Goal: Task Accomplishment & Management: Manage account settings

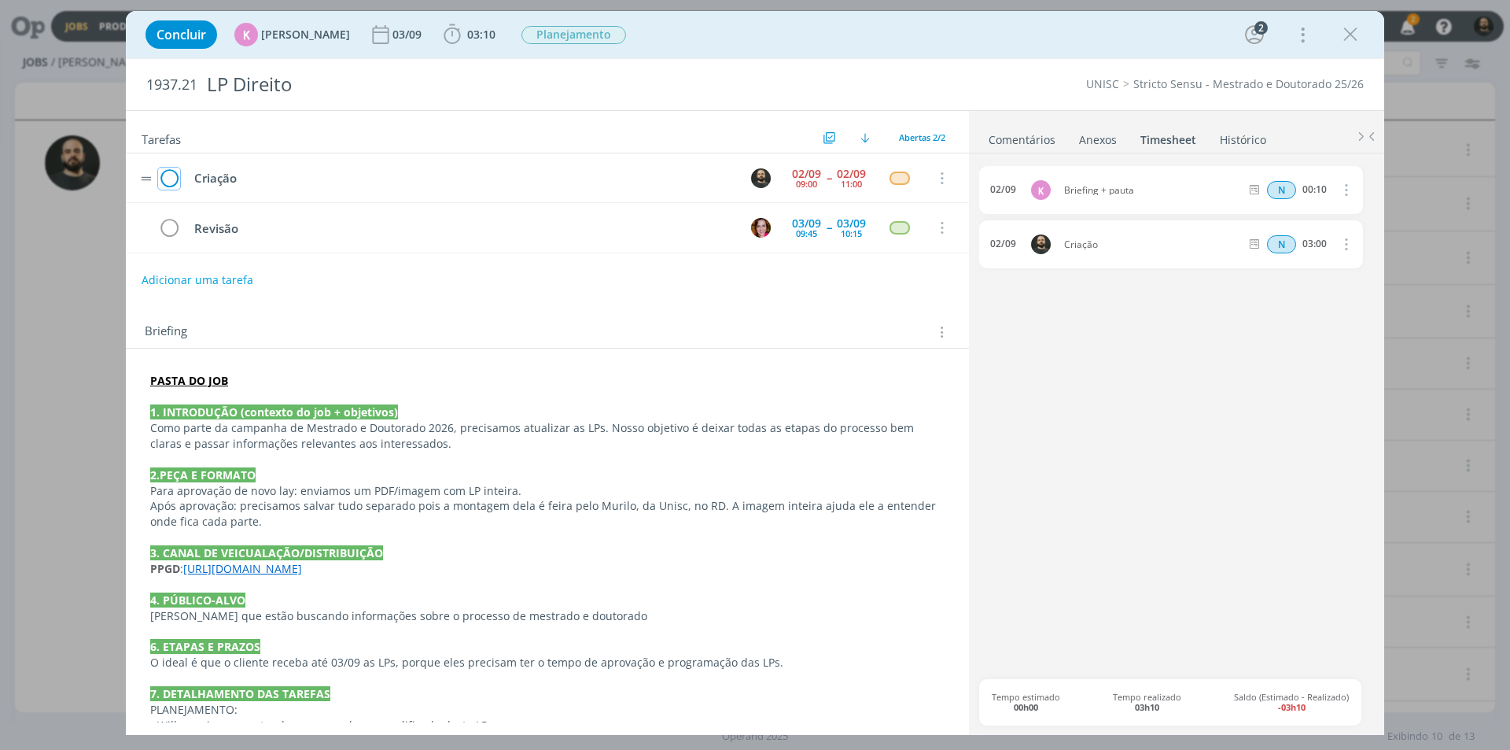
click at [164, 179] on icon "dialog" at bounding box center [169, 179] width 22 height 24
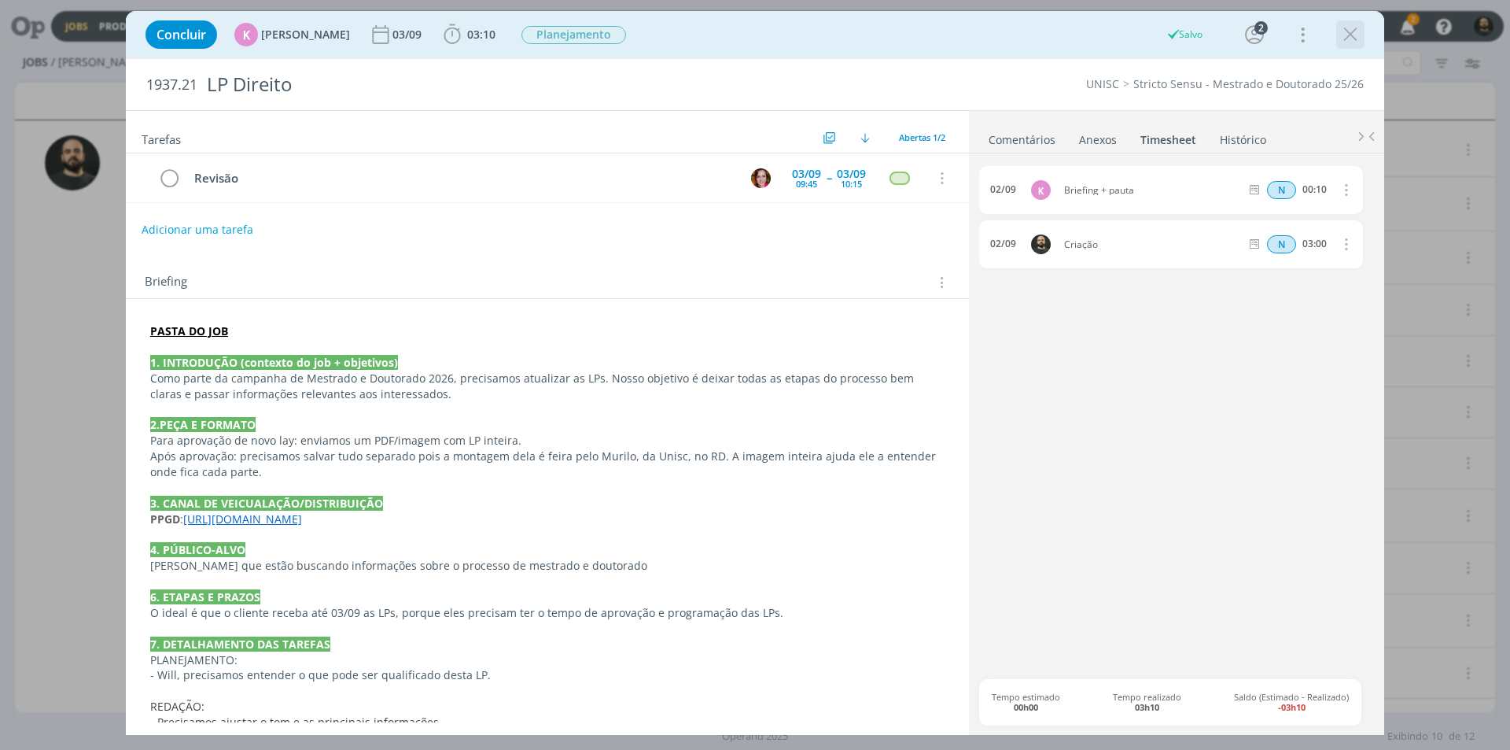
click at [1350, 34] on icon "dialog" at bounding box center [1351, 35] width 24 height 24
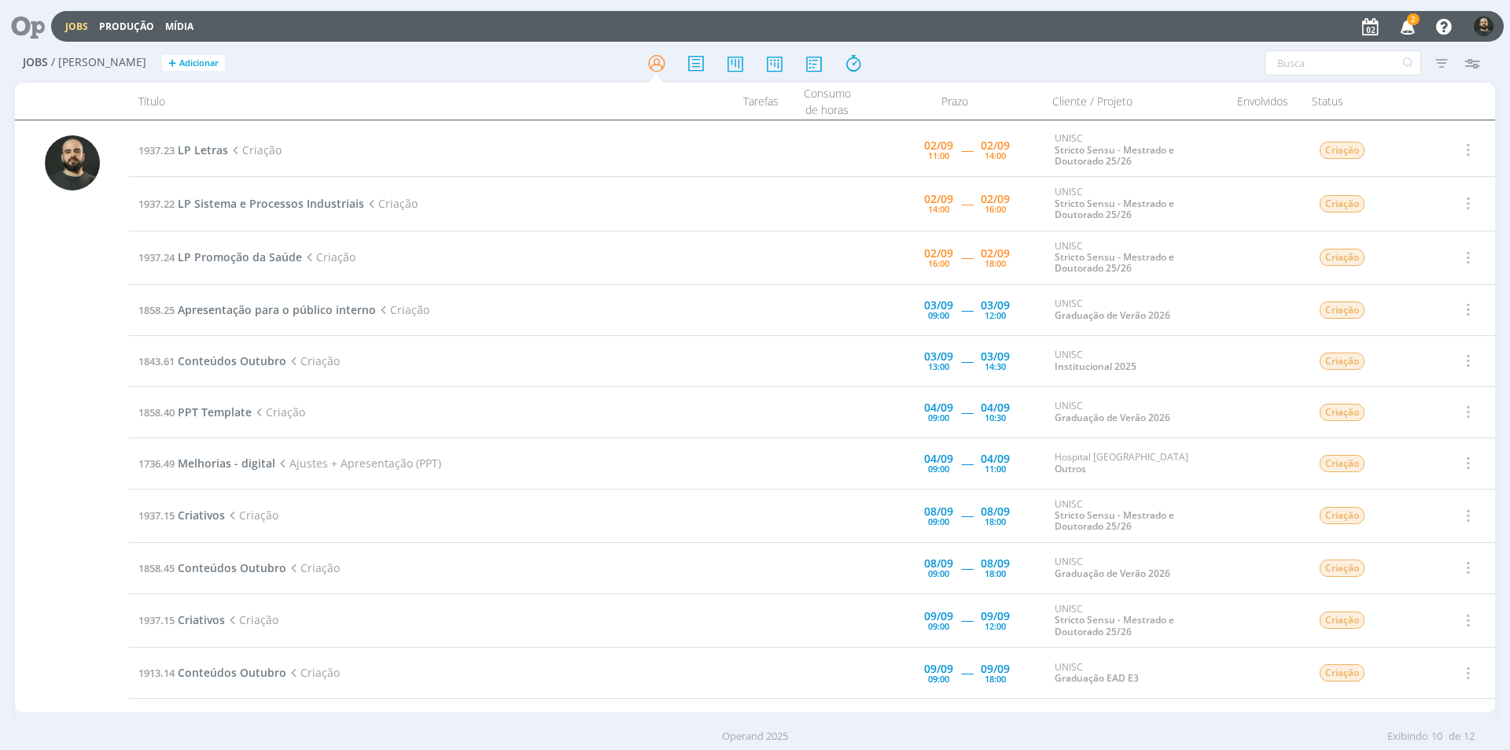
click at [1406, 22] on icon "button" at bounding box center [1409, 26] width 28 height 27
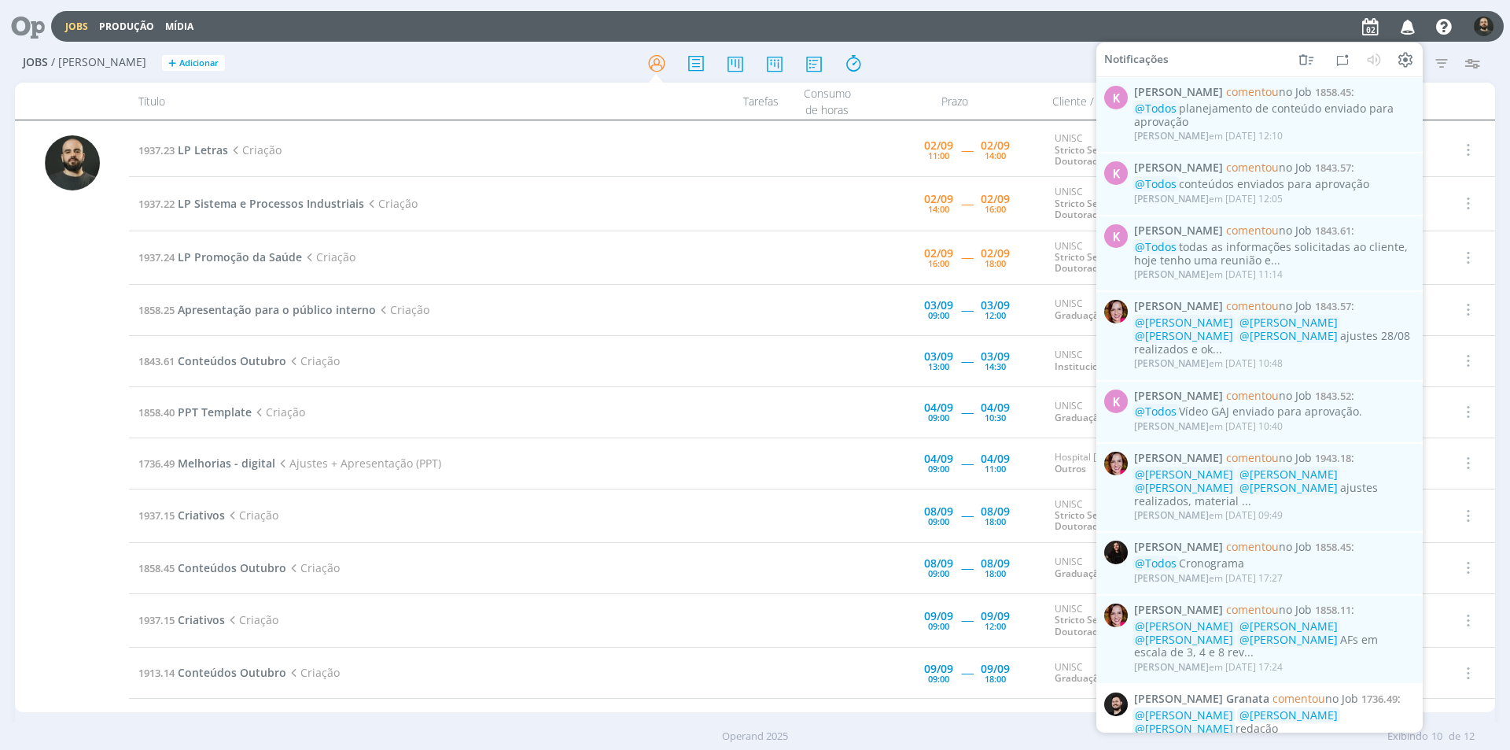
click at [1405, 22] on icon "button" at bounding box center [1409, 26] width 28 height 27
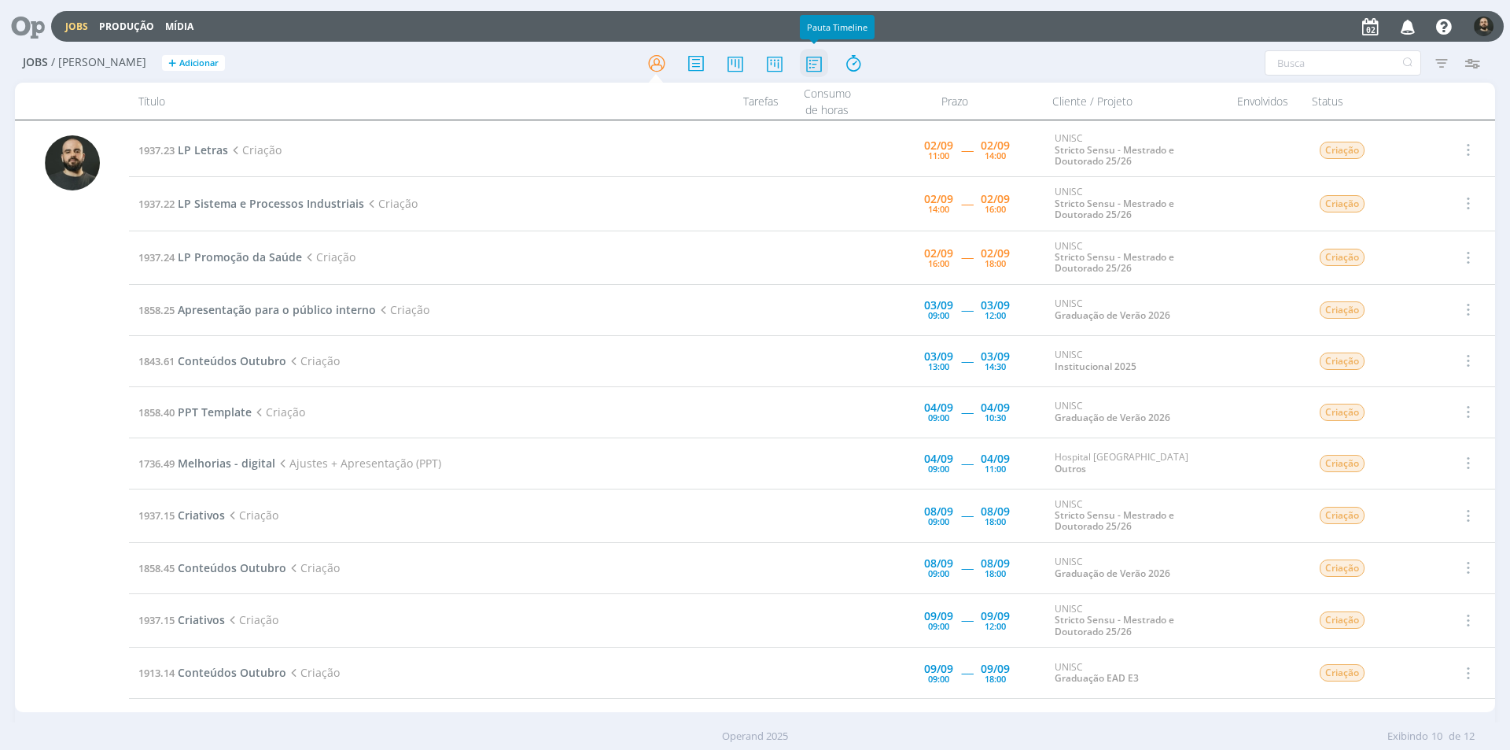
click at [816, 65] on icon at bounding box center [814, 63] width 28 height 31
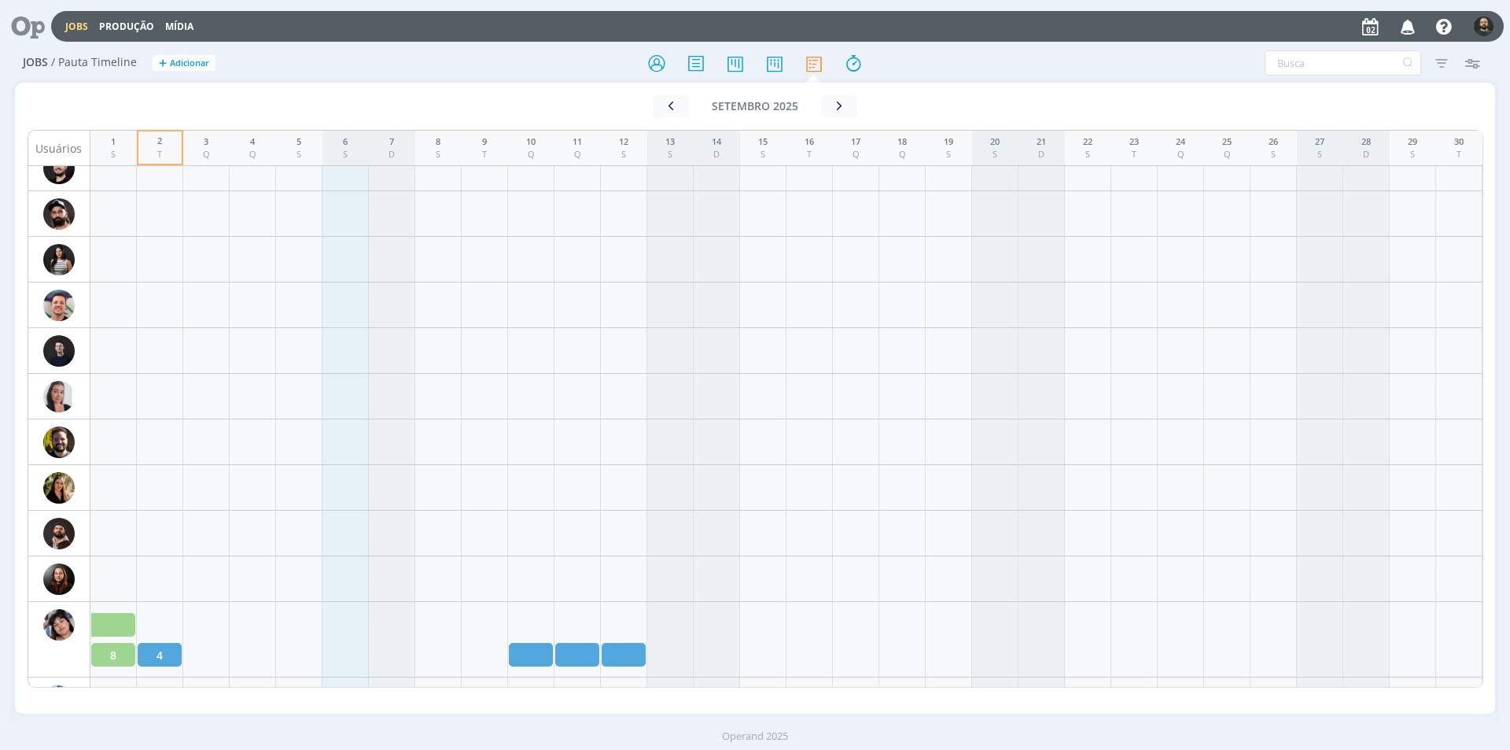
scroll to position [1337, 0]
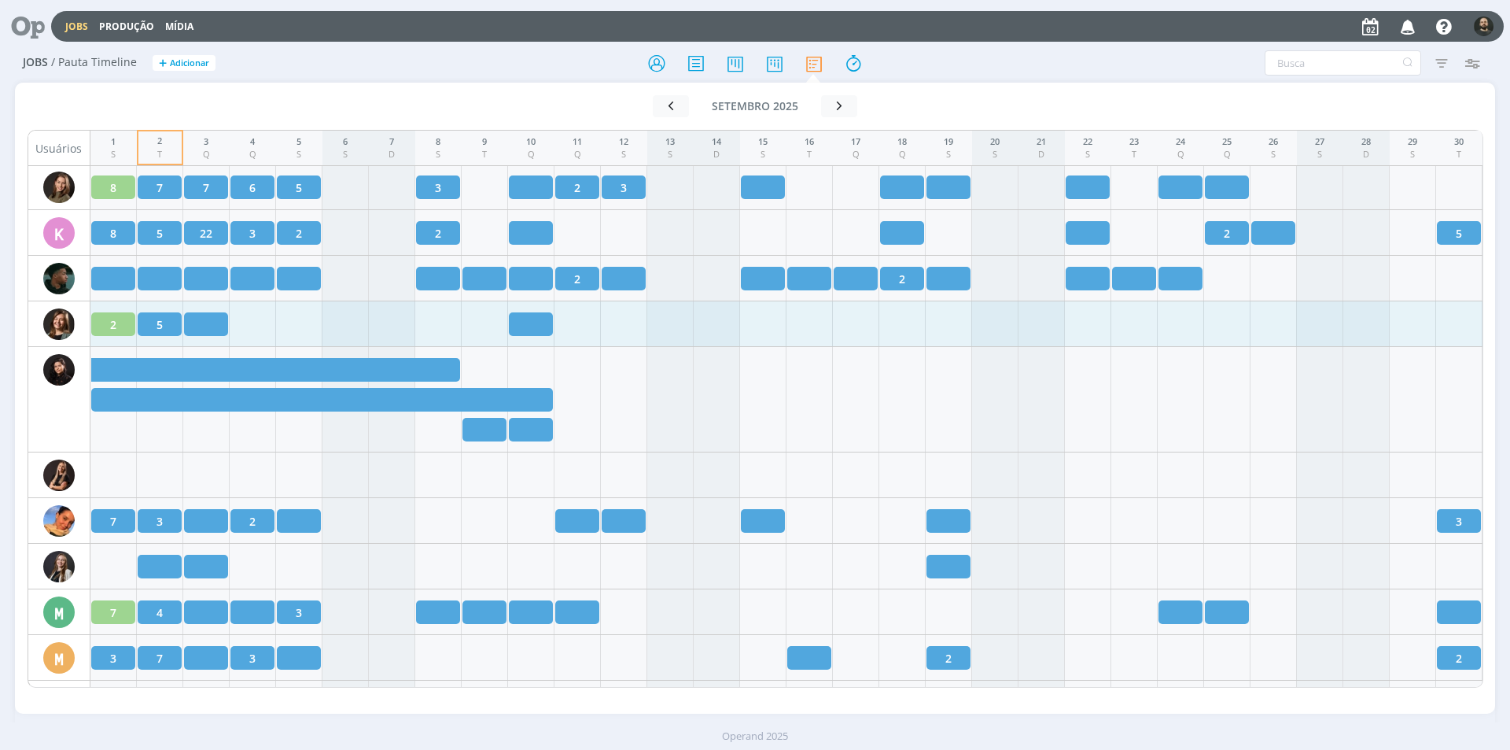
click at [153, 326] on div "5" at bounding box center [160, 324] width 44 height 24
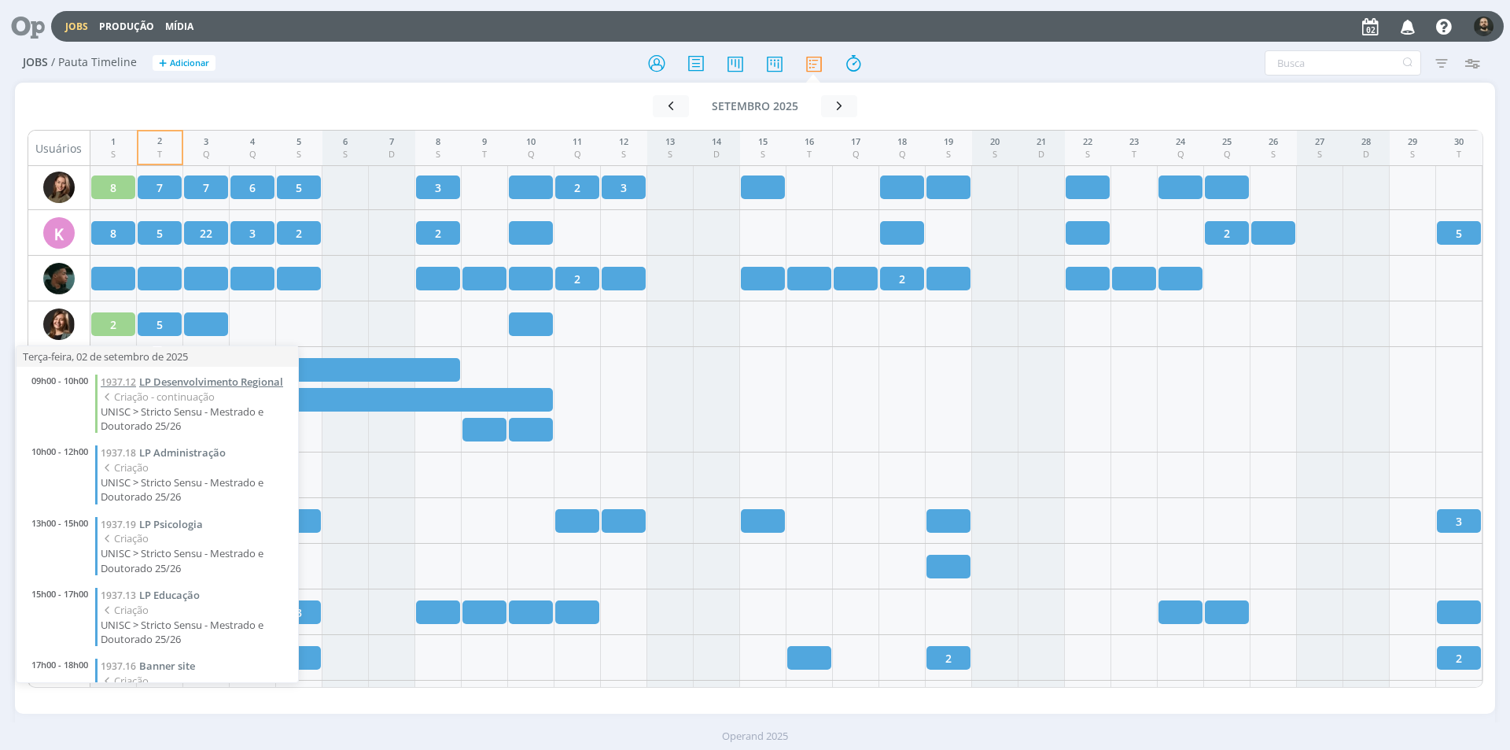
click at [193, 384] on span "LP Desenvolvimento Regional" at bounding box center [211, 381] width 144 height 14
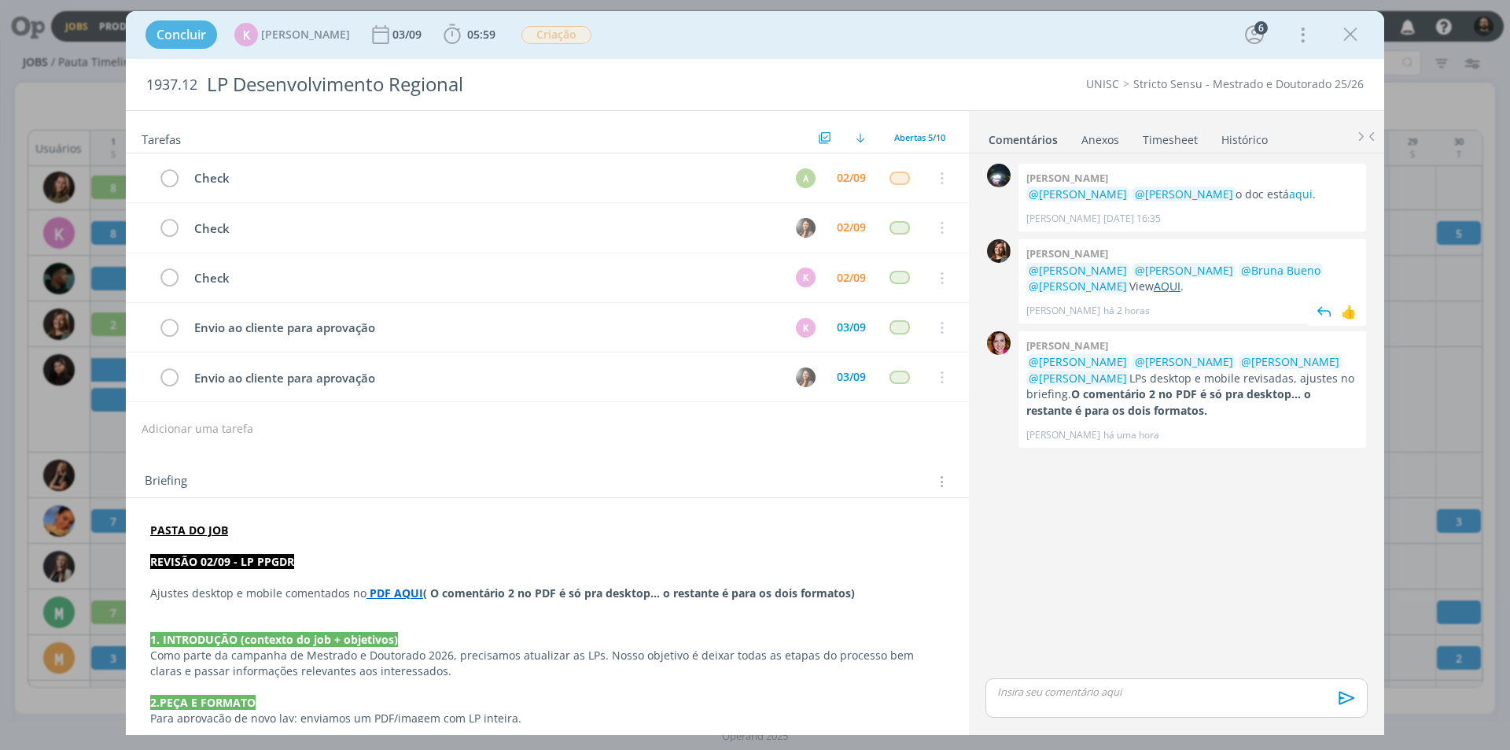
click at [1181, 283] on link "AQUI" at bounding box center [1167, 285] width 27 height 15
click at [1175, 136] on link "Timesheet" at bounding box center [1170, 136] width 57 height 23
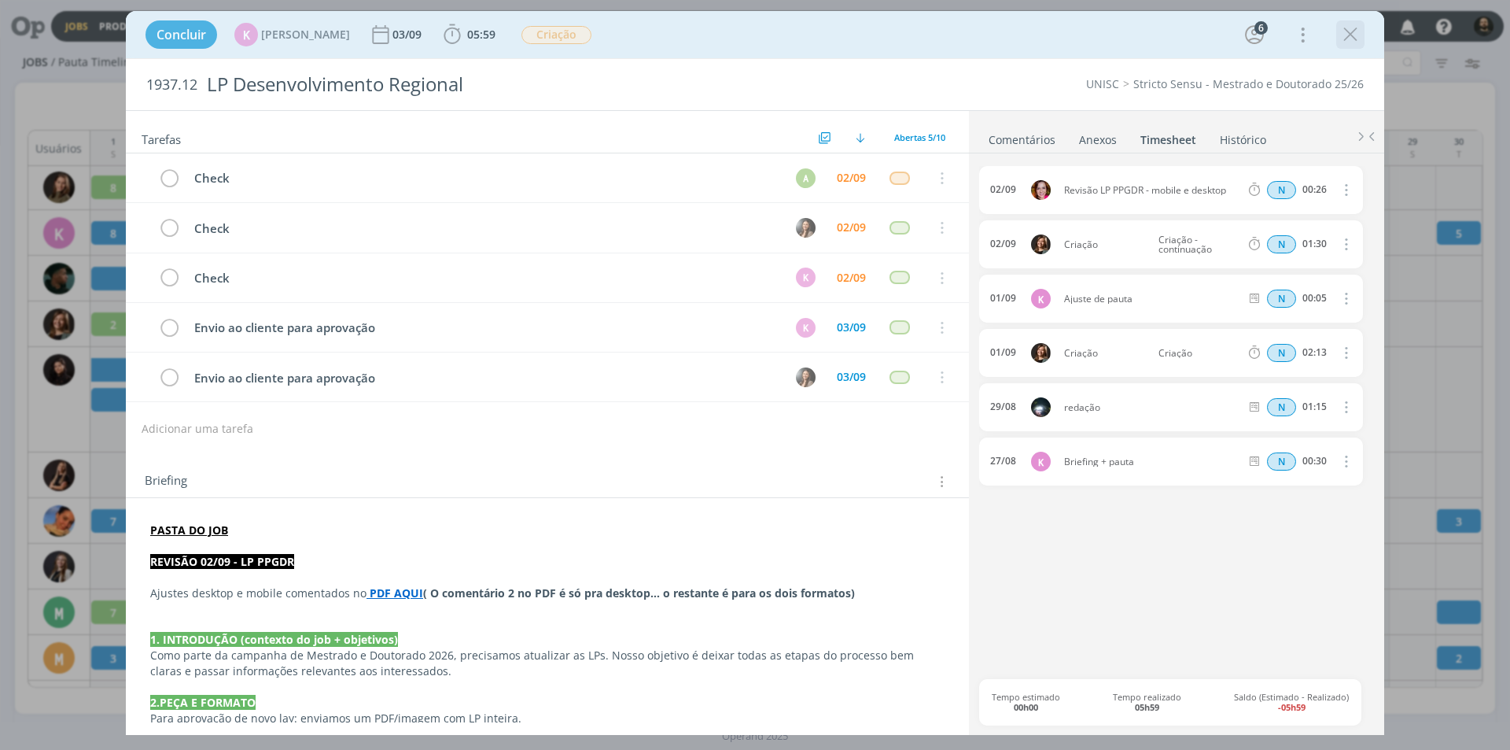
click at [1351, 35] on icon "dialog" at bounding box center [1351, 35] width 24 height 24
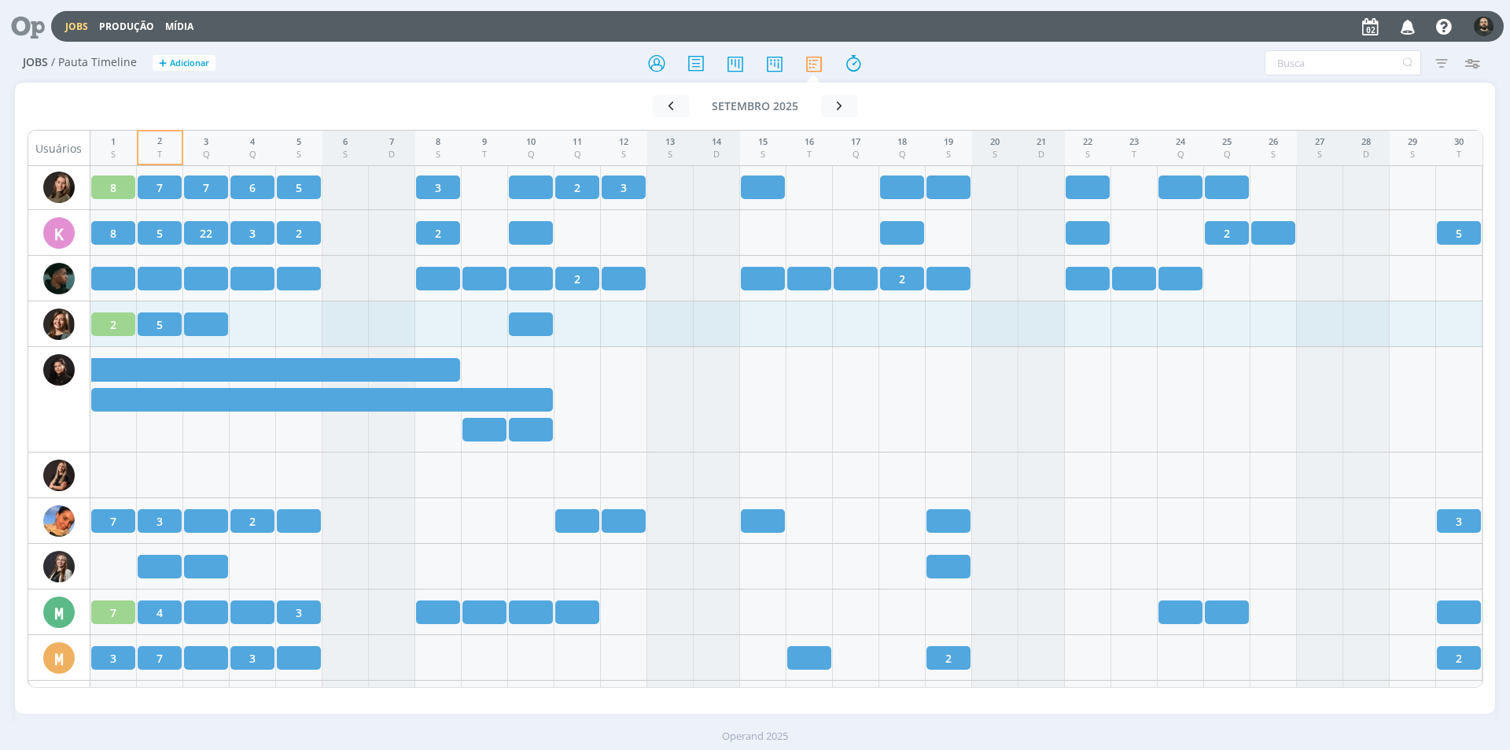
click at [170, 324] on div "5" at bounding box center [160, 324] width 44 height 24
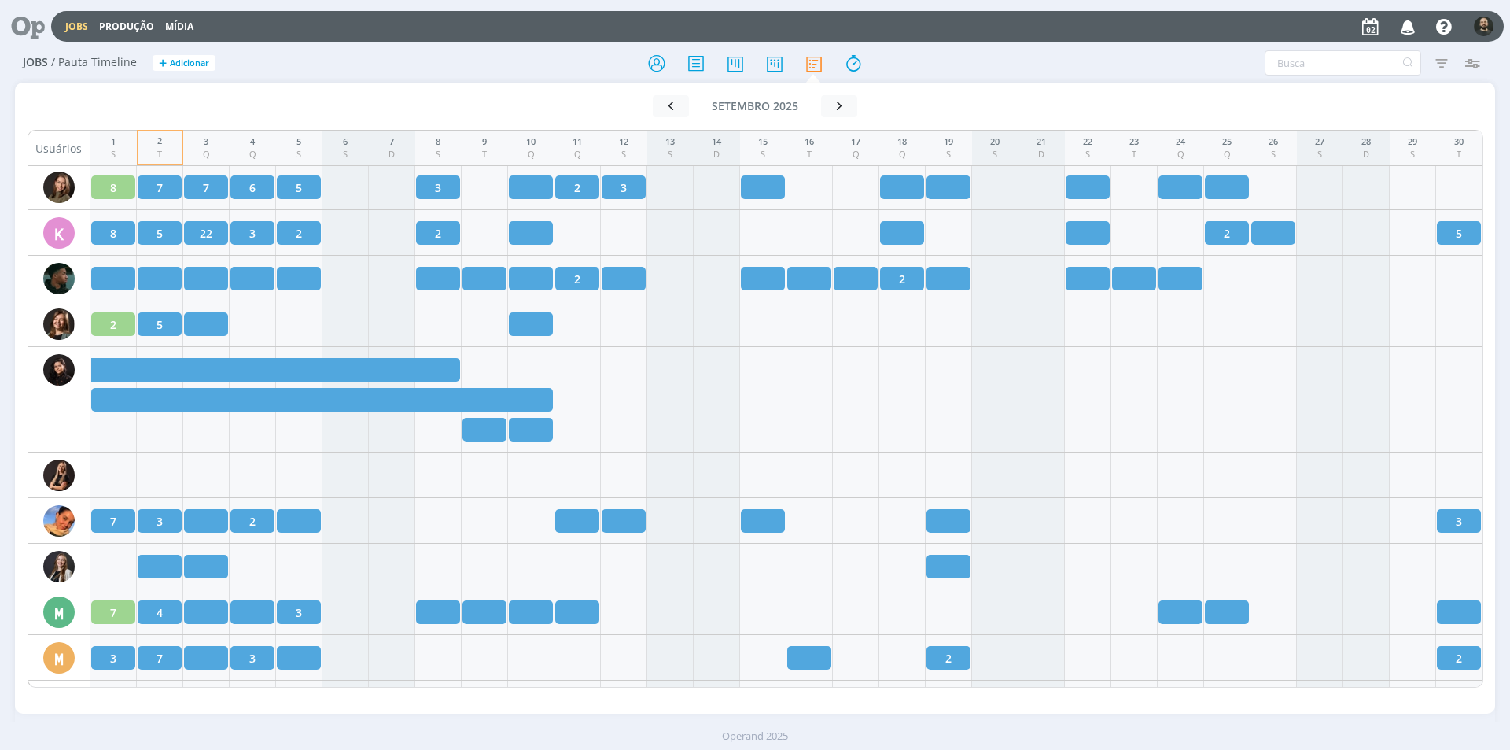
click at [31, 18] on icon at bounding box center [22, 26] width 32 height 31
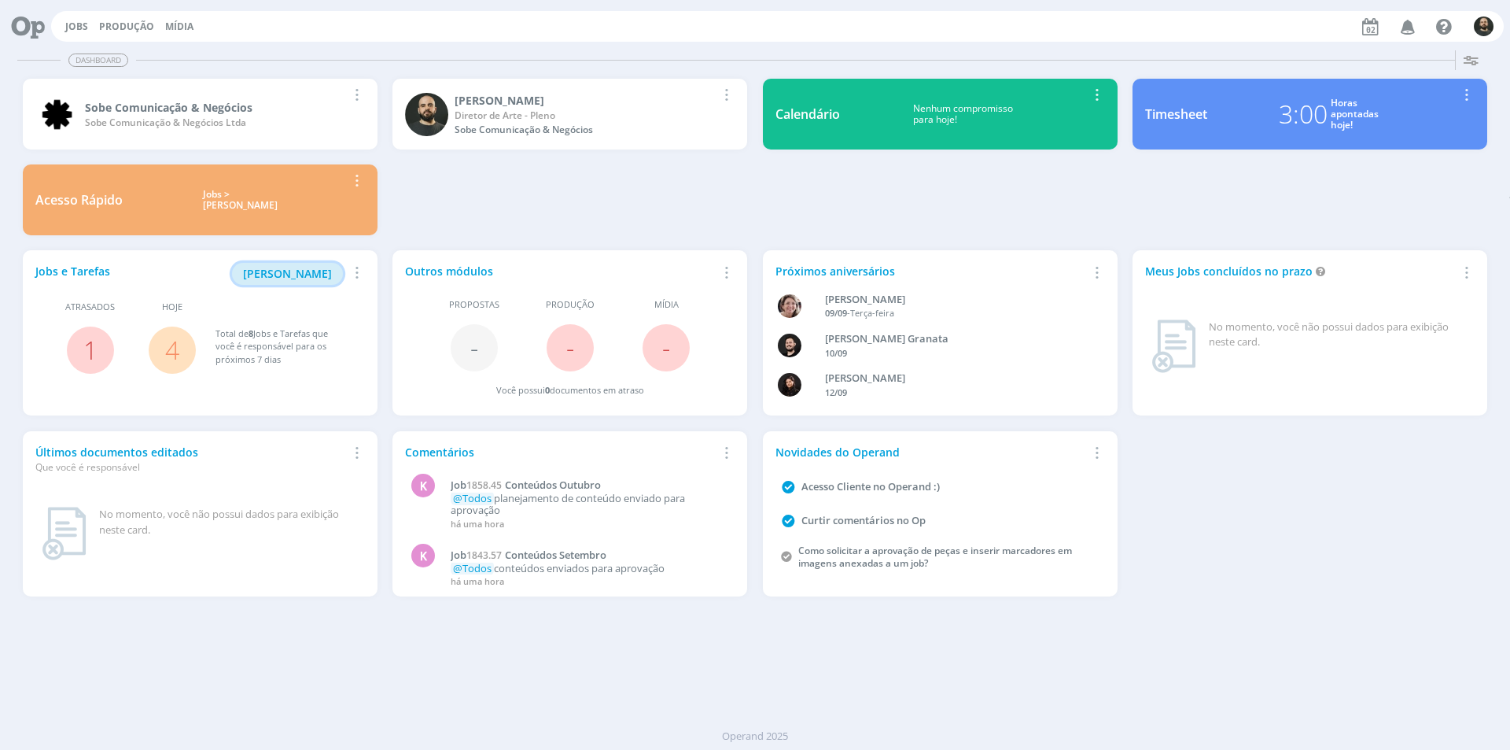
click at [291, 273] on span "Minha Pauta" at bounding box center [287, 273] width 89 height 15
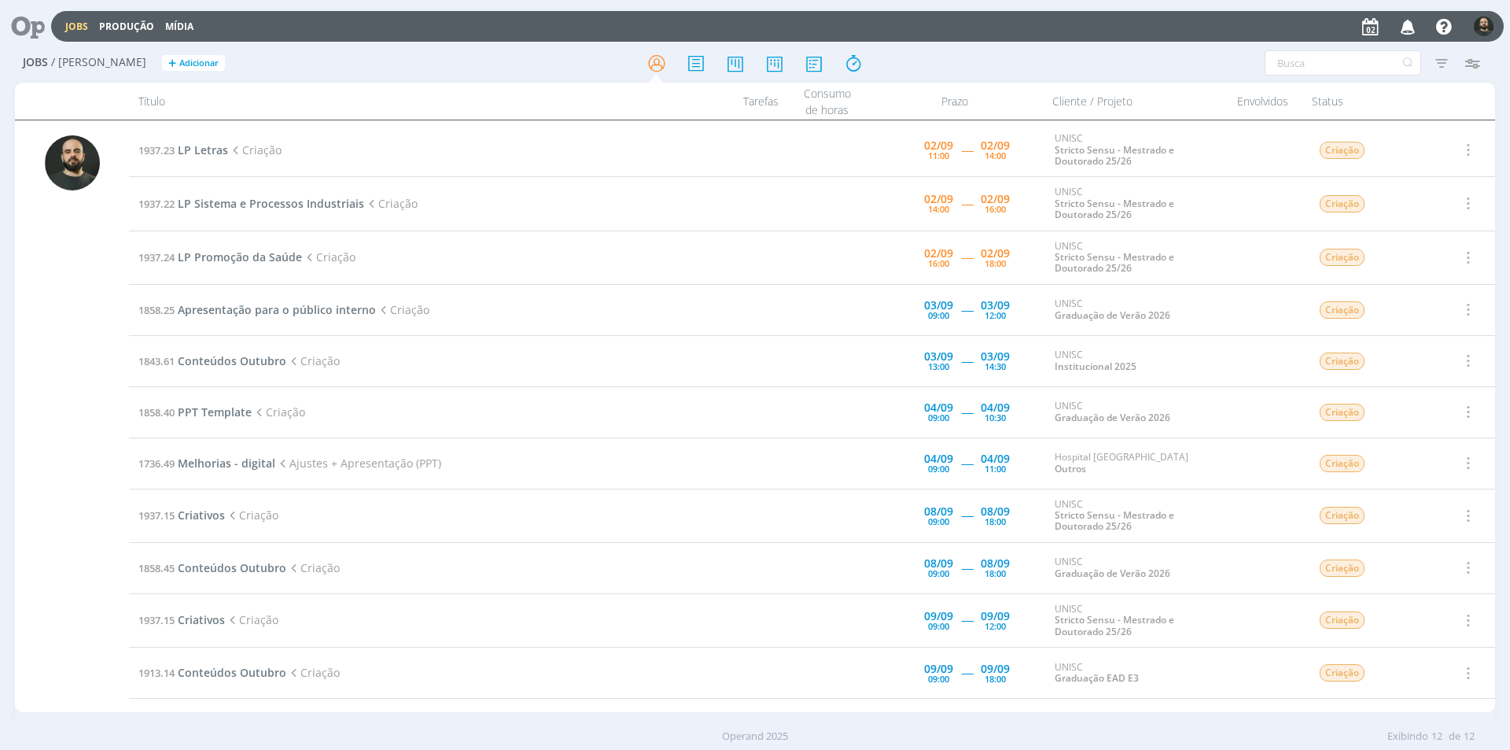
click at [70, 22] on link "Jobs" at bounding box center [76, 26] width 23 height 13
click at [23, 29] on icon at bounding box center [22, 26] width 32 height 31
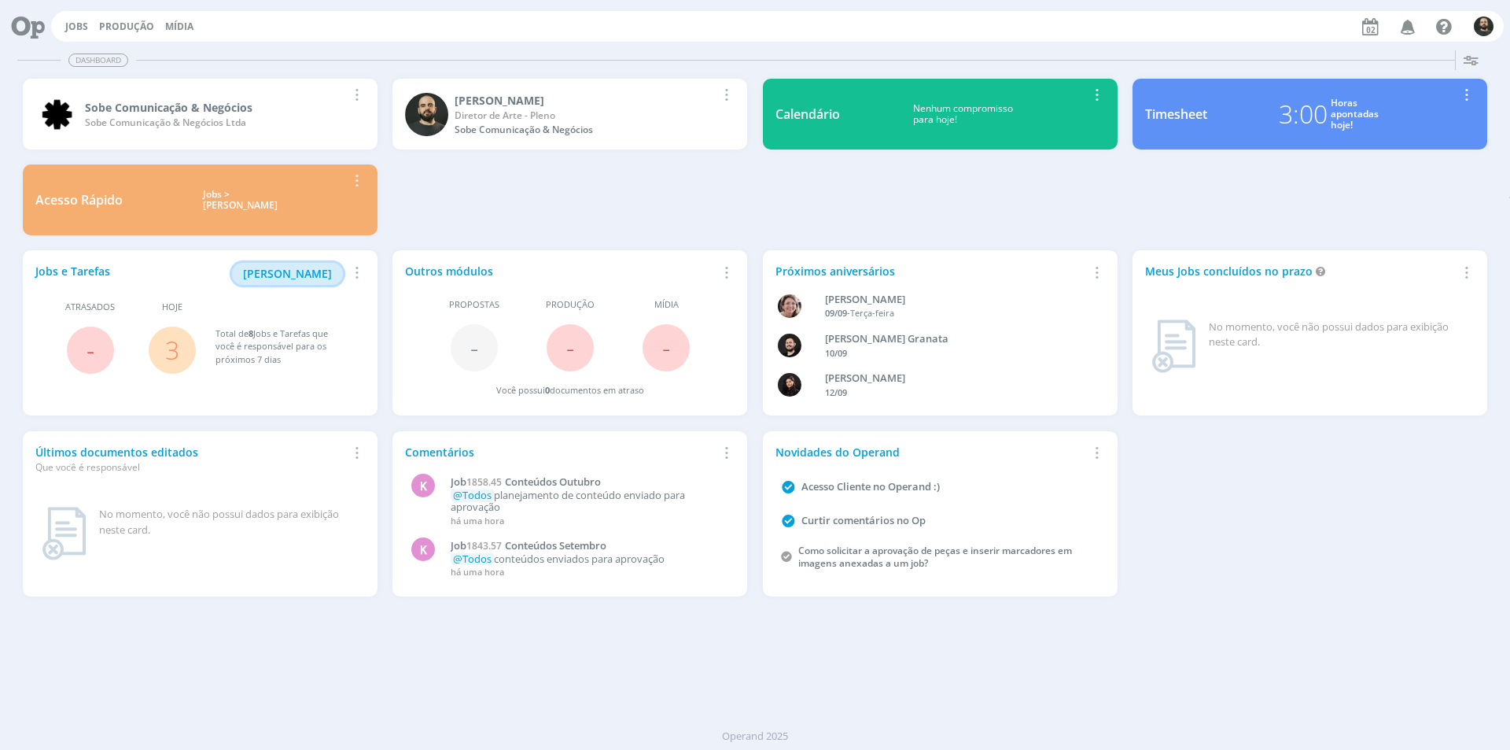
click at [322, 270] on span "[PERSON_NAME]" at bounding box center [287, 273] width 89 height 15
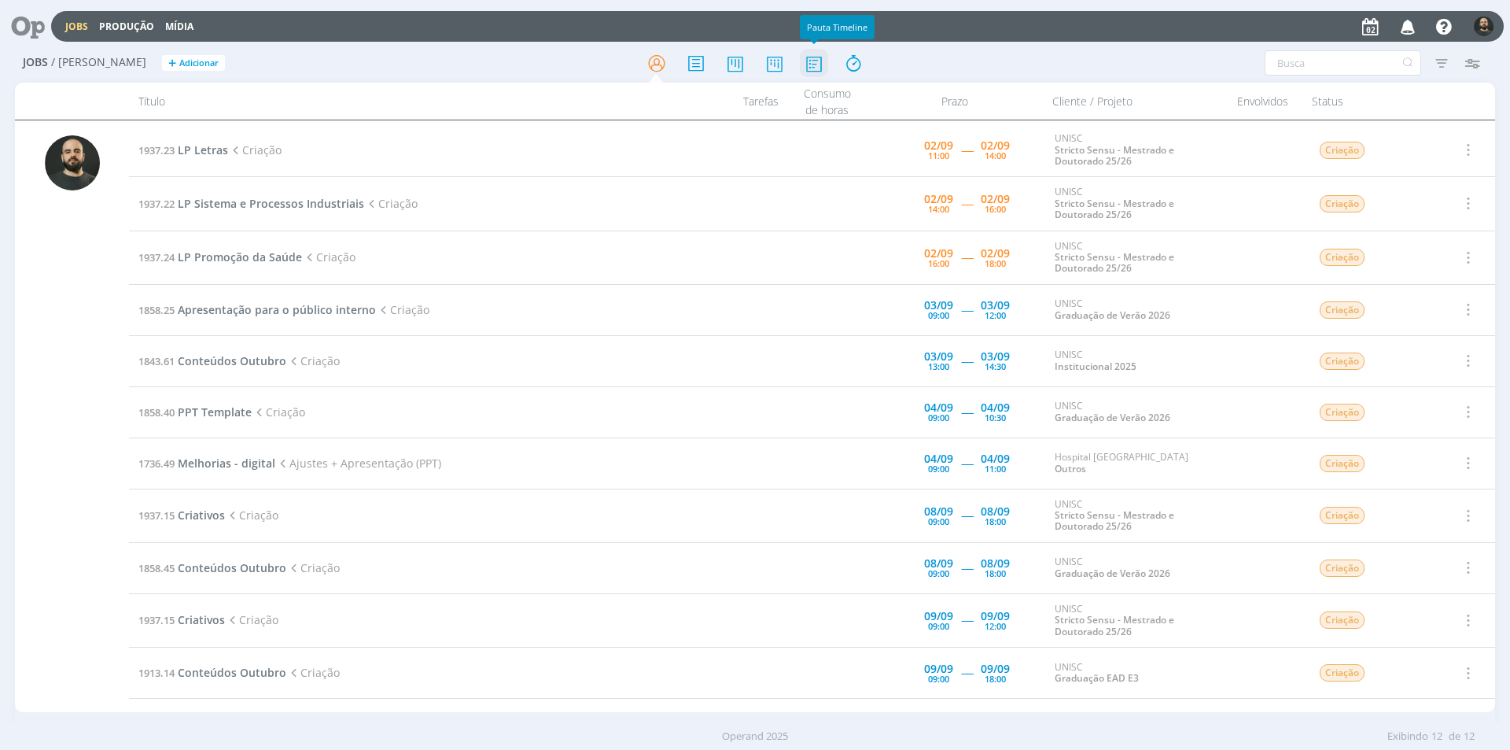
click at [813, 65] on icon at bounding box center [814, 63] width 28 height 31
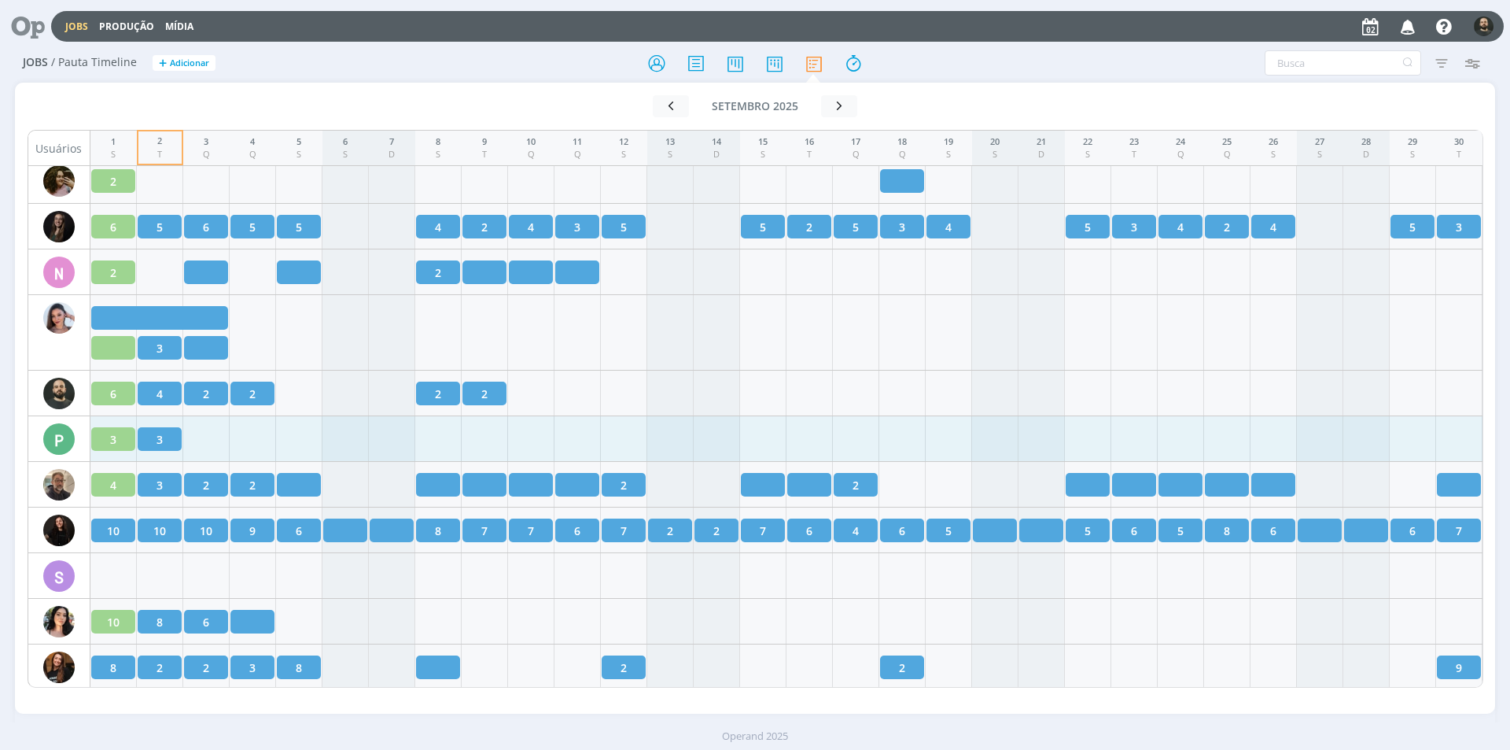
scroll to position [2083, 0]
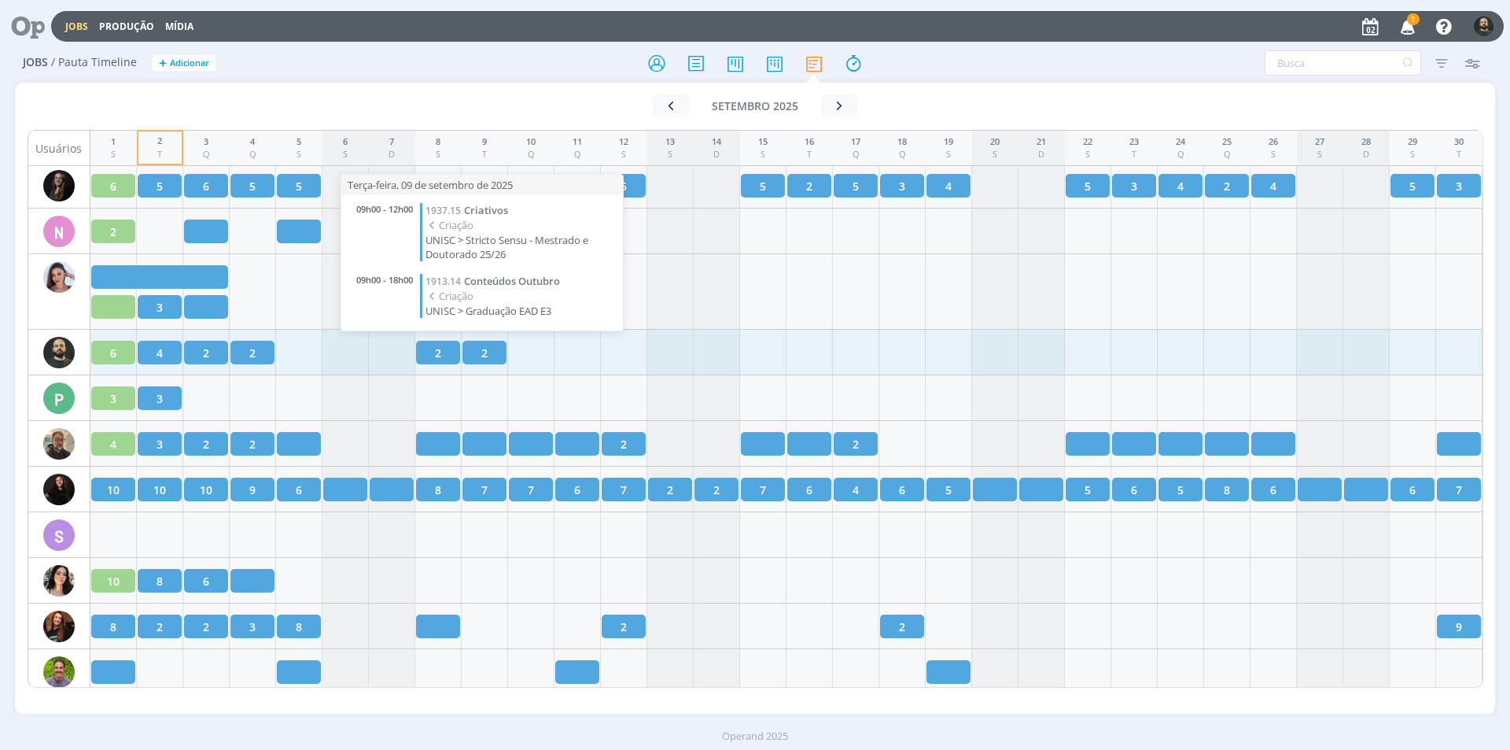
click at [481, 359] on span "2" at bounding box center [484, 353] width 6 height 17
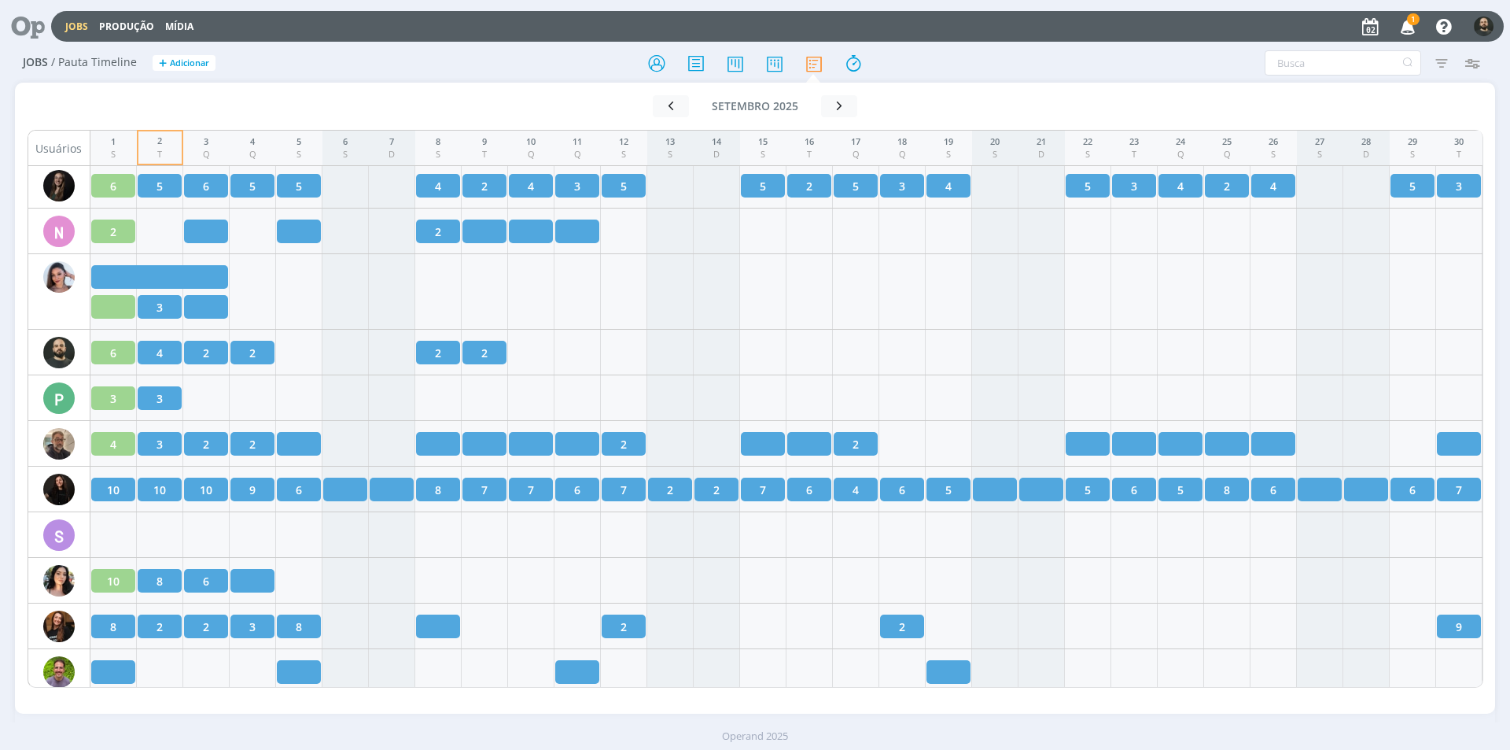
click at [1412, 22] on span "1" at bounding box center [1413, 19] width 13 height 12
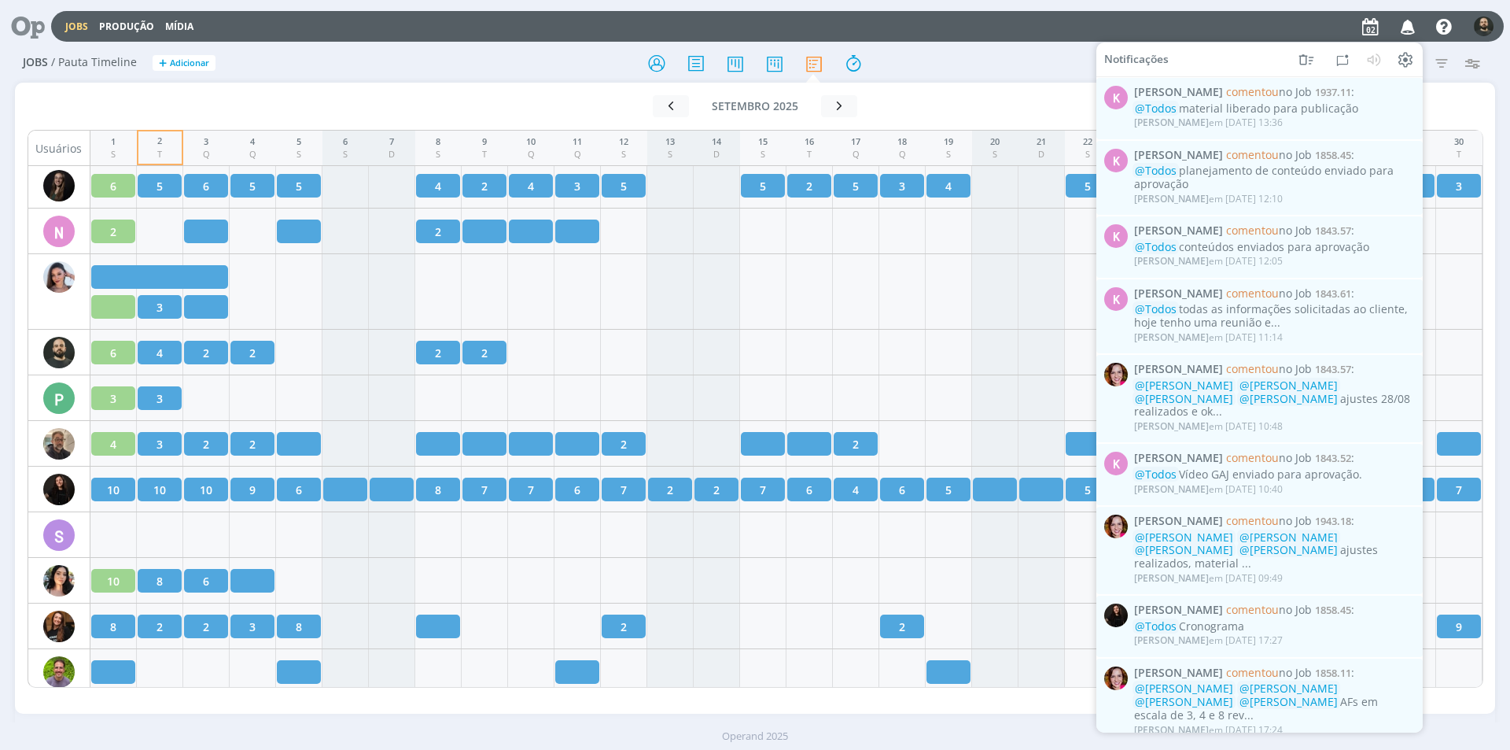
click at [40, 39] on div at bounding box center [28, 26] width 45 height 35
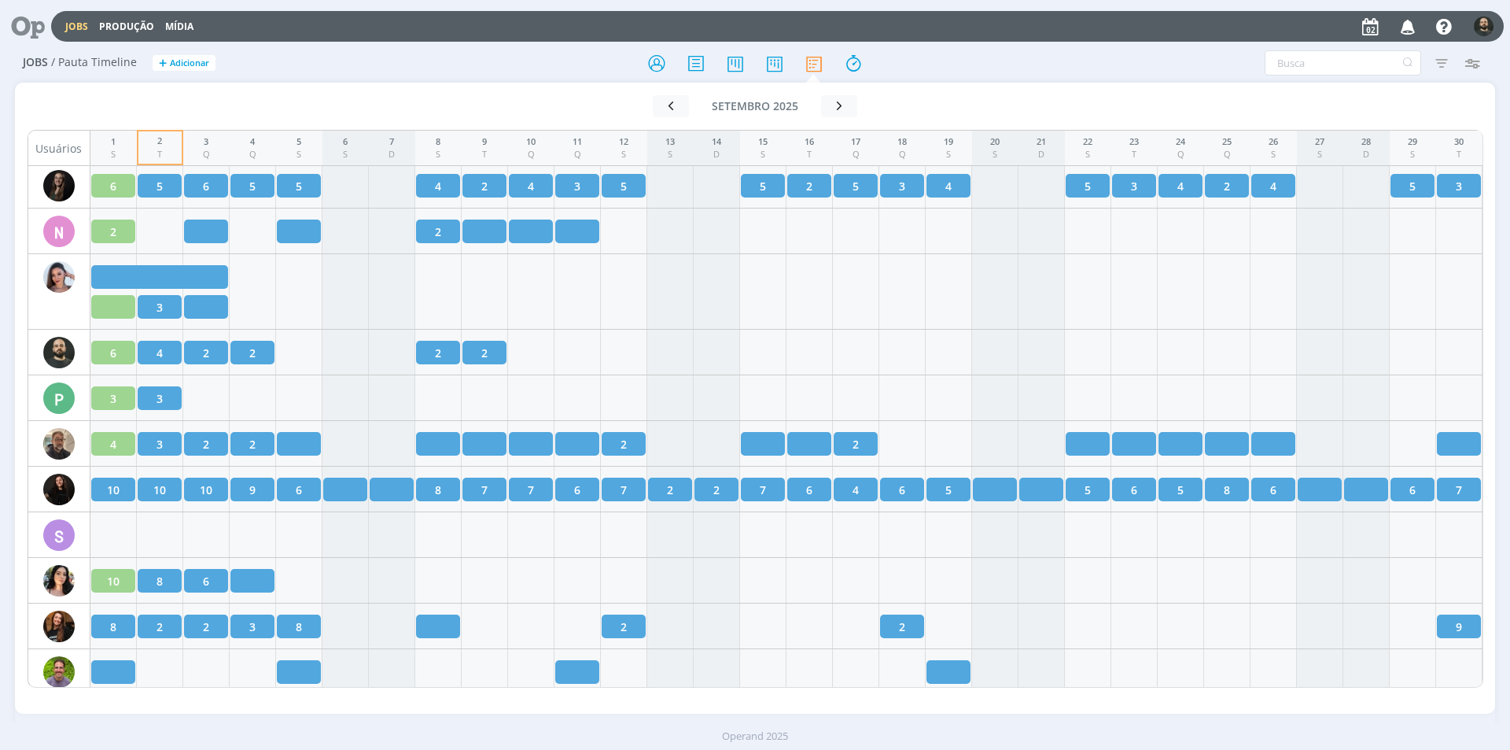
click at [28, 30] on icon at bounding box center [22, 26] width 32 height 31
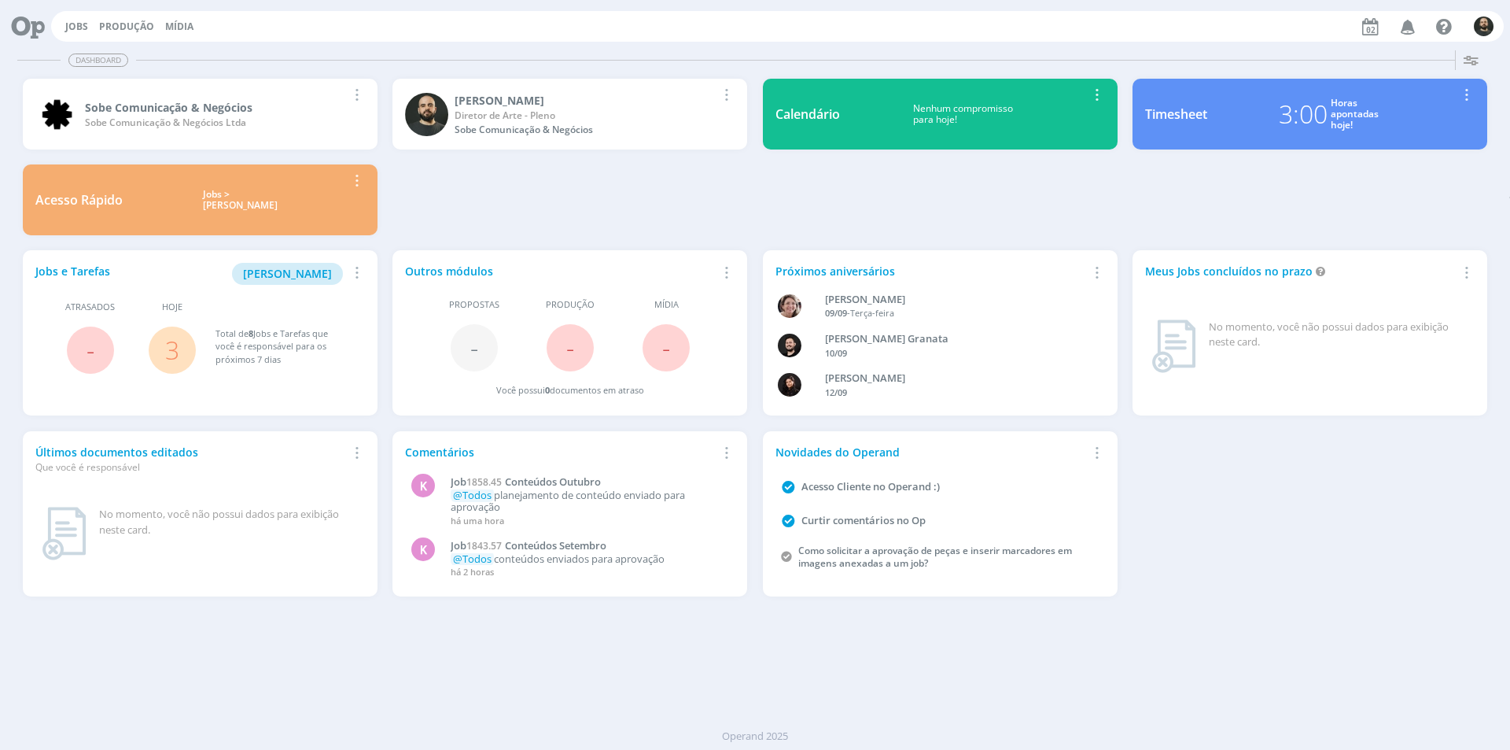
click at [39, 32] on icon at bounding box center [22, 26] width 32 height 31
click at [304, 278] on span "[PERSON_NAME]" at bounding box center [287, 273] width 89 height 15
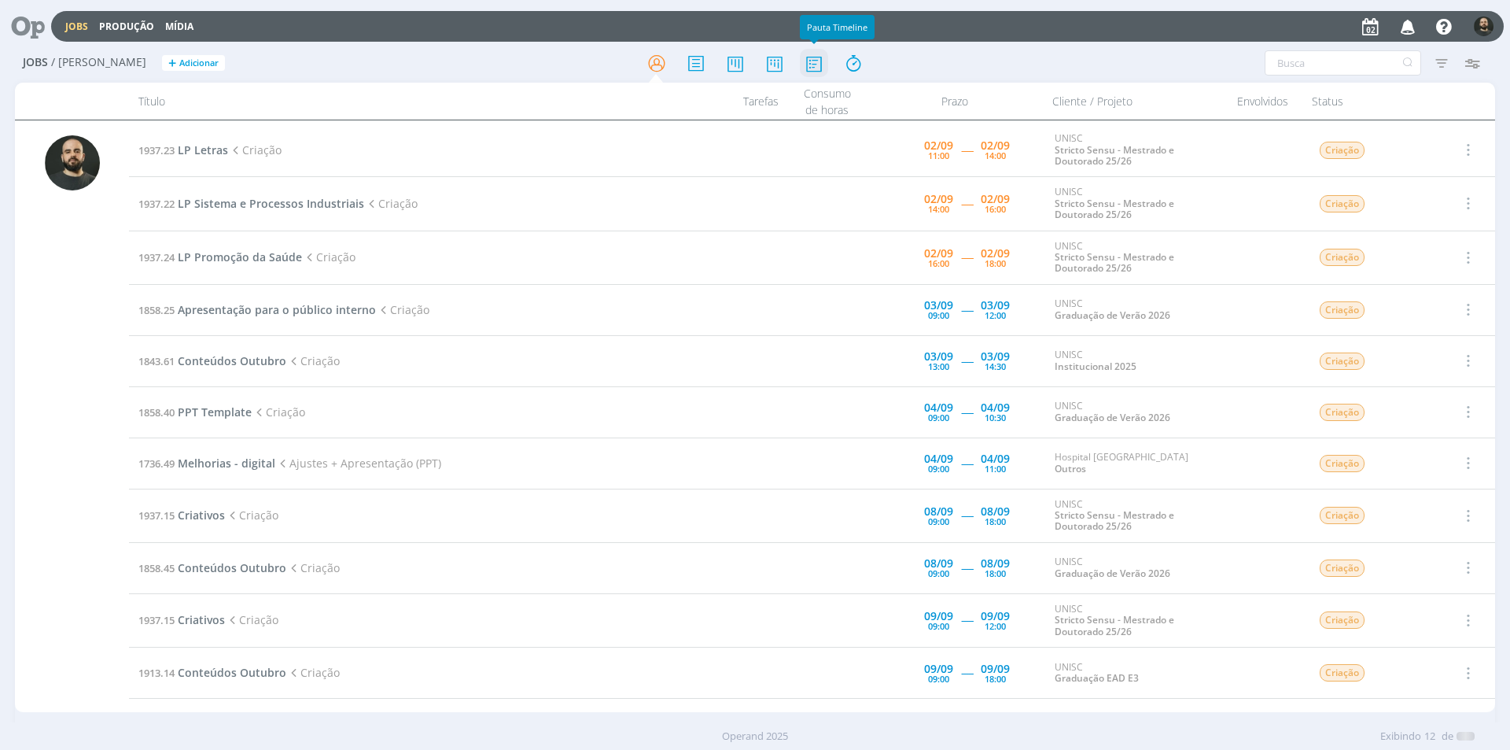
click at [807, 68] on icon at bounding box center [814, 63] width 28 height 31
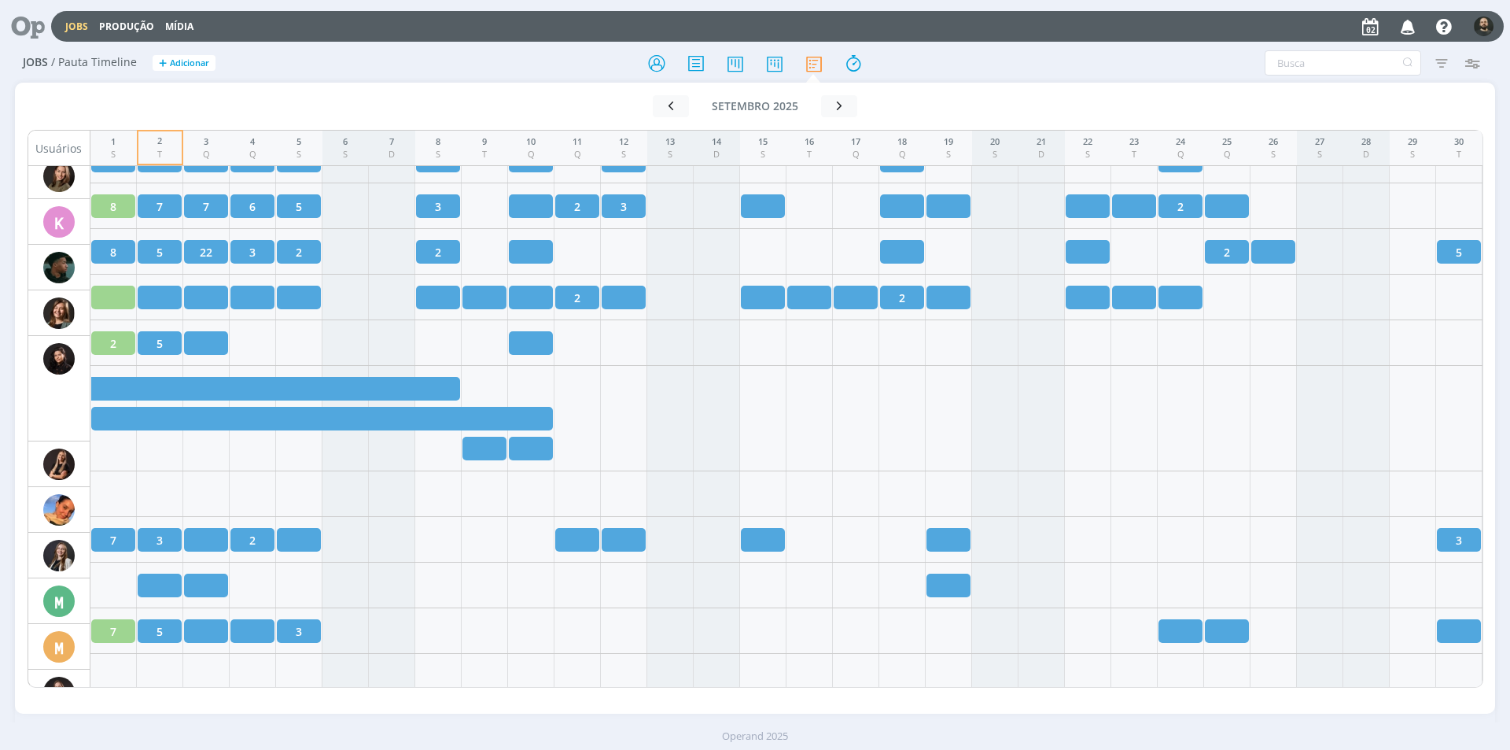
scroll to position [1229, 0]
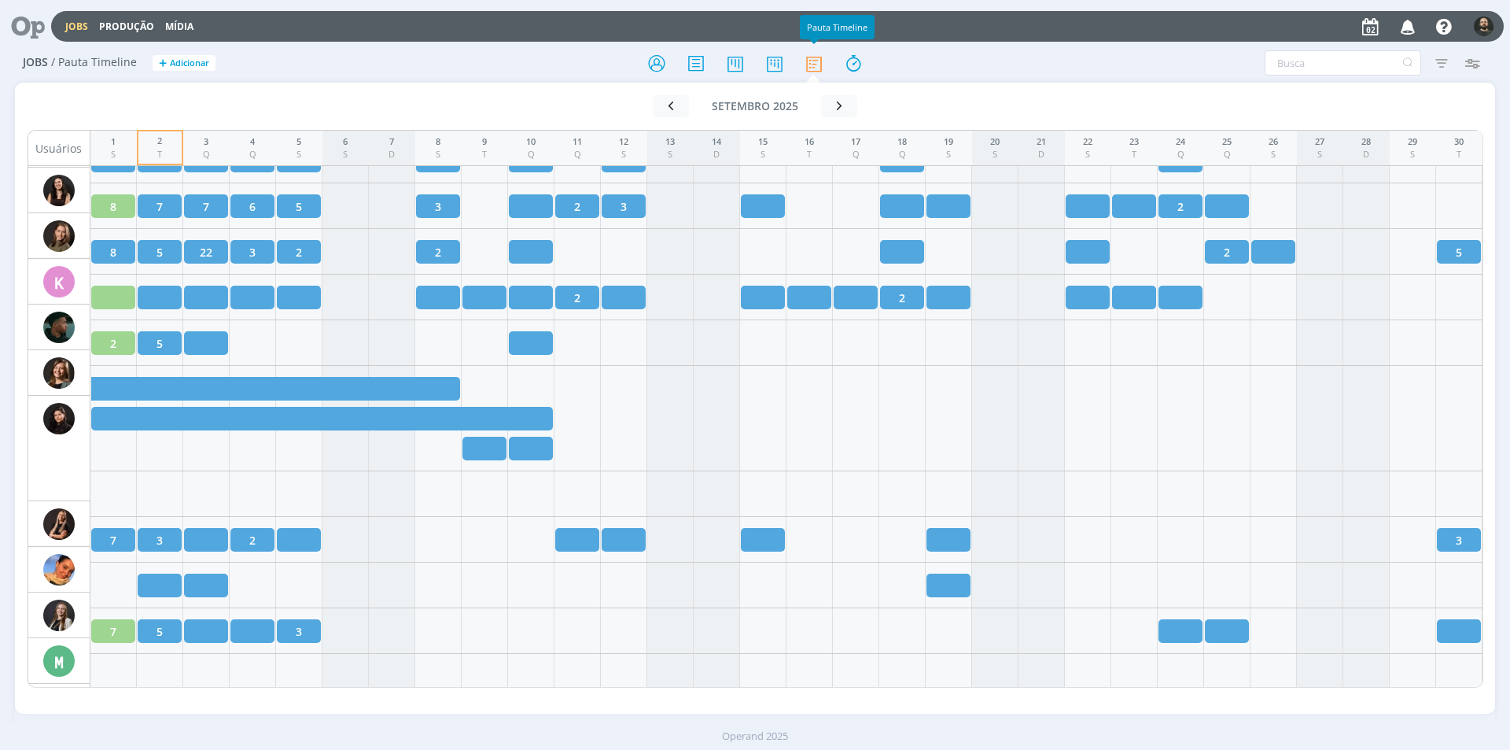
click at [20, 26] on icon at bounding box center [22, 26] width 32 height 31
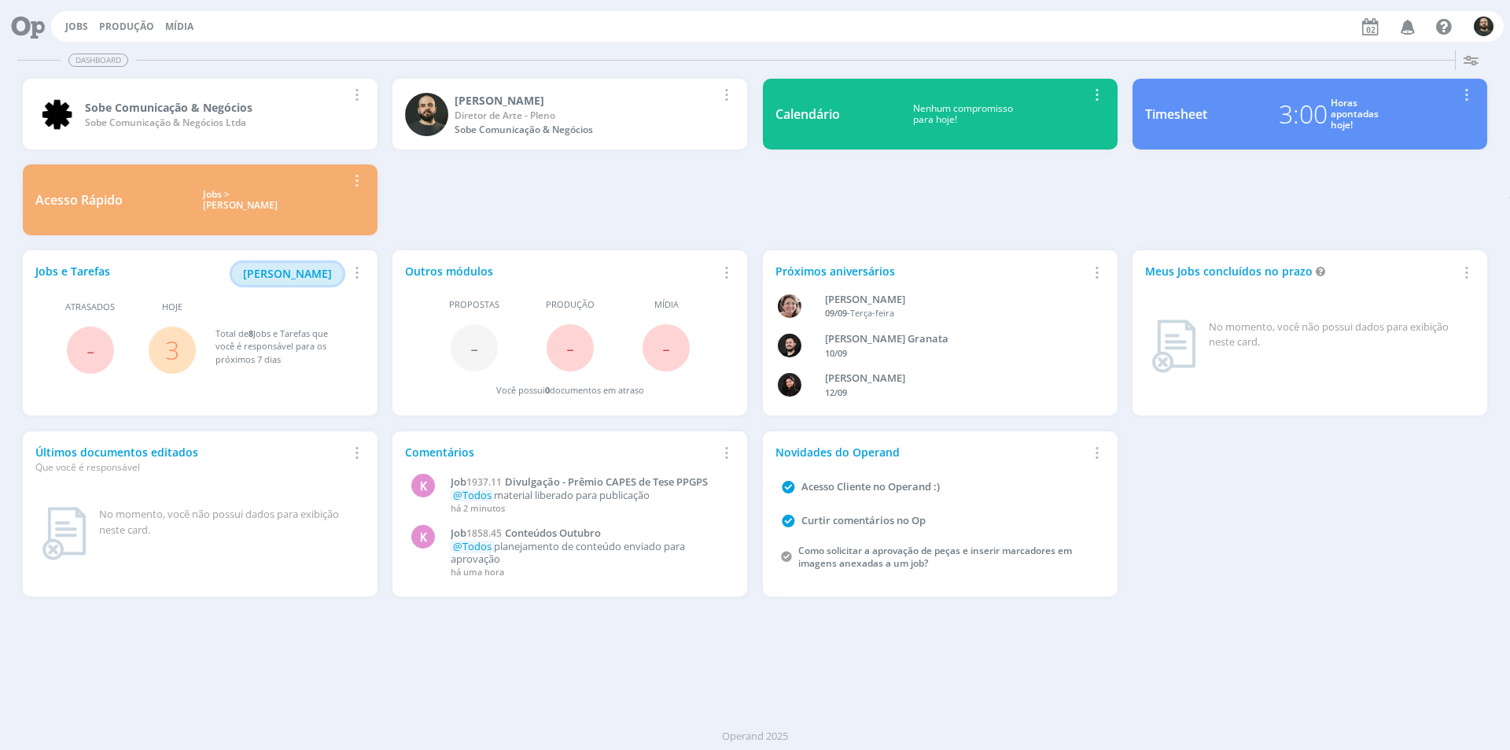
click at [299, 272] on span "[PERSON_NAME]" at bounding box center [287, 273] width 89 height 15
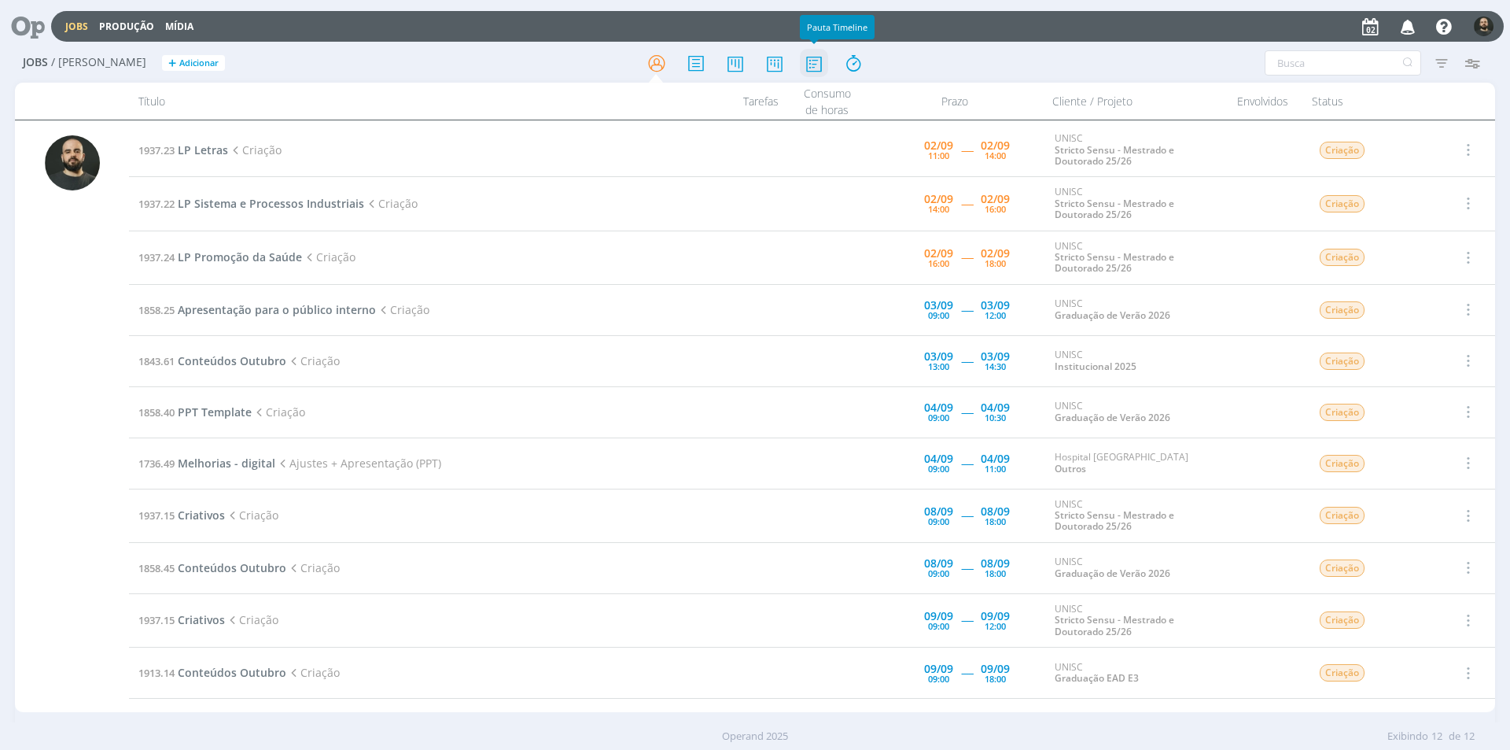
click at [820, 65] on icon at bounding box center [814, 63] width 28 height 31
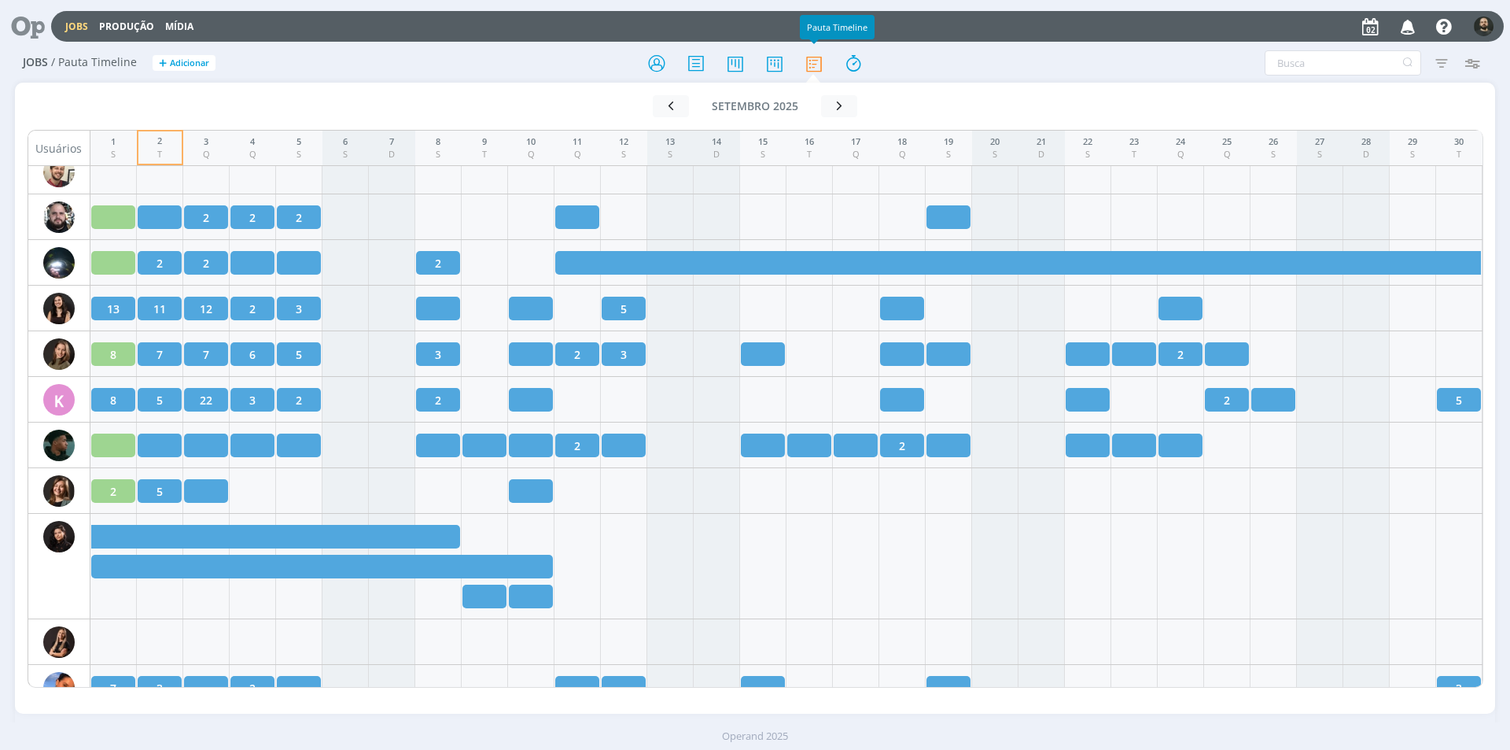
scroll to position [903, 0]
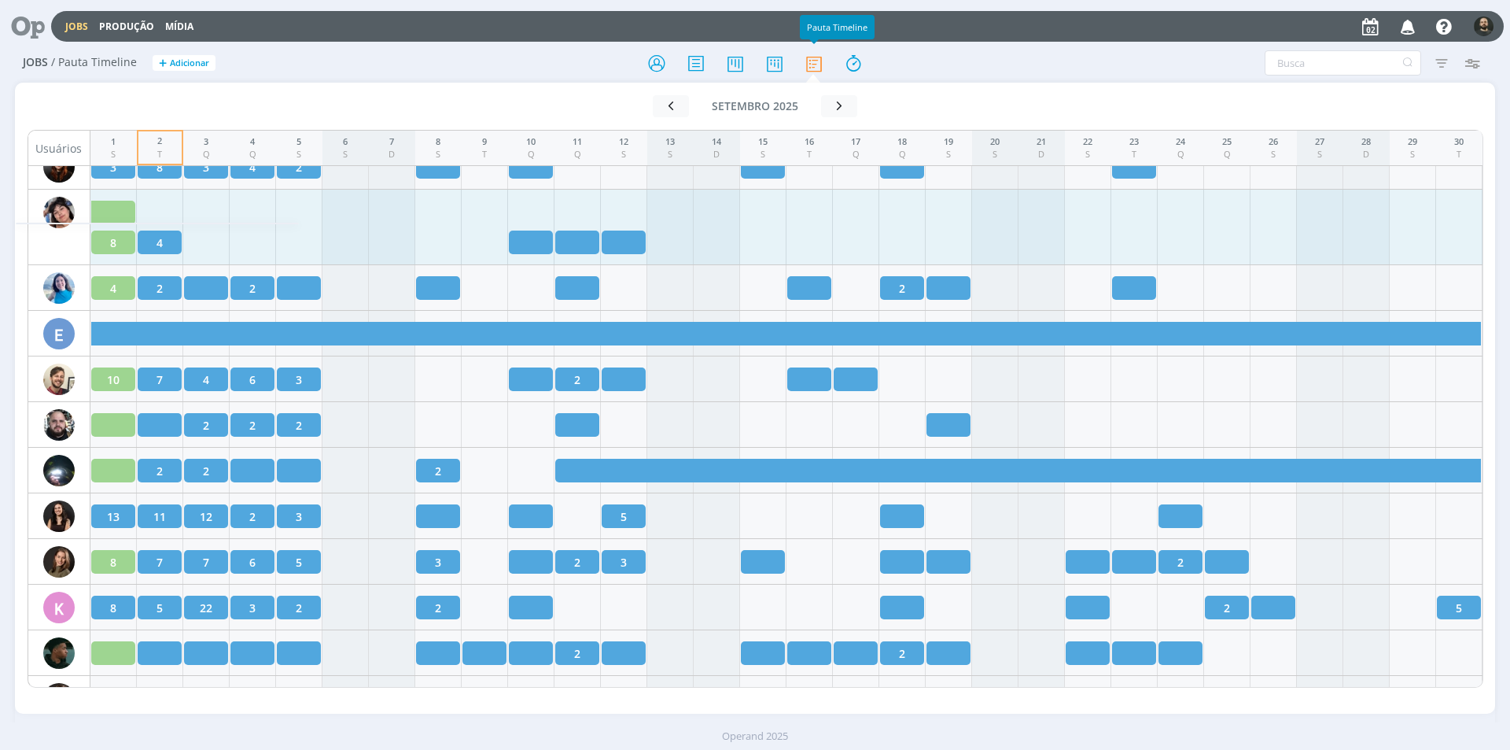
click at [32, 28] on icon at bounding box center [22, 26] width 32 height 31
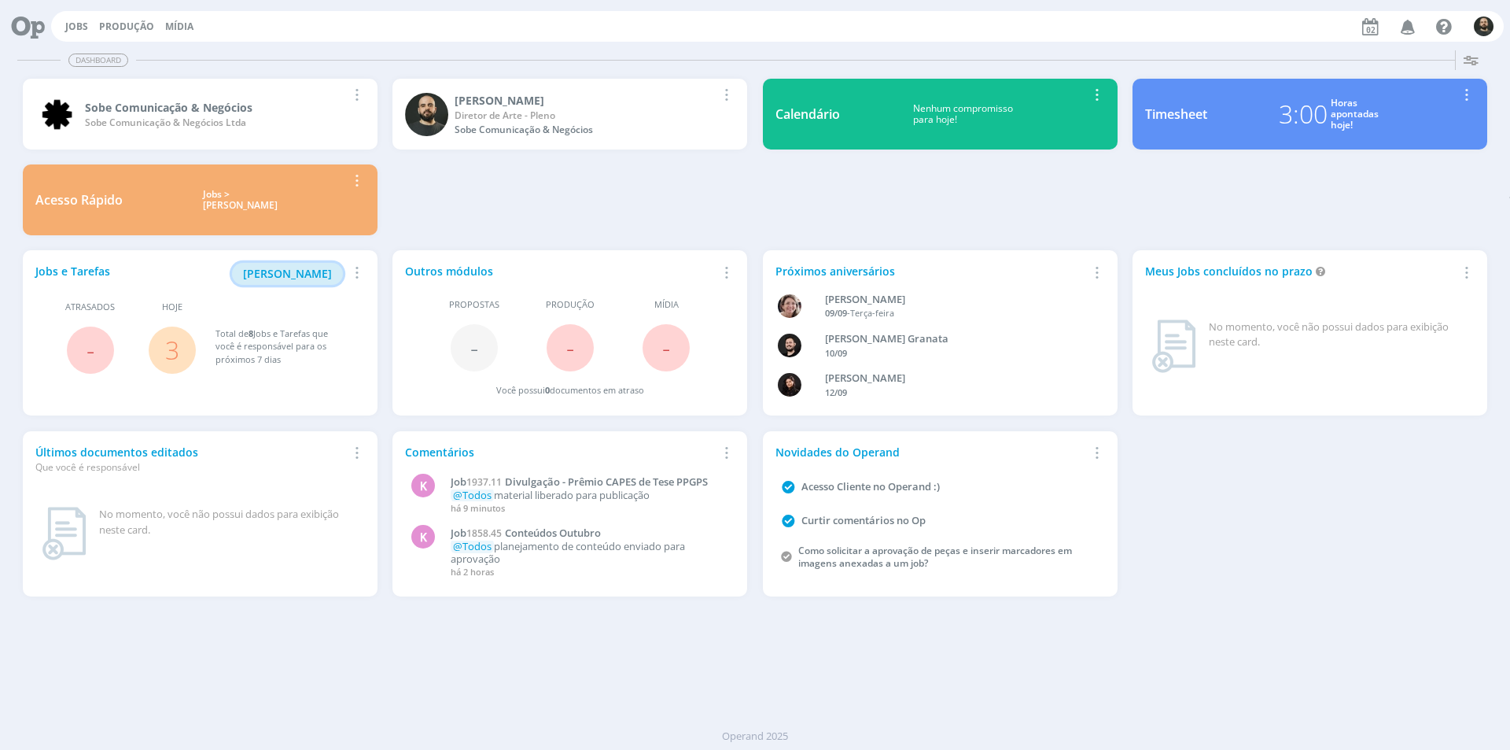
click at [290, 273] on span "[PERSON_NAME]" at bounding box center [287, 273] width 89 height 15
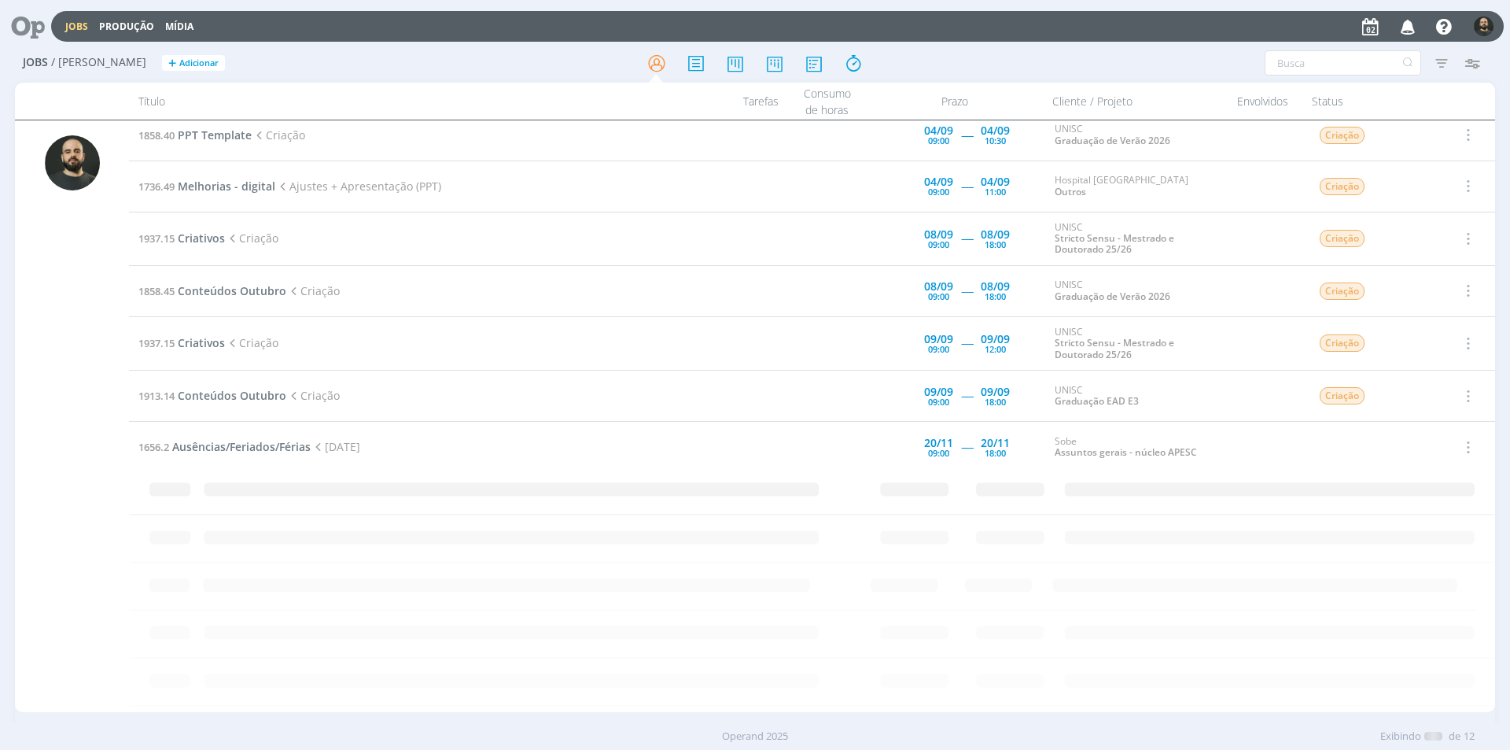
scroll to position [57, 0]
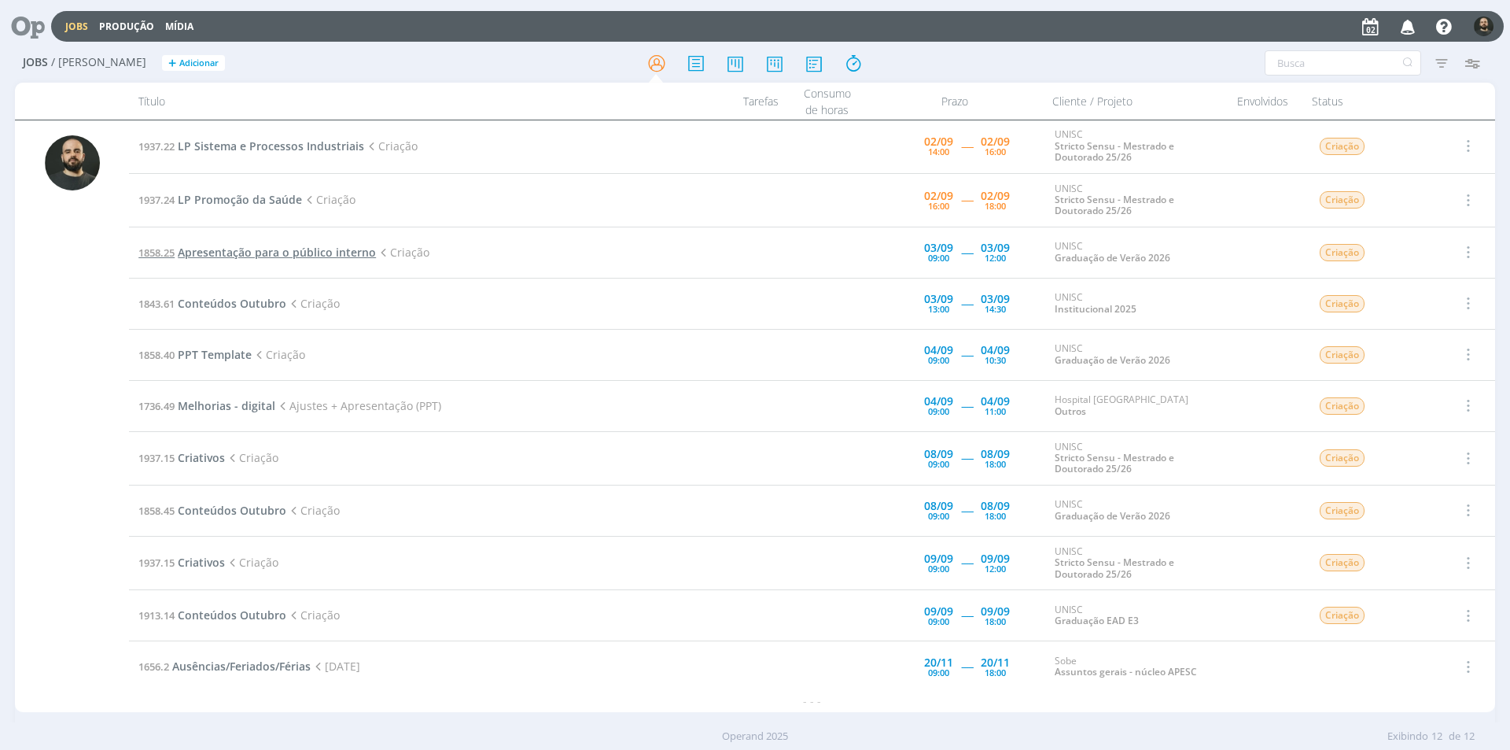
click at [353, 252] on span "Apresentação para o público interno" at bounding box center [277, 252] width 198 height 15
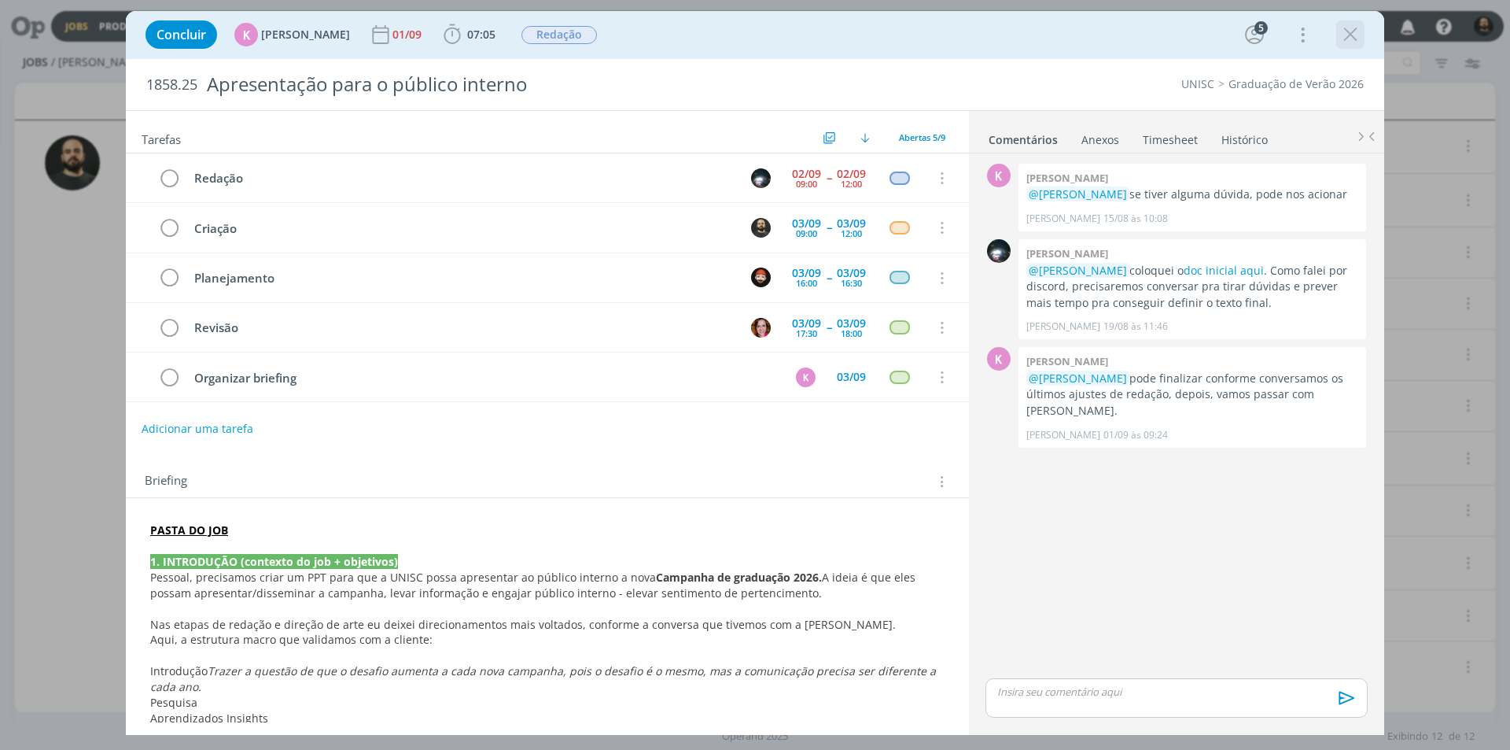
click at [1354, 38] on icon "dialog" at bounding box center [1351, 35] width 24 height 24
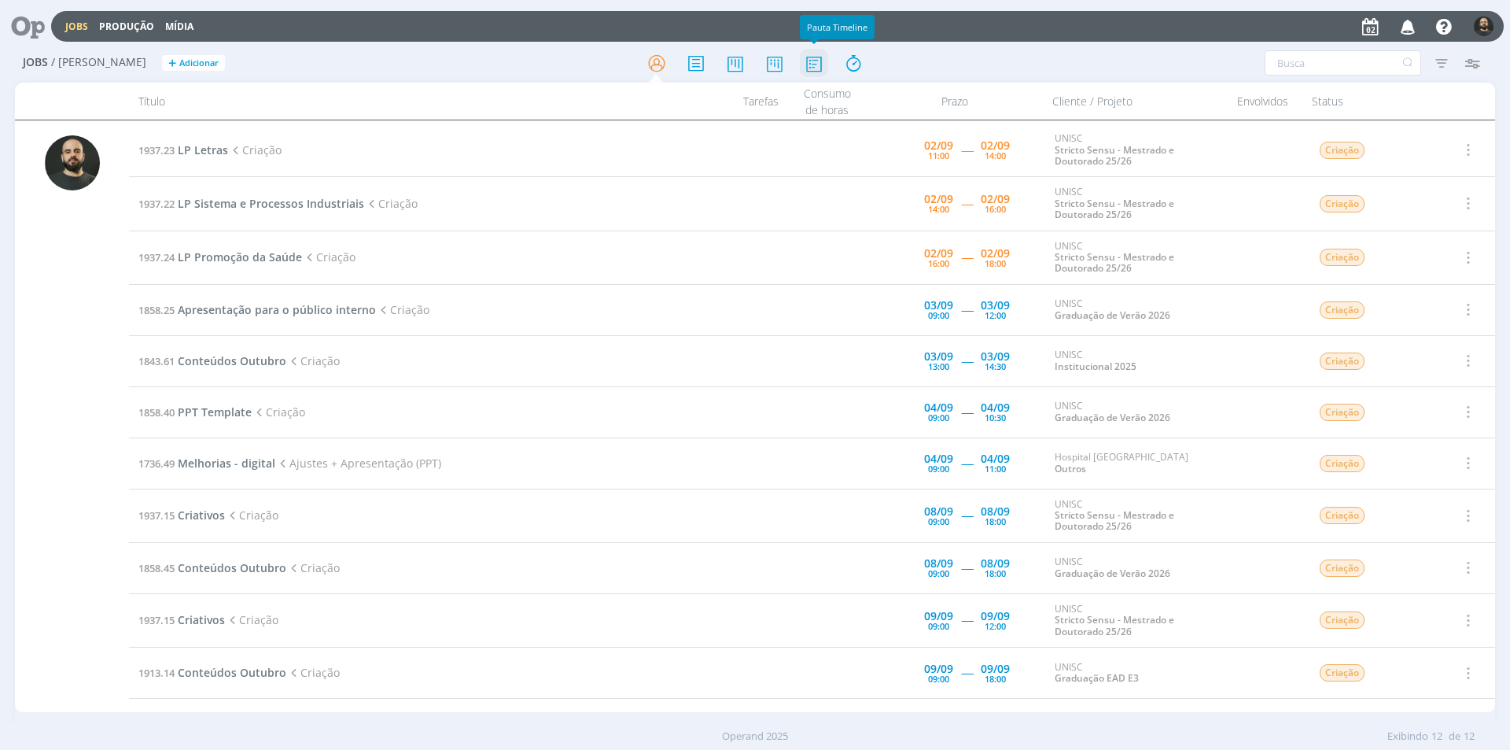
click at [804, 64] on icon at bounding box center [814, 63] width 28 height 31
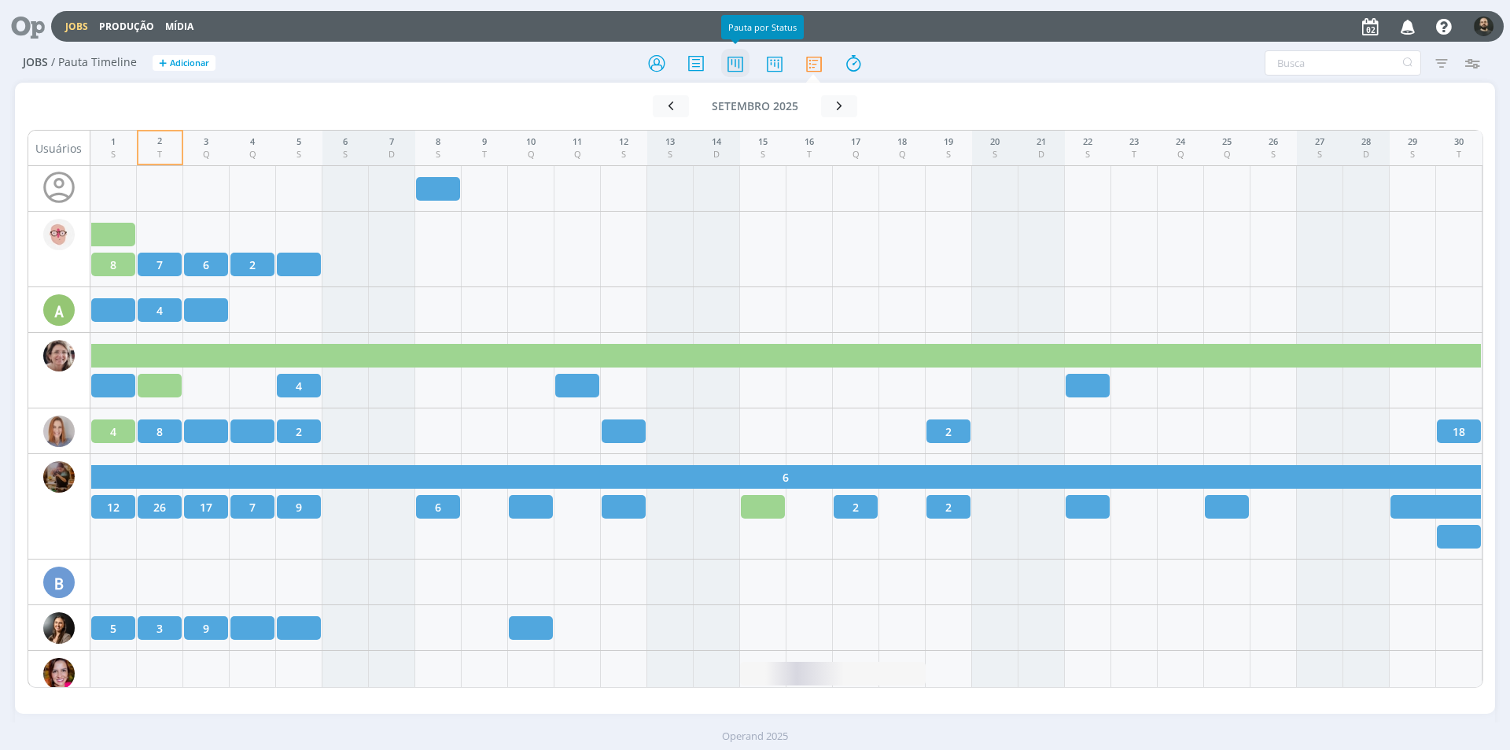
click at [744, 59] on icon at bounding box center [735, 63] width 28 height 31
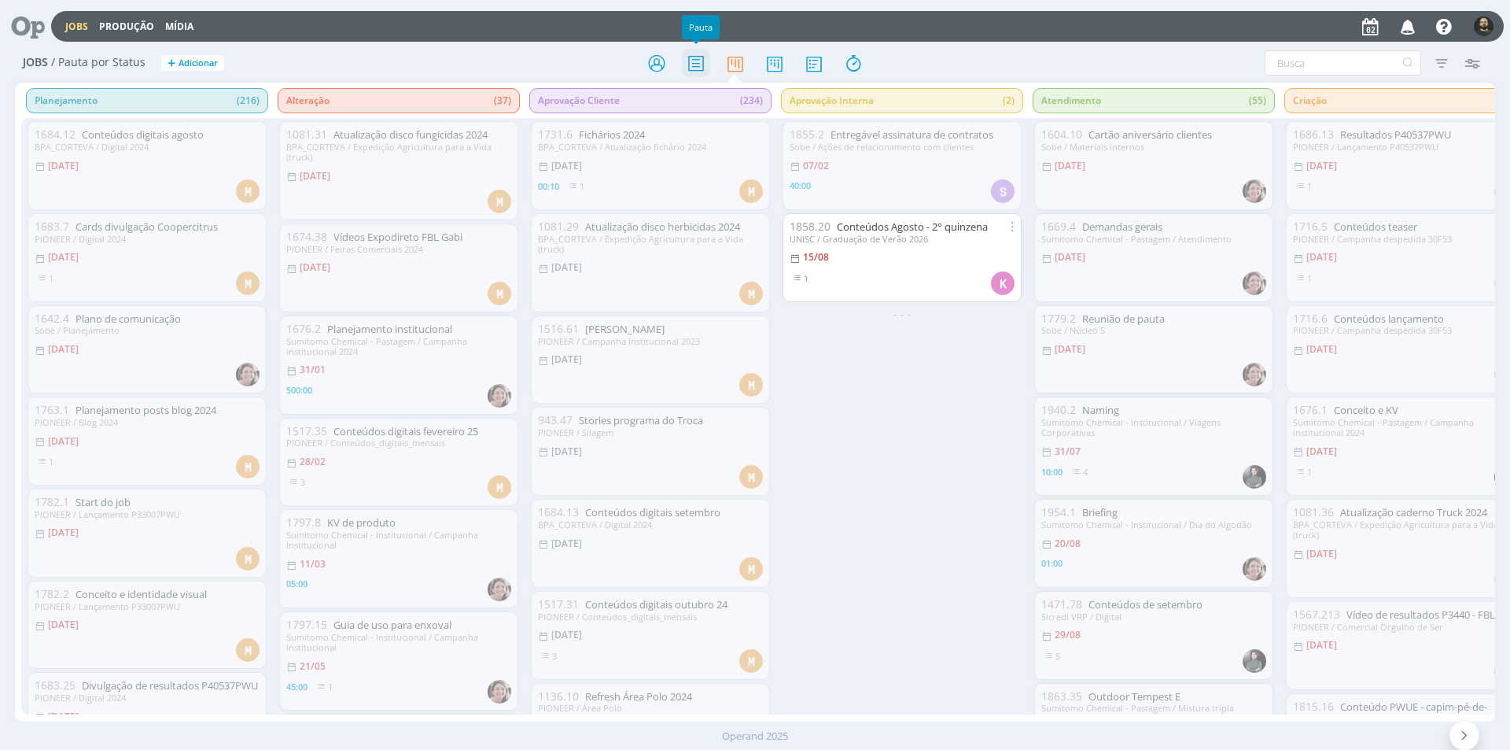
click at [700, 61] on icon at bounding box center [696, 63] width 28 height 31
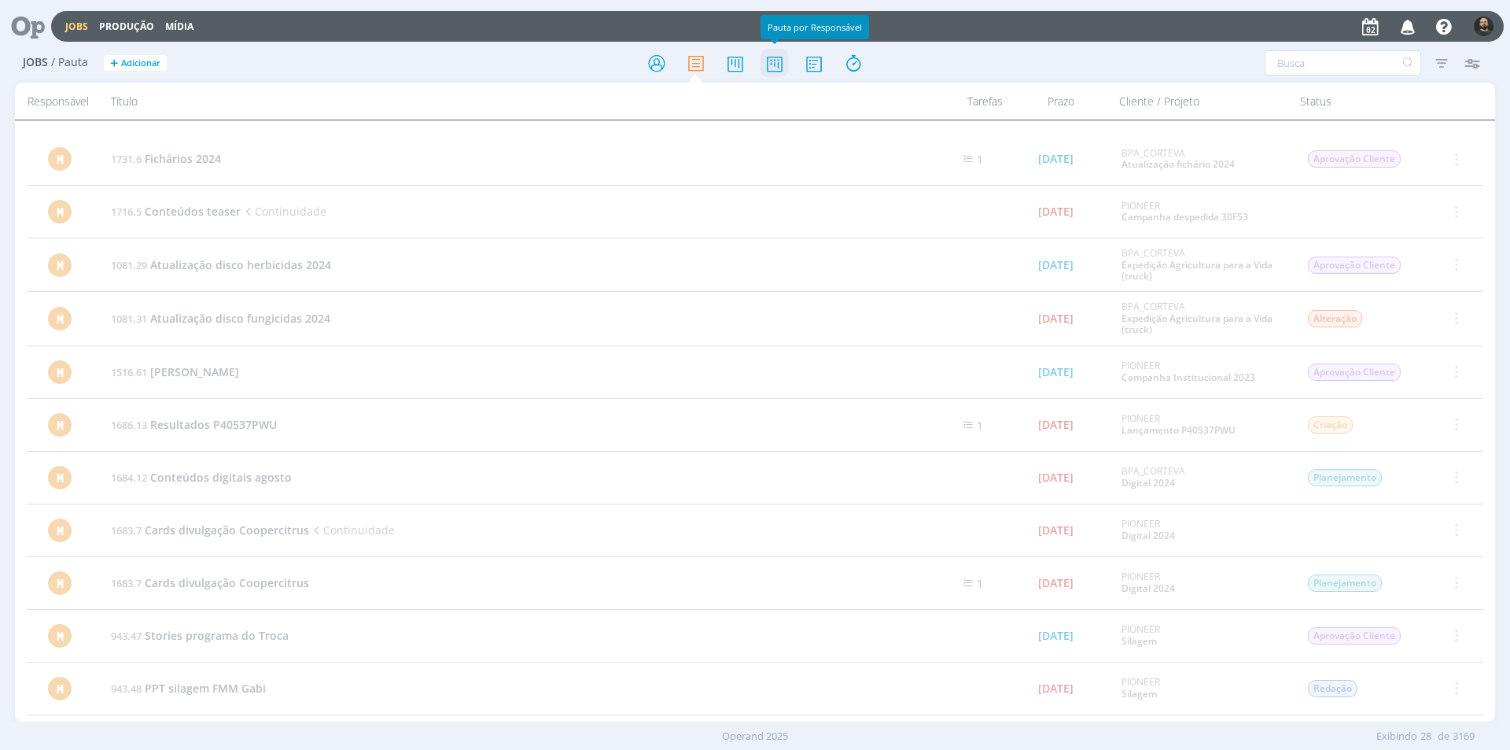
click at [776, 63] on icon at bounding box center [775, 63] width 28 height 31
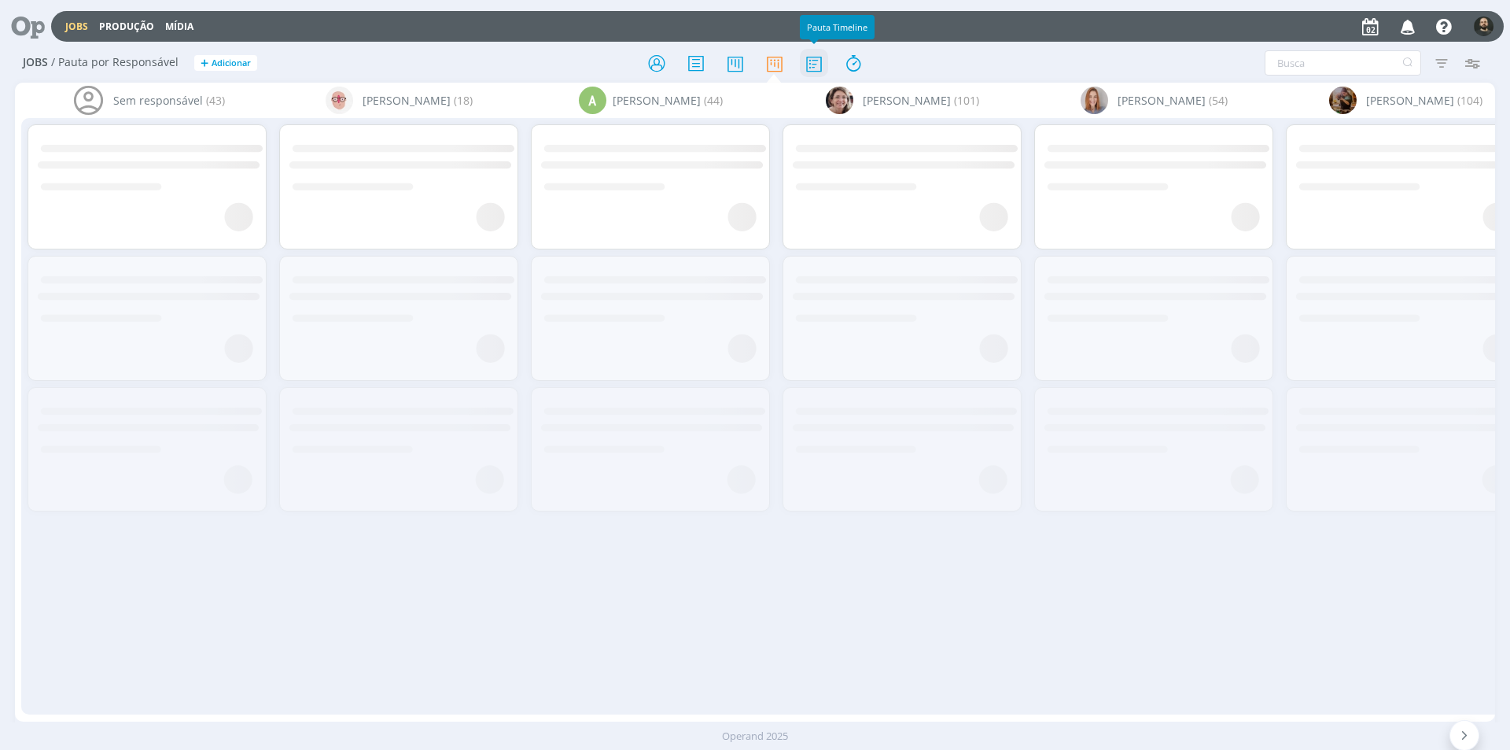
click at [816, 67] on icon at bounding box center [814, 63] width 28 height 31
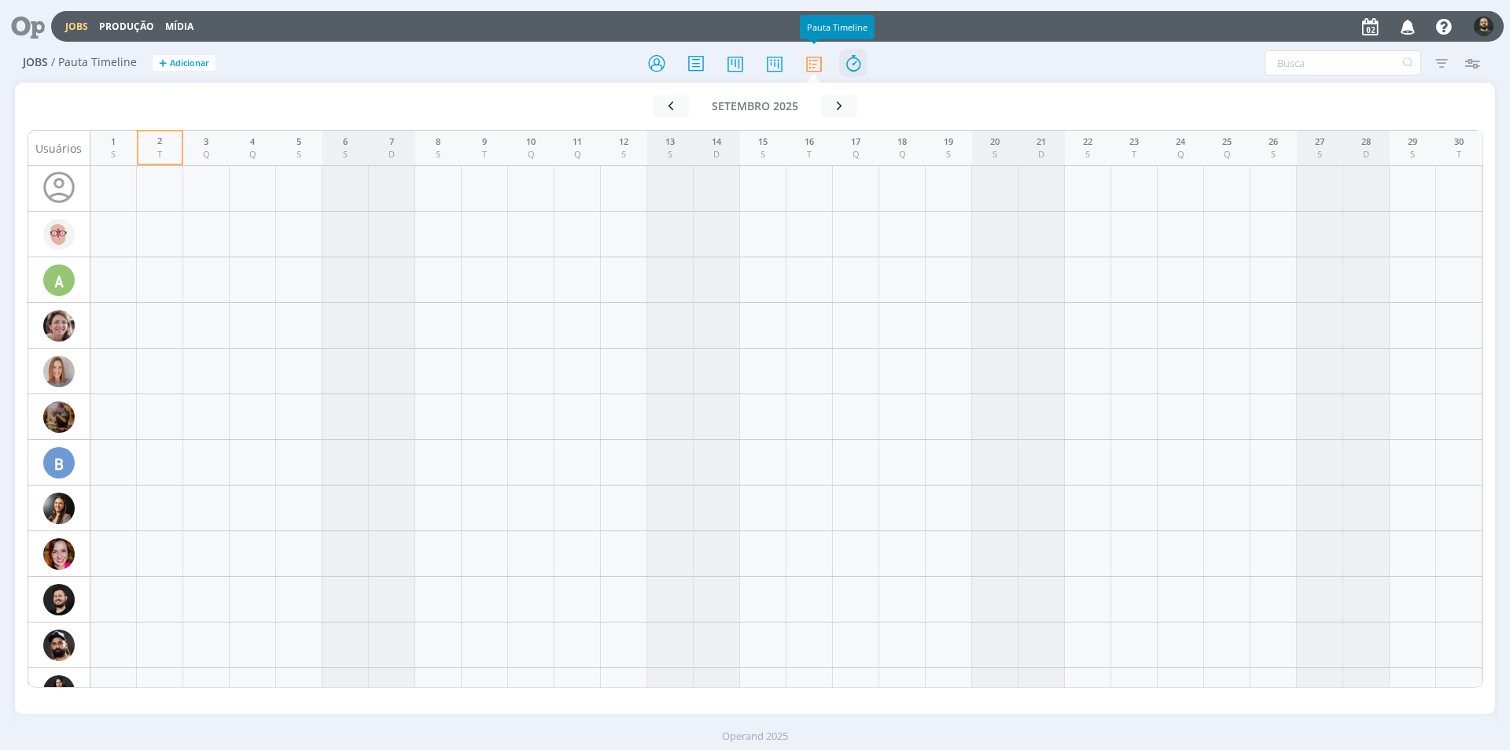
click at [696, 61] on icon at bounding box center [696, 63] width 28 height 31
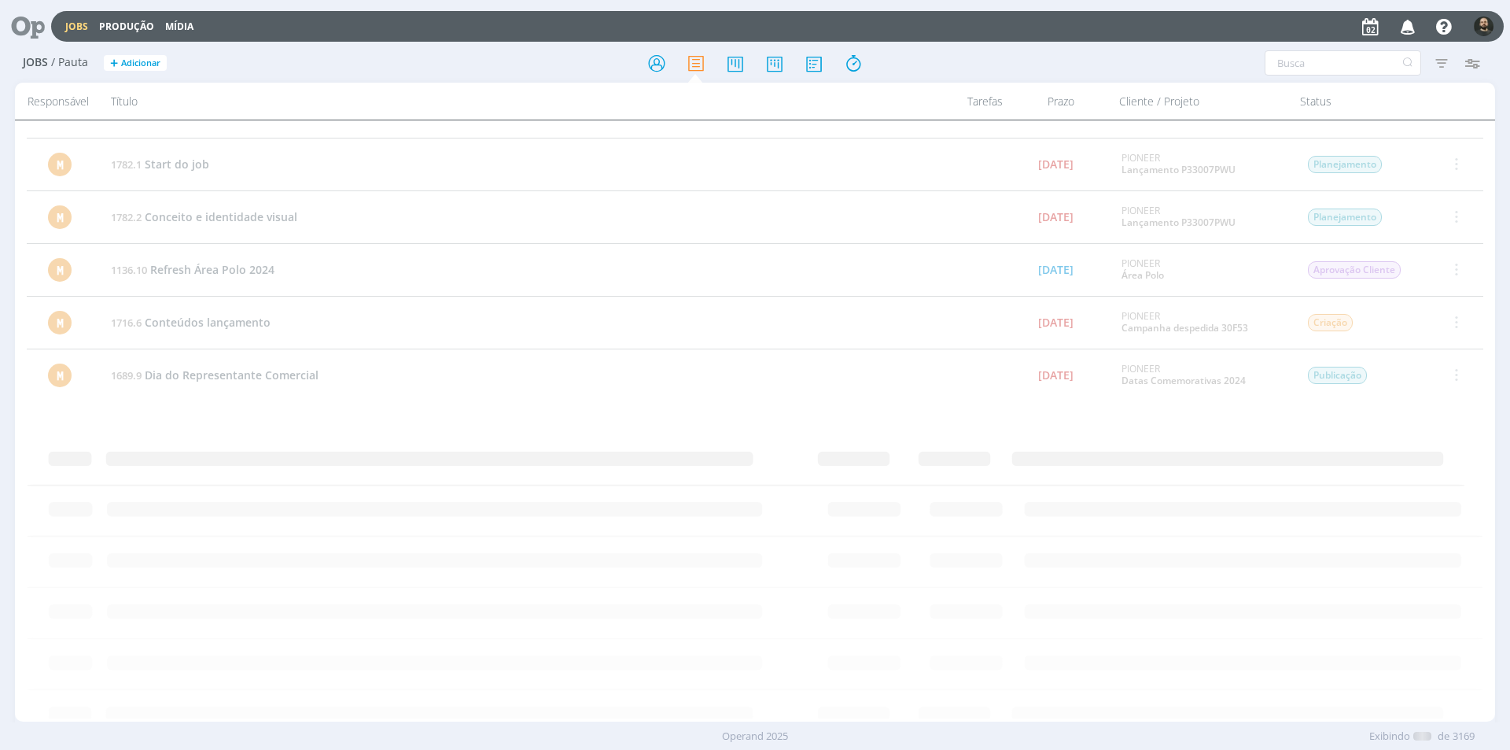
scroll to position [1288, 0]
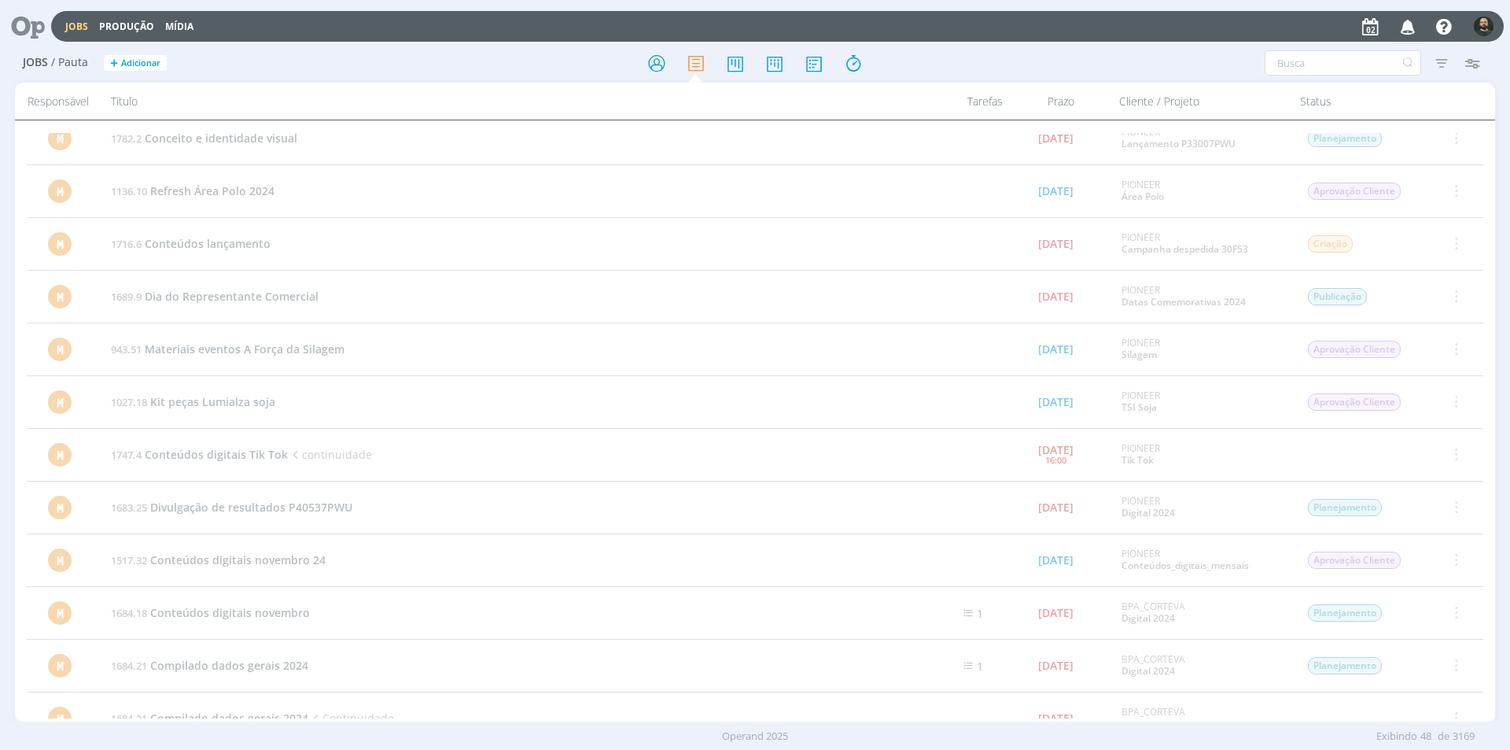
click at [31, 34] on icon at bounding box center [22, 26] width 32 height 31
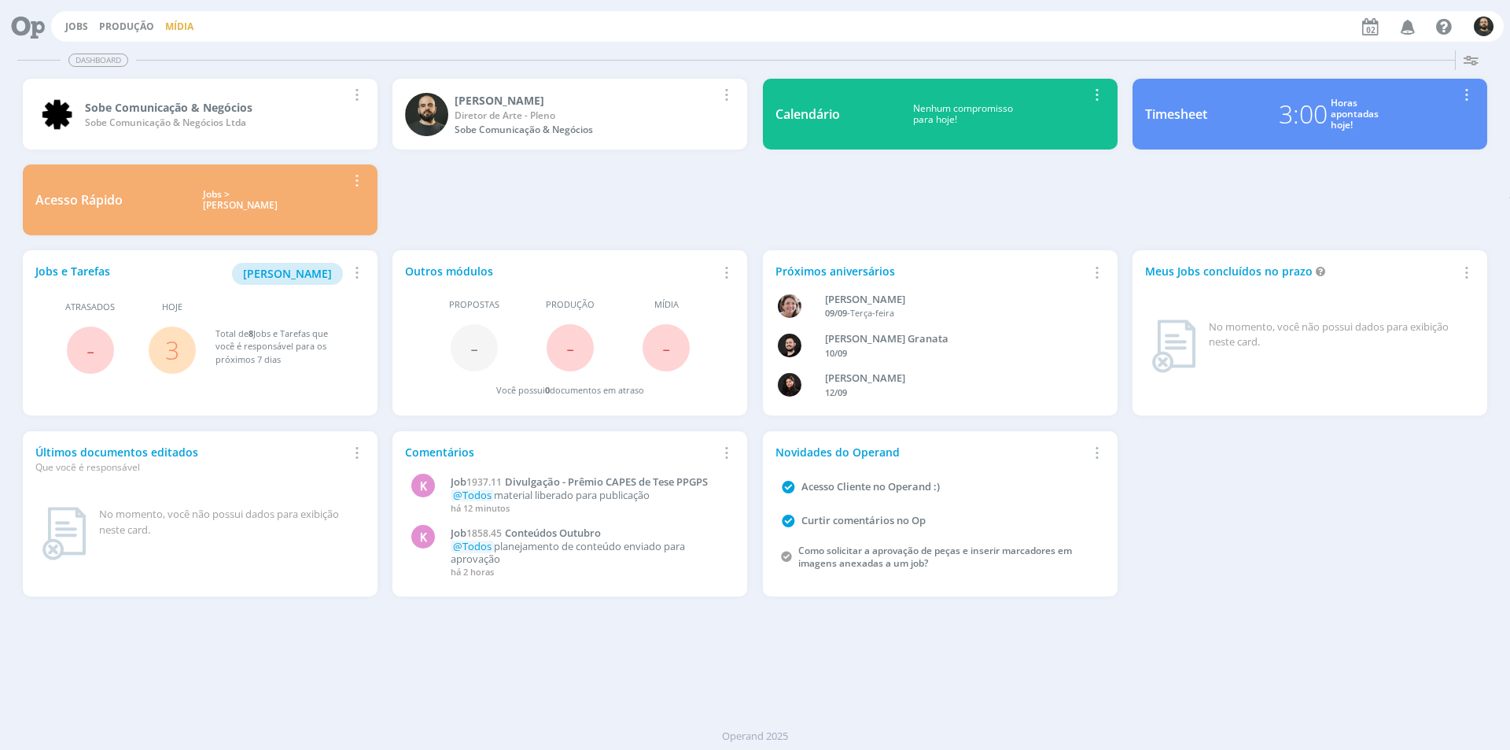
click at [187, 24] on link "Mídia" at bounding box center [179, 26] width 28 height 13
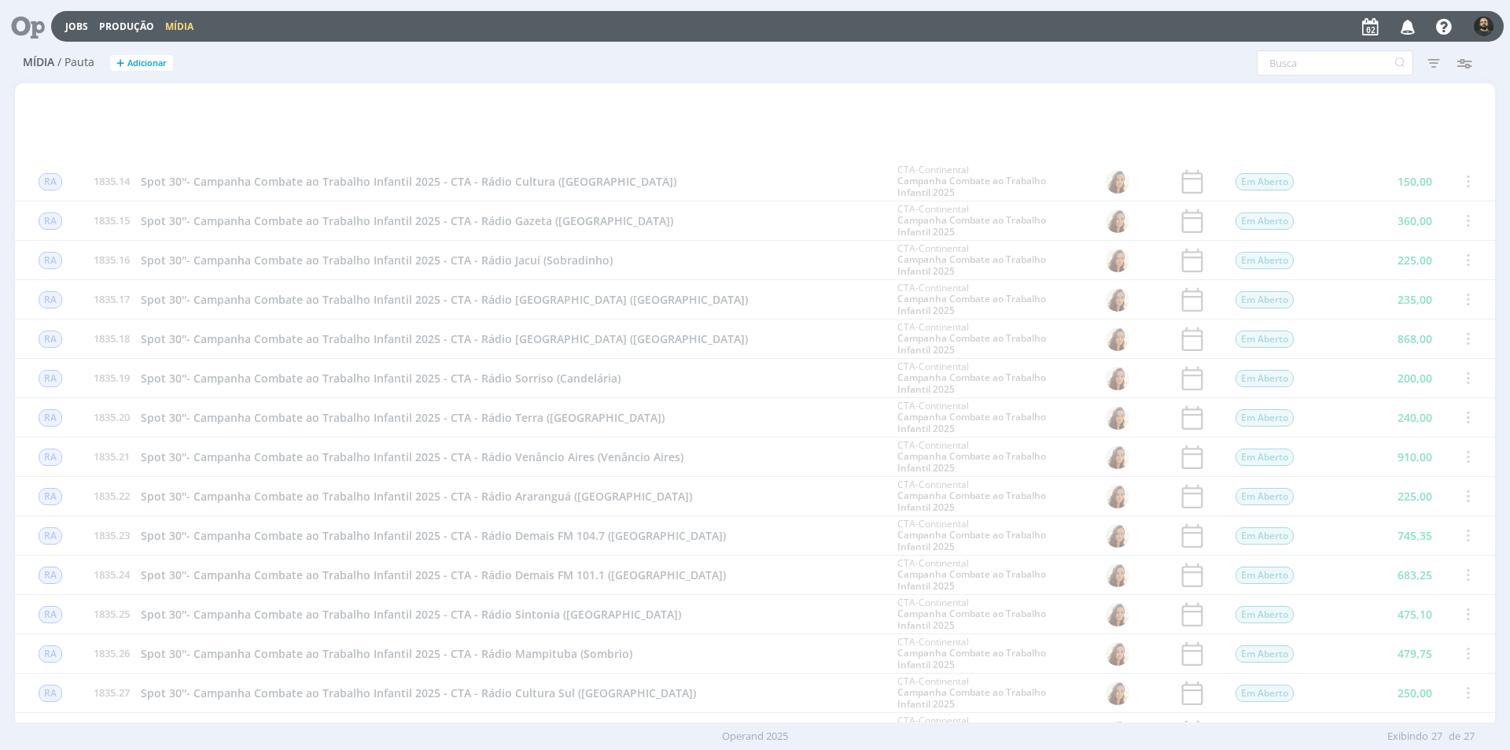
scroll to position [459, 0]
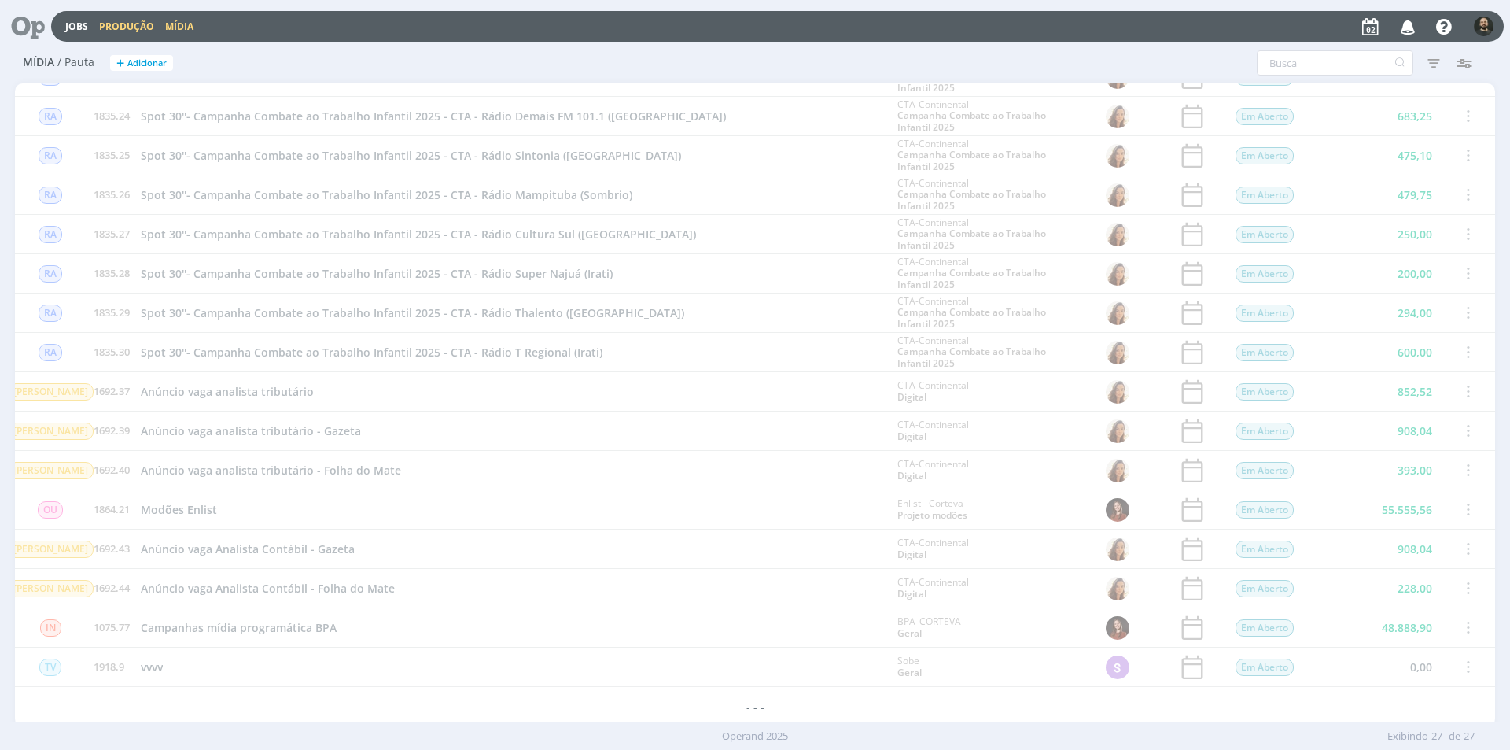
click at [112, 28] on link "Produção" at bounding box center [126, 26] width 55 height 13
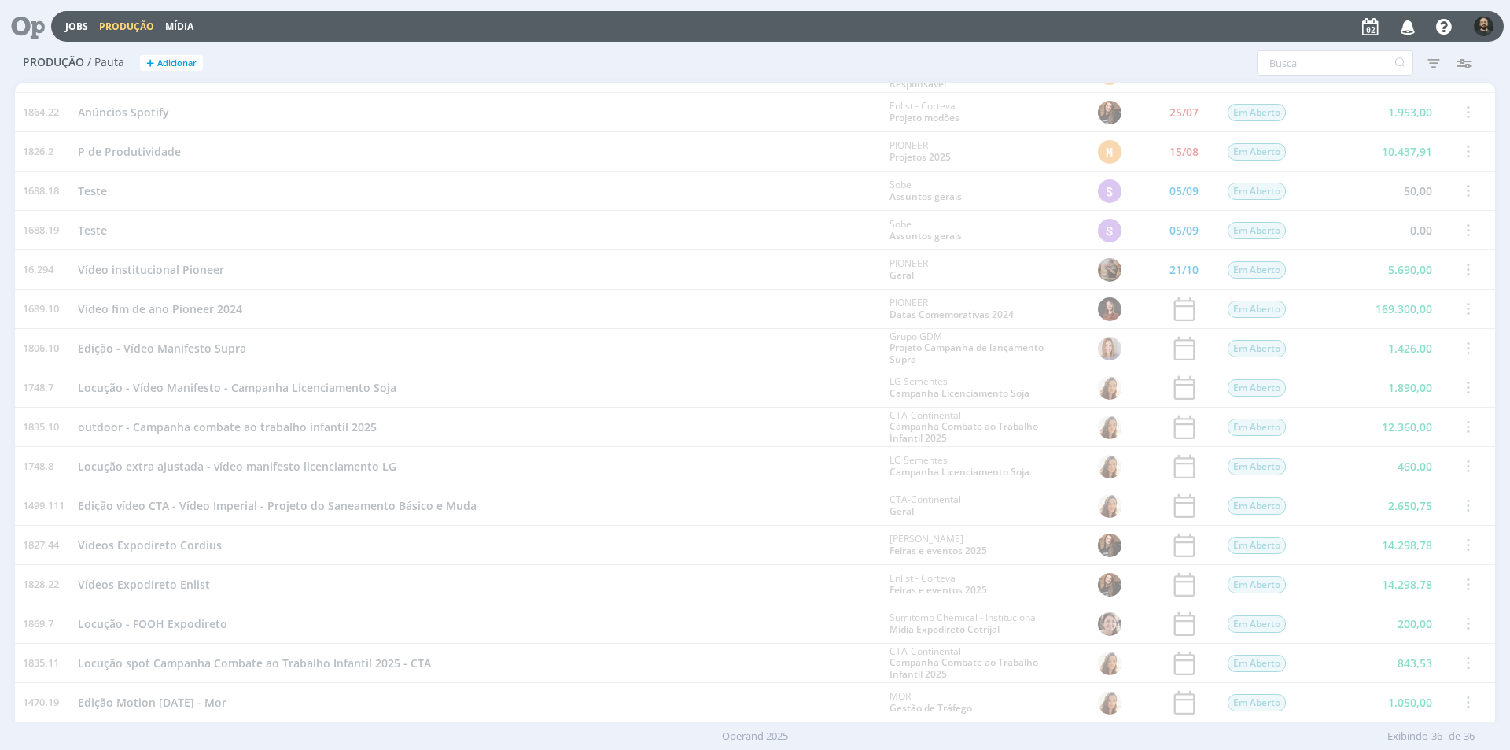
scroll to position [26, 0]
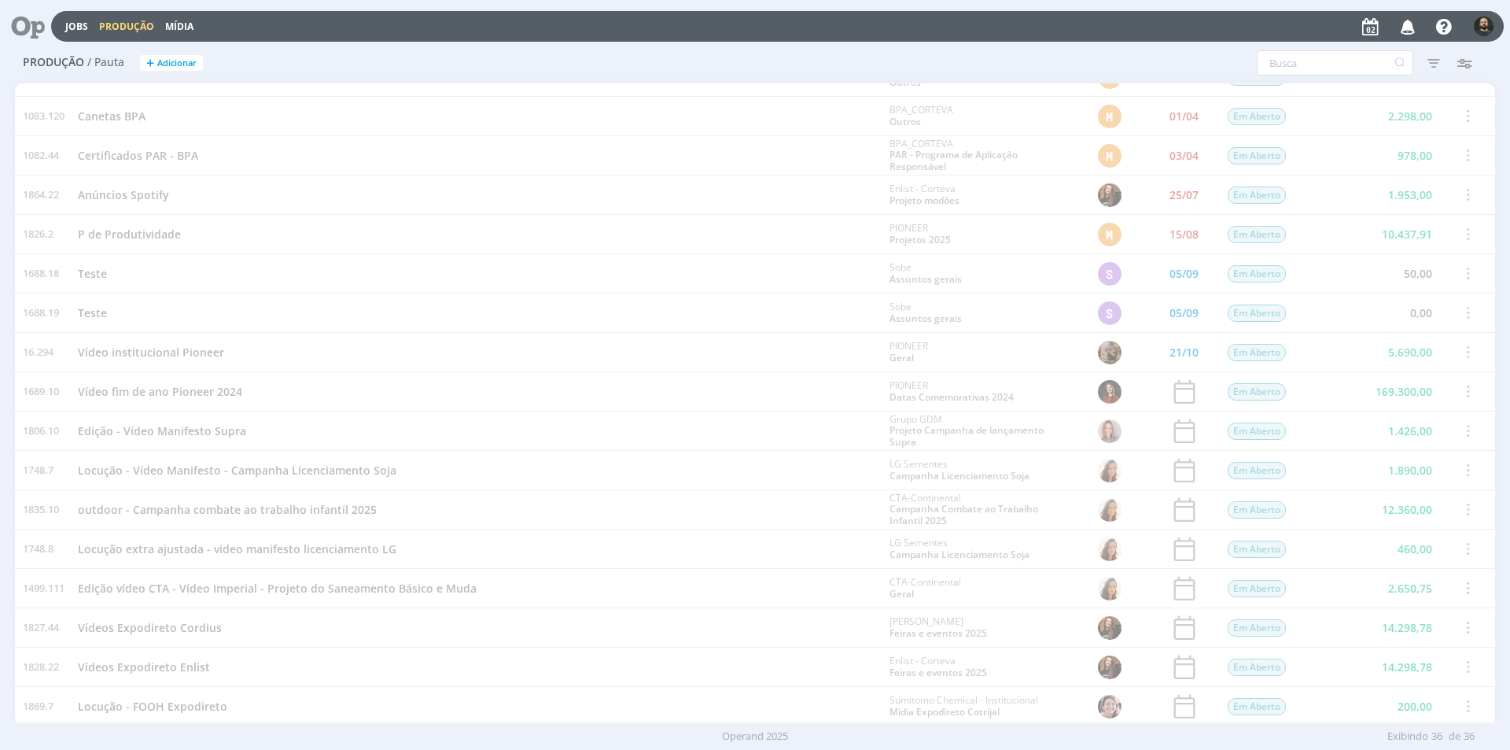
click at [30, 24] on icon at bounding box center [22, 26] width 32 height 31
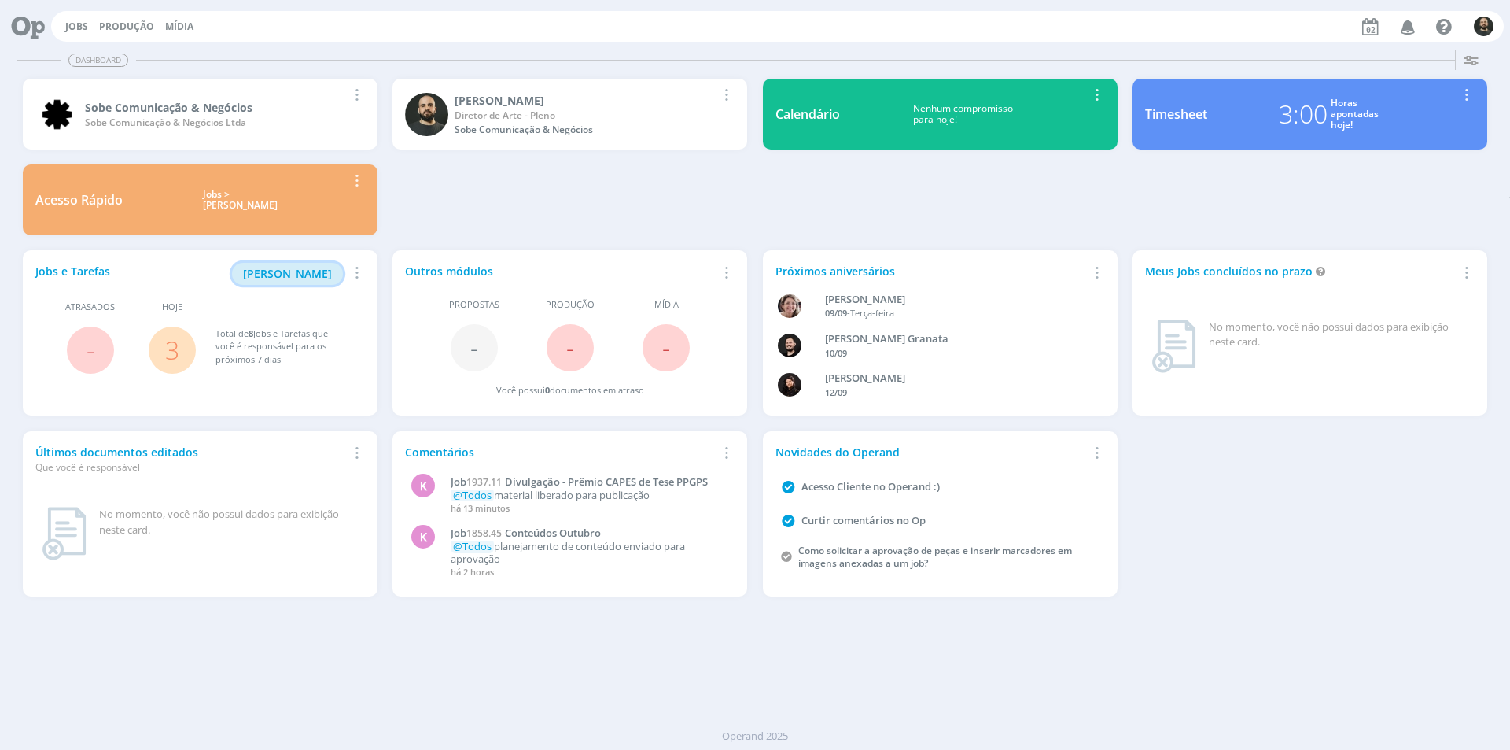
click at [315, 273] on span "[PERSON_NAME]" at bounding box center [287, 273] width 89 height 15
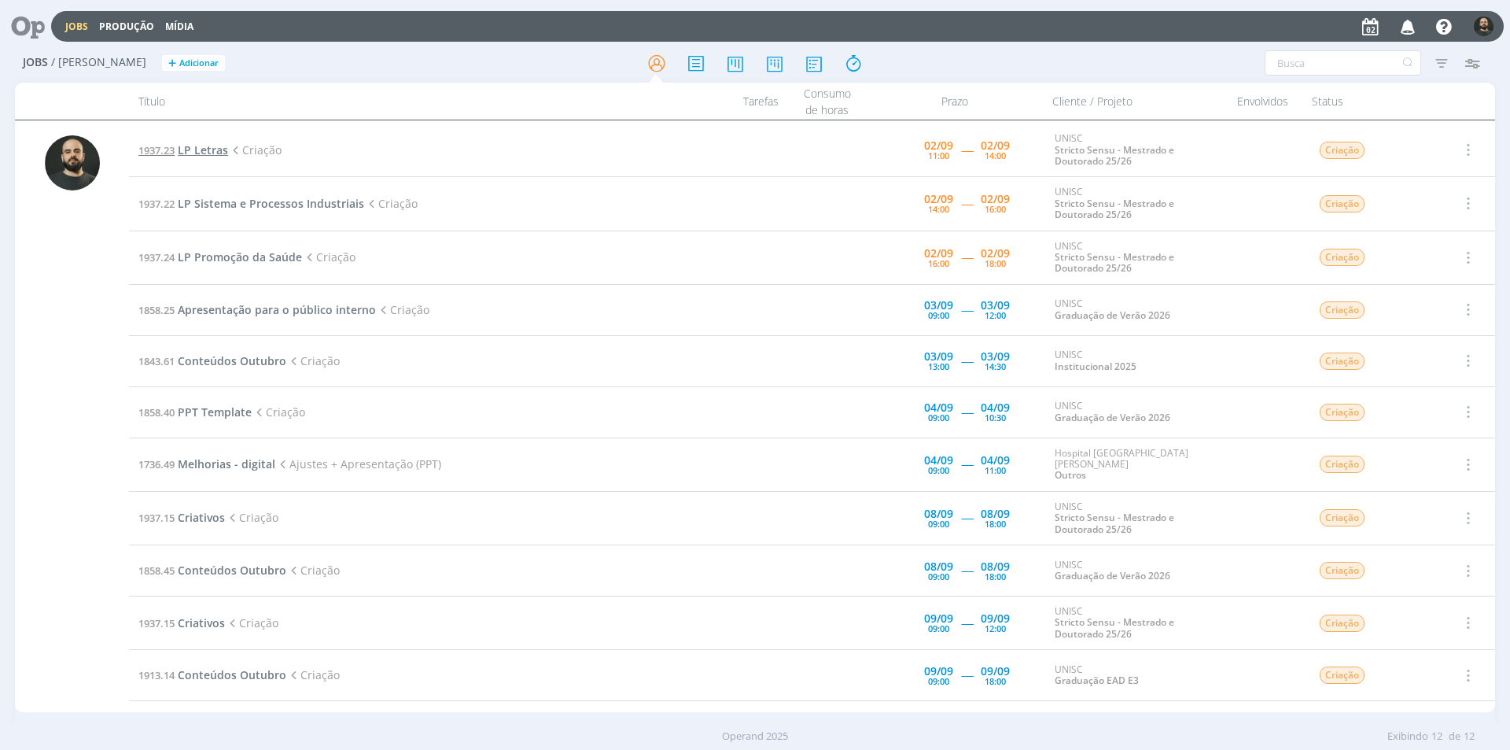
click at [207, 149] on span "LP Letras" at bounding box center [203, 149] width 50 height 15
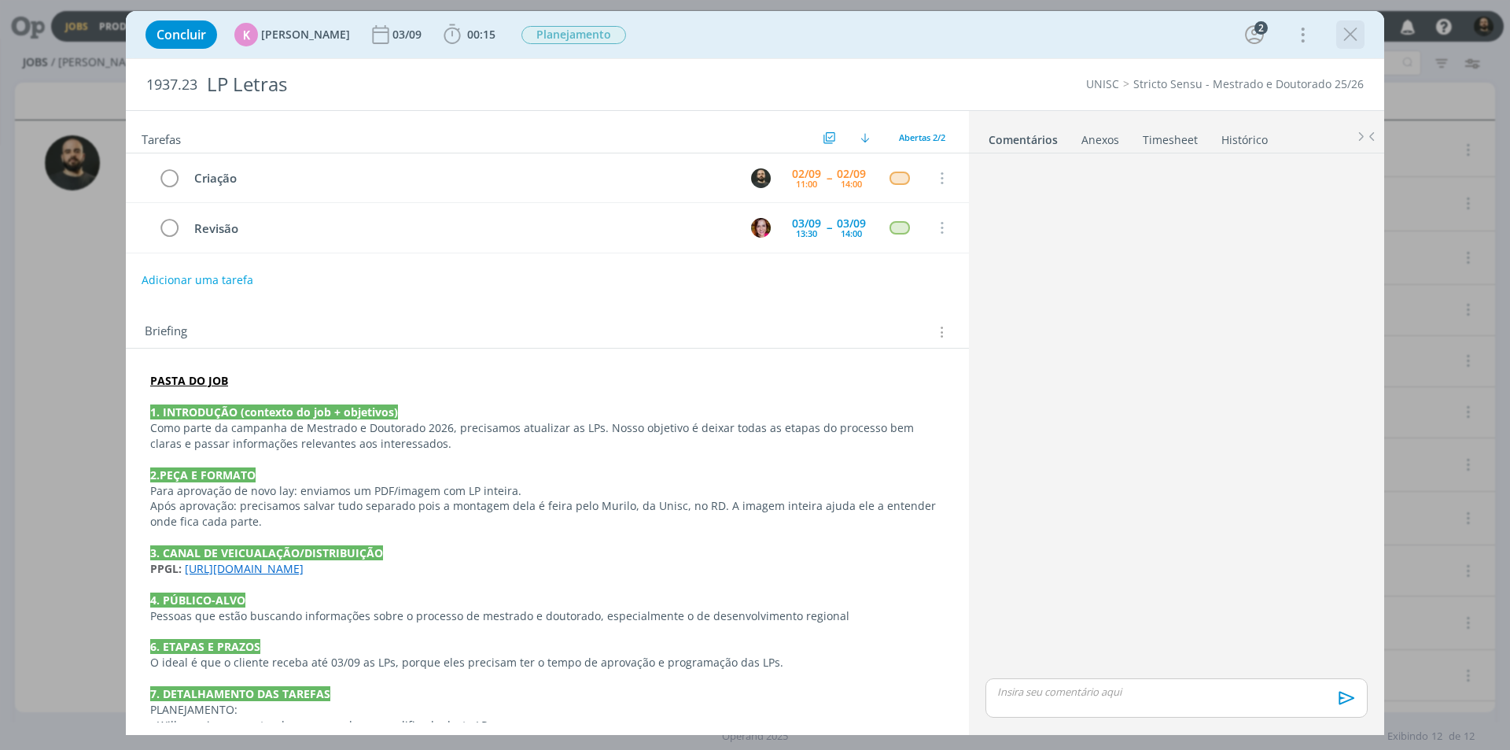
click at [1351, 35] on icon "dialog" at bounding box center [1351, 35] width 24 height 24
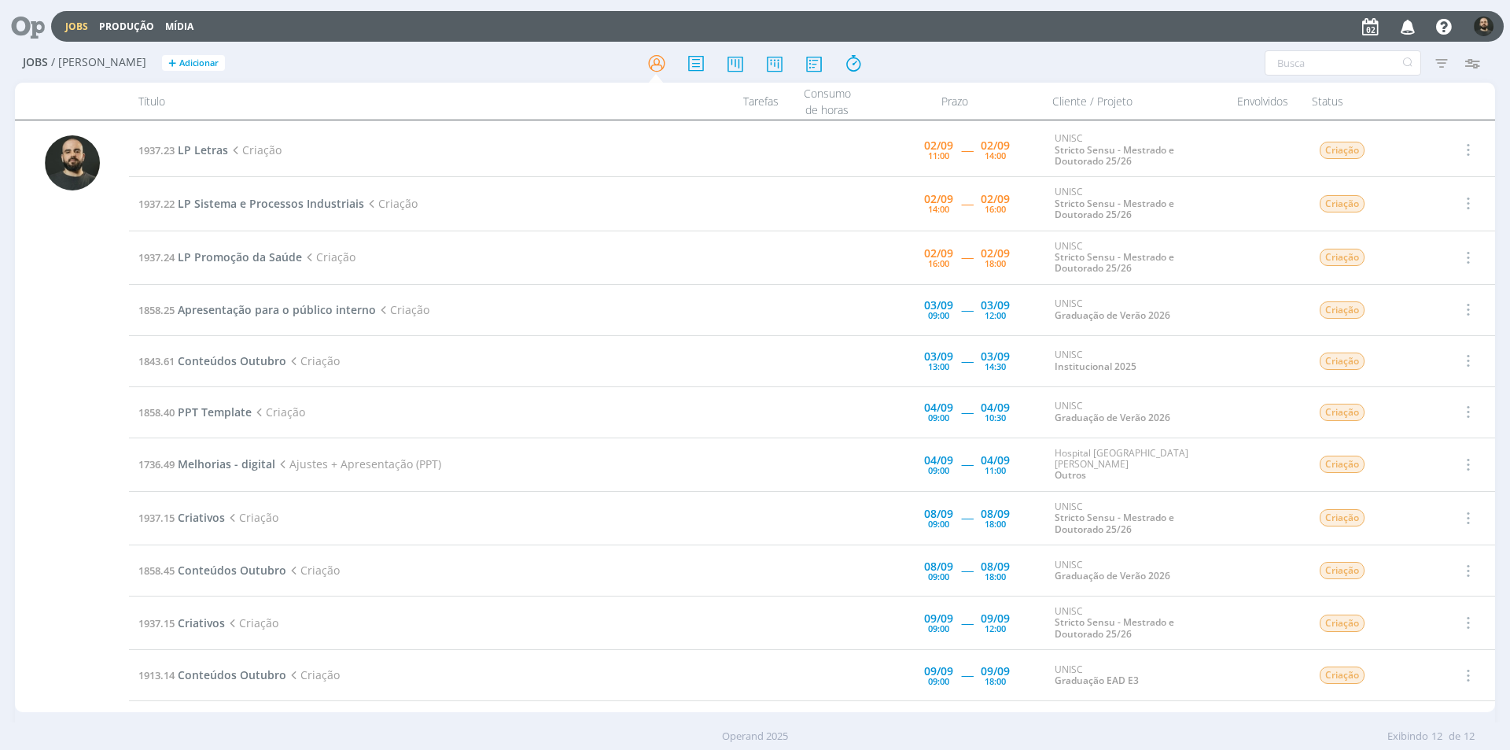
click at [46, 35] on div at bounding box center [28, 26] width 45 height 35
click at [39, 28] on icon at bounding box center [22, 26] width 32 height 31
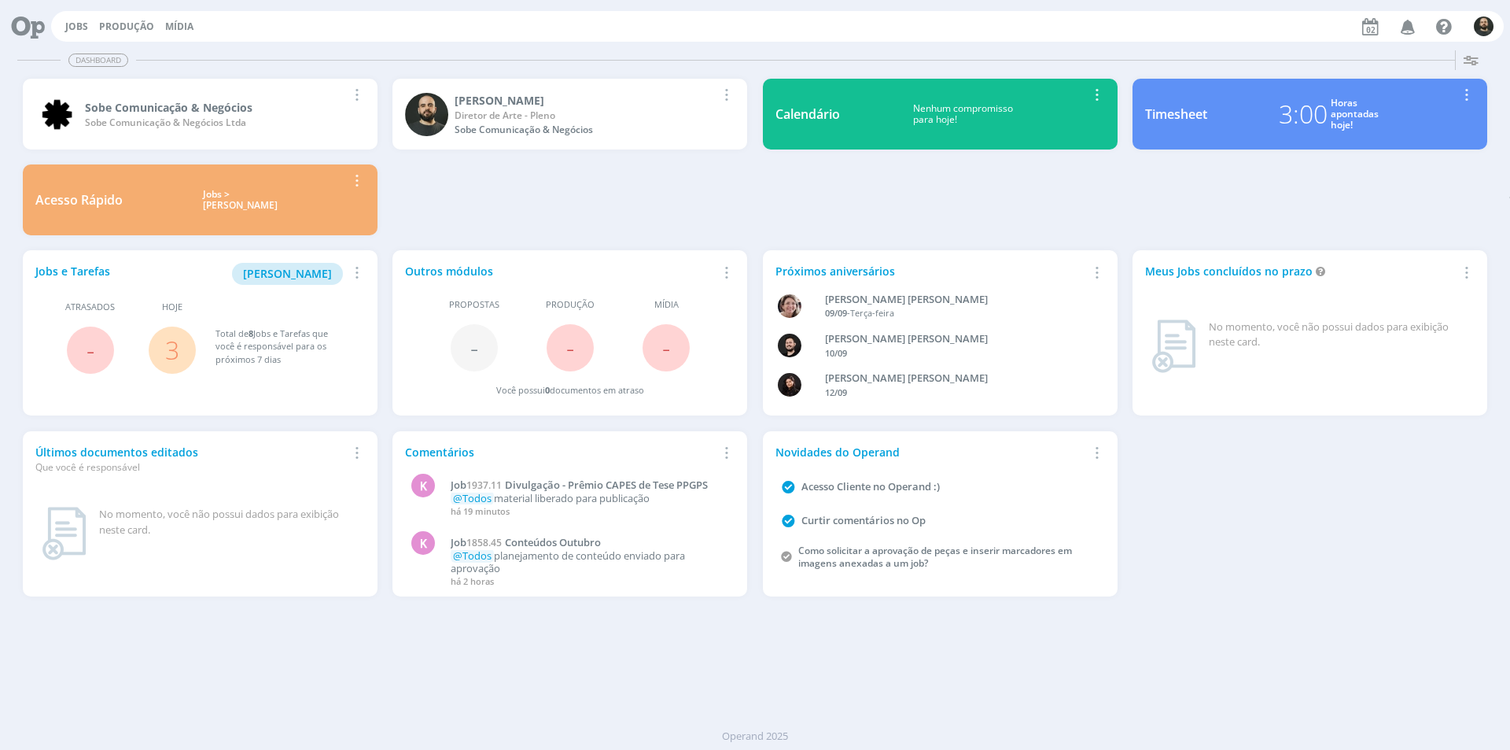
click at [306, 262] on div "Jobs e Tarefas Minha Pauta Remover Card Atrasados - Hoje 3 Total de 8 Jobs e Ta…" at bounding box center [200, 332] width 355 height 165
click at [284, 271] on span "Minha Pauta" at bounding box center [287, 273] width 89 height 15
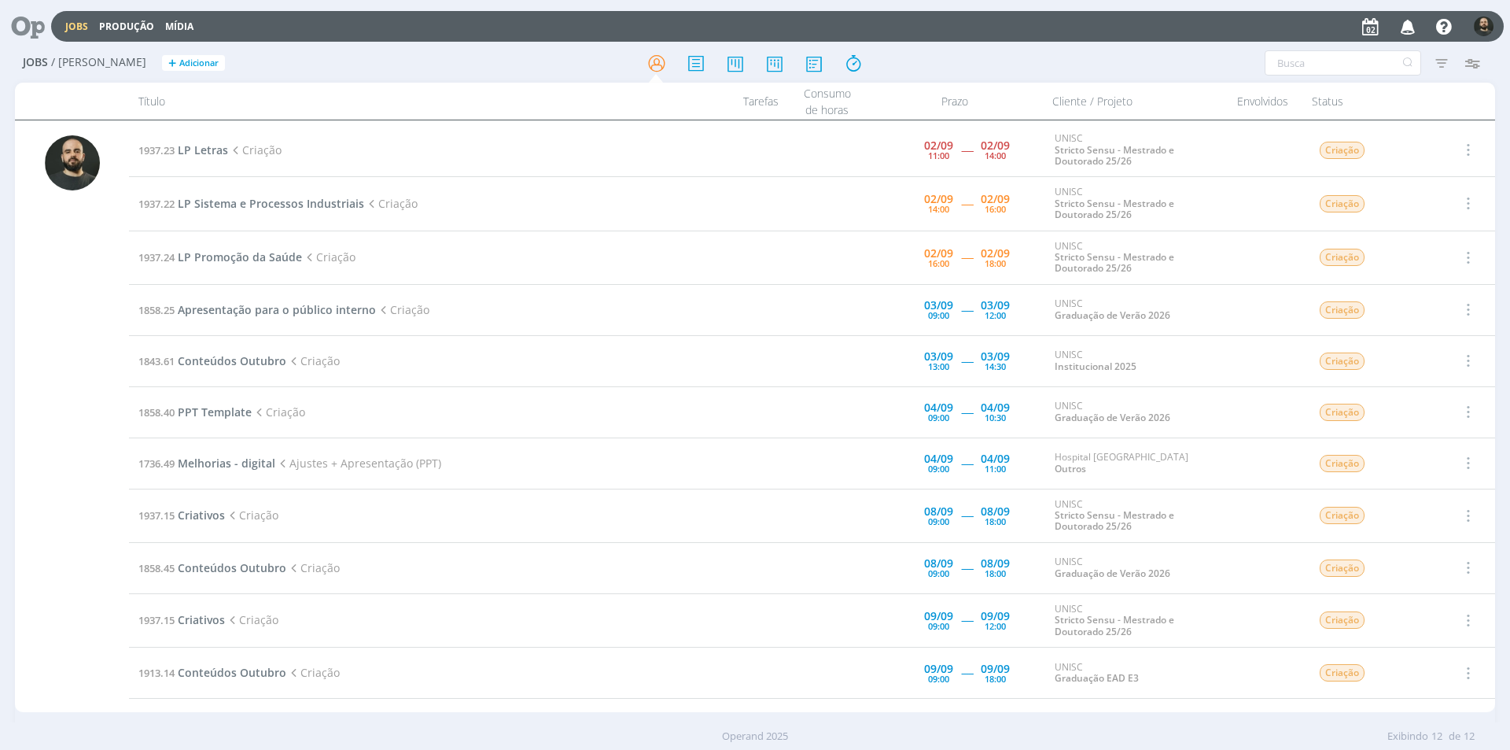
click at [34, 23] on icon at bounding box center [22, 26] width 32 height 31
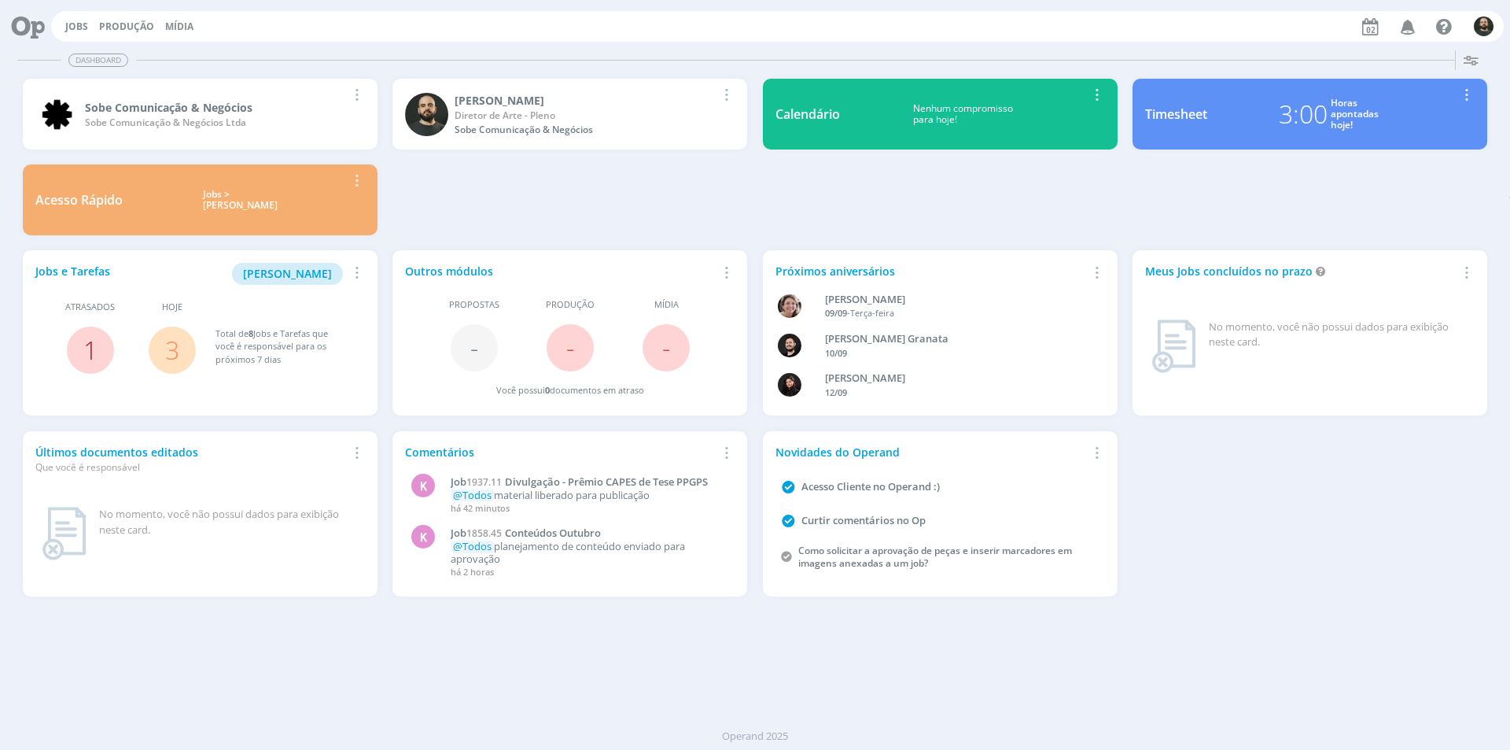
click at [96, 344] on link "1" at bounding box center [90, 350] width 14 height 34
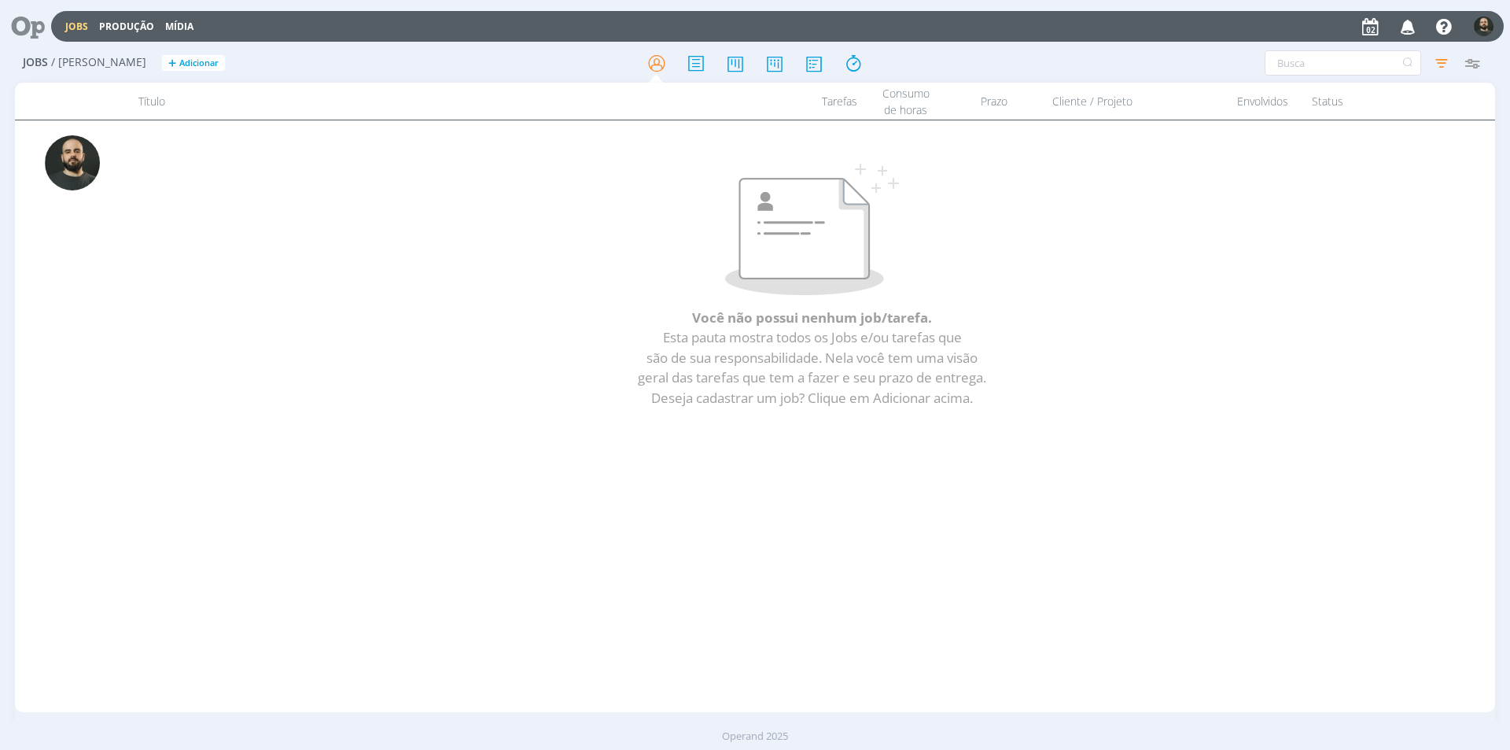
click at [31, 34] on icon at bounding box center [22, 26] width 32 height 31
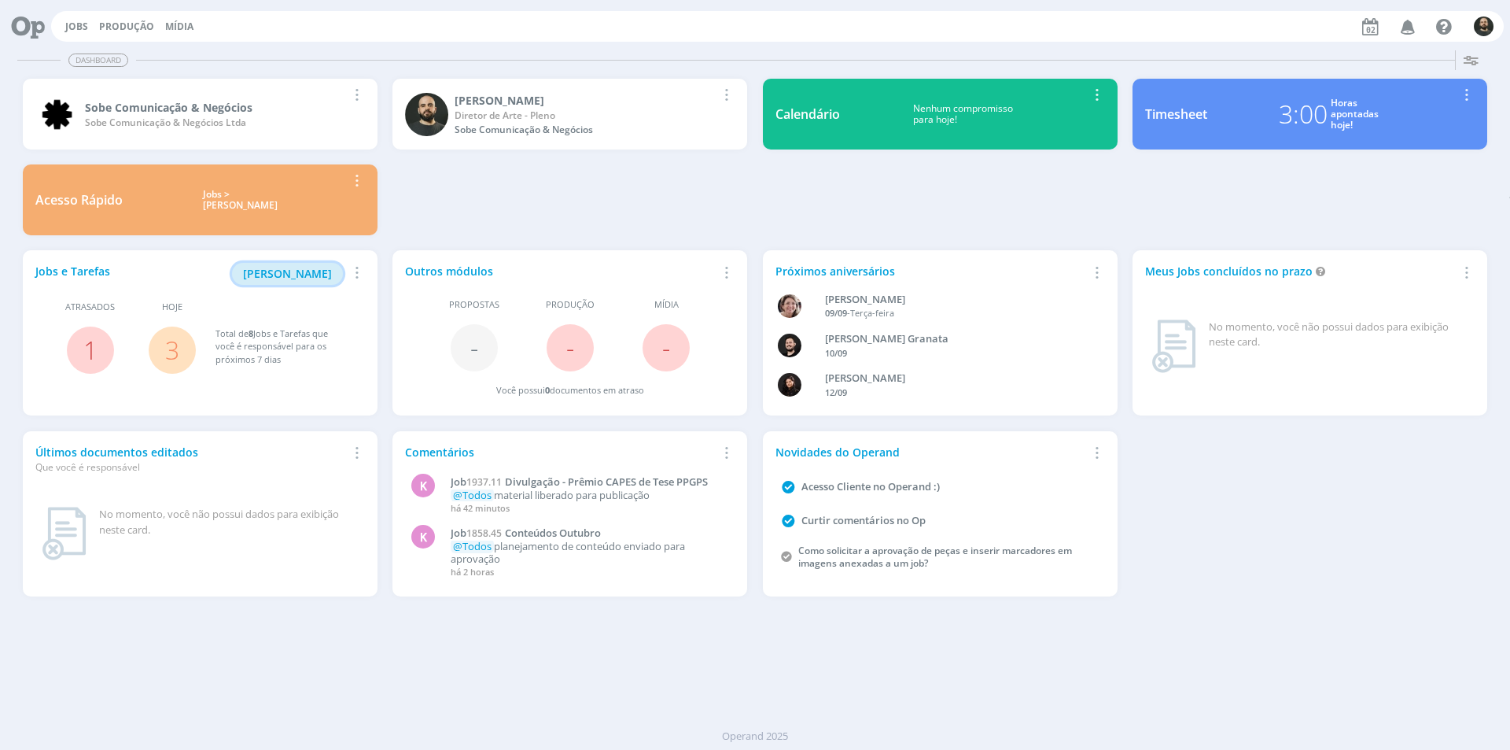
click at [316, 275] on span "Minha Pauta" at bounding box center [287, 273] width 89 height 15
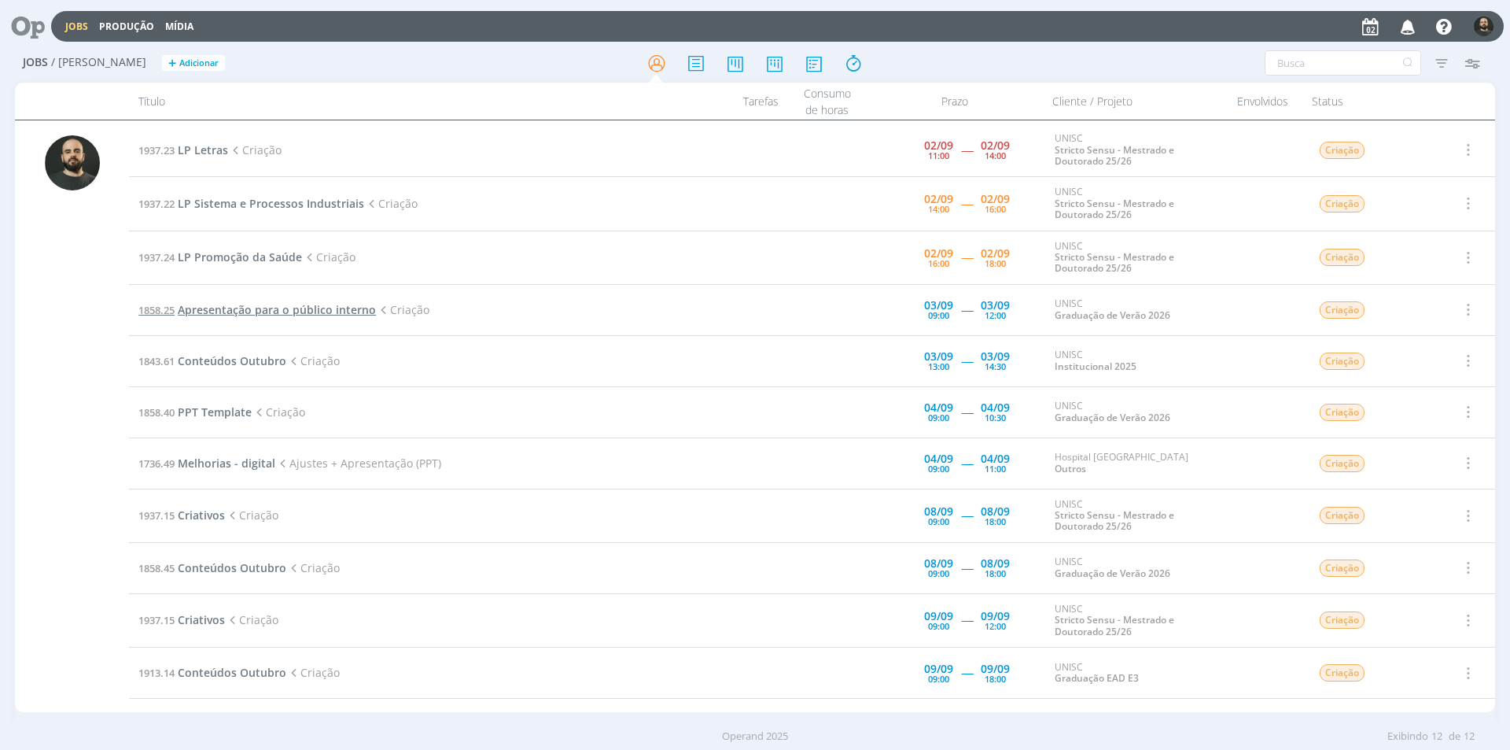
click at [341, 314] on span "Apresentação para o público interno" at bounding box center [277, 309] width 198 height 15
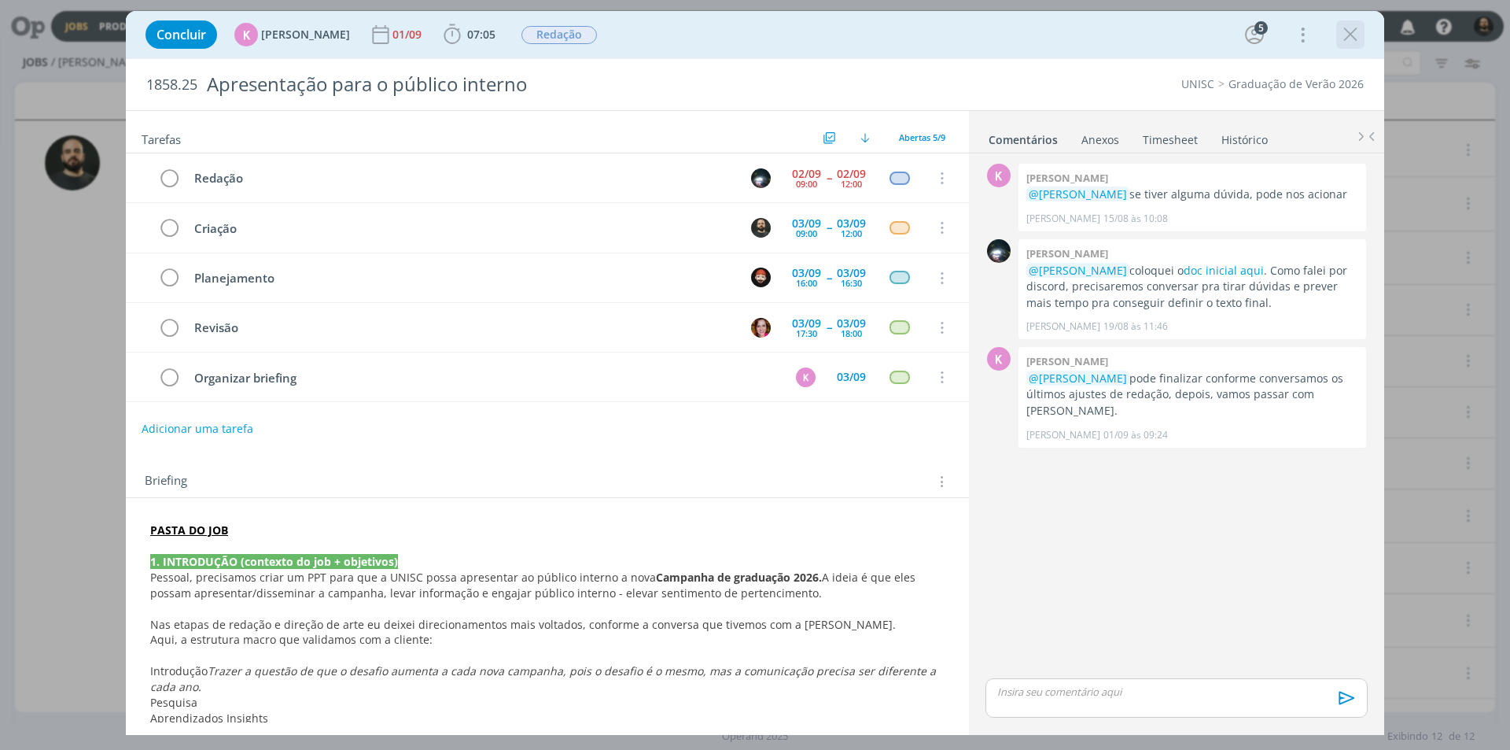
click at [1354, 29] on icon "dialog" at bounding box center [1351, 35] width 24 height 24
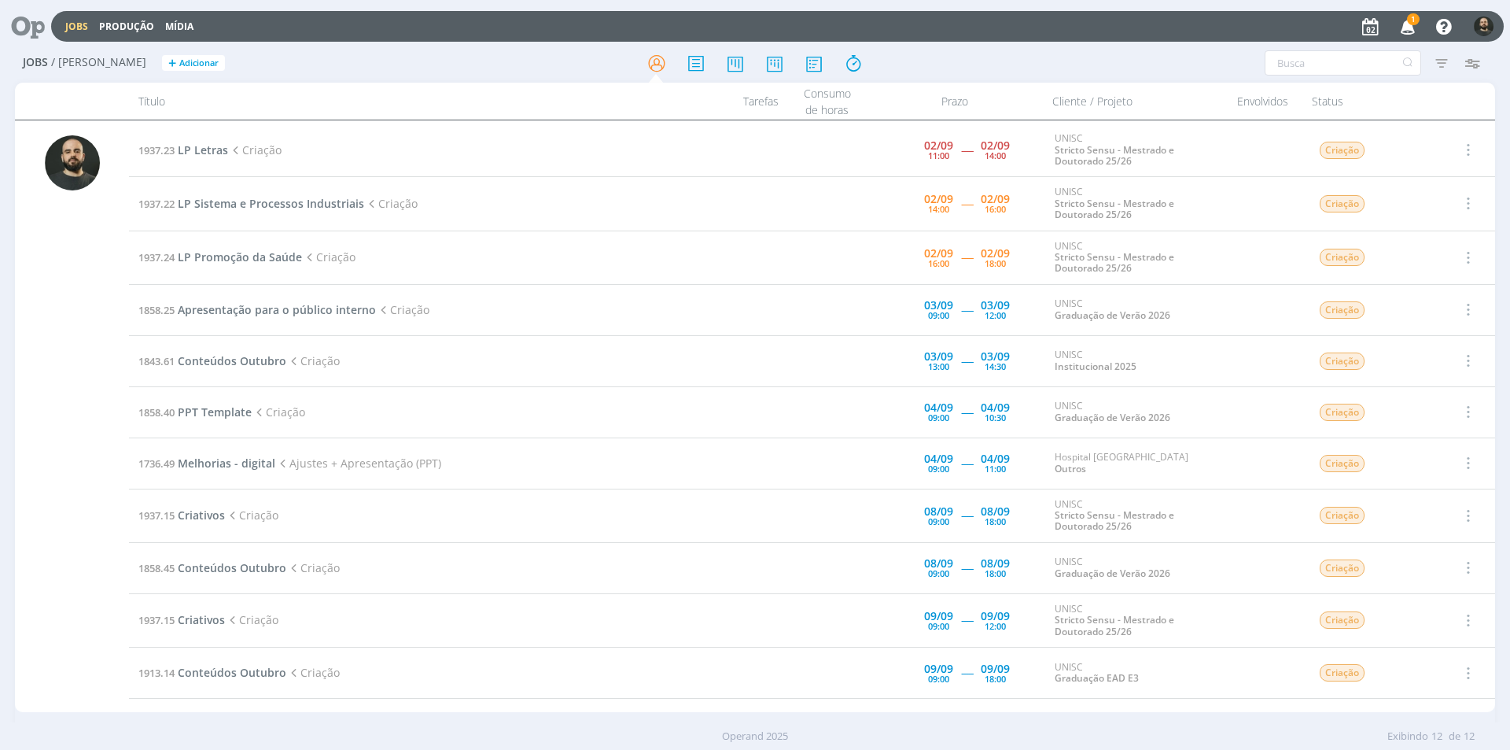
click at [1416, 26] on icon "button" at bounding box center [1409, 26] width 28 height 27
click at [83, 164] on img at bounding box center [72, 162] width 55 height 55
click at [812, 59] on icon at bounding box center [814, 63] width 28 height 31
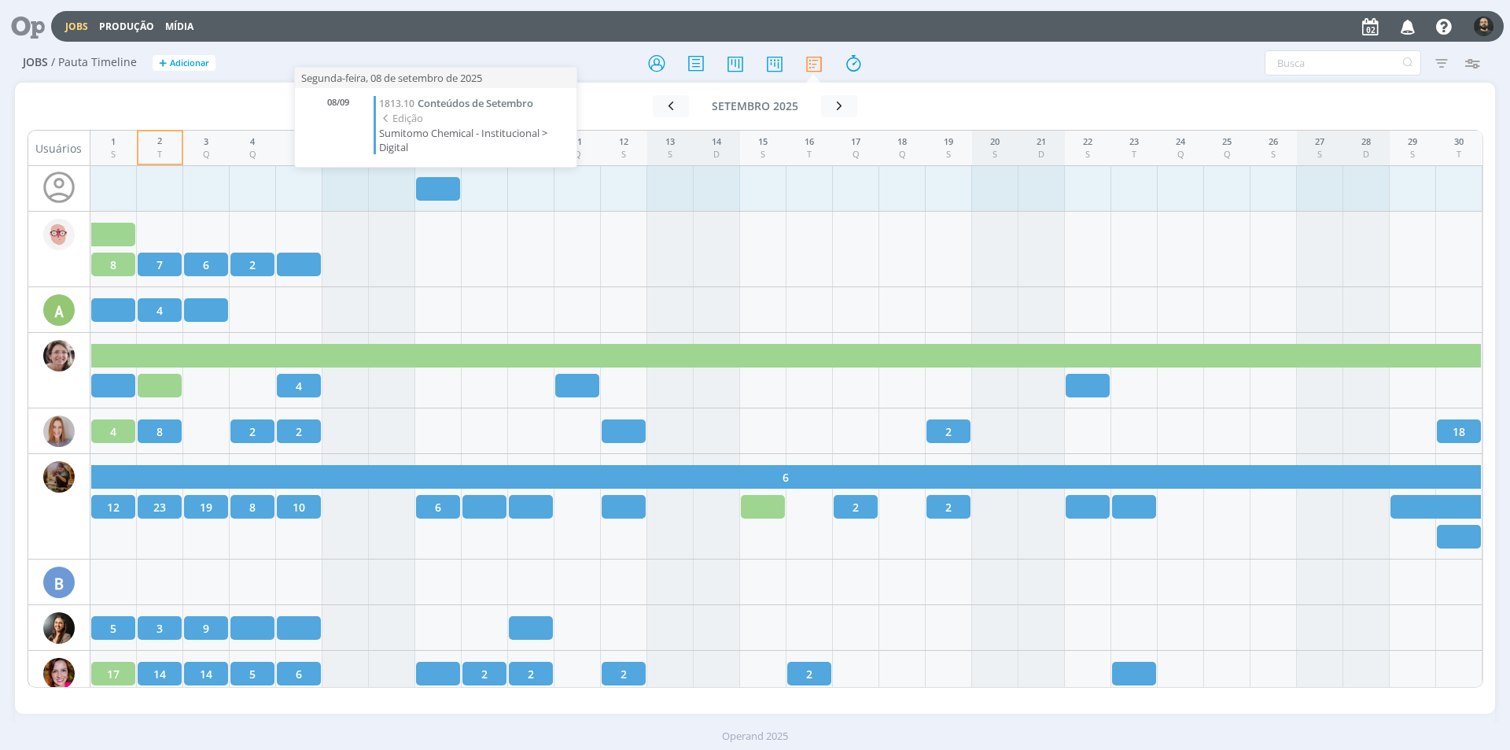
click at [437, 193] on div at bounding box center [438, 189] width 44 height 24
click at [35, 32] on icon at bounding box center [22, 26] width 32 height 31
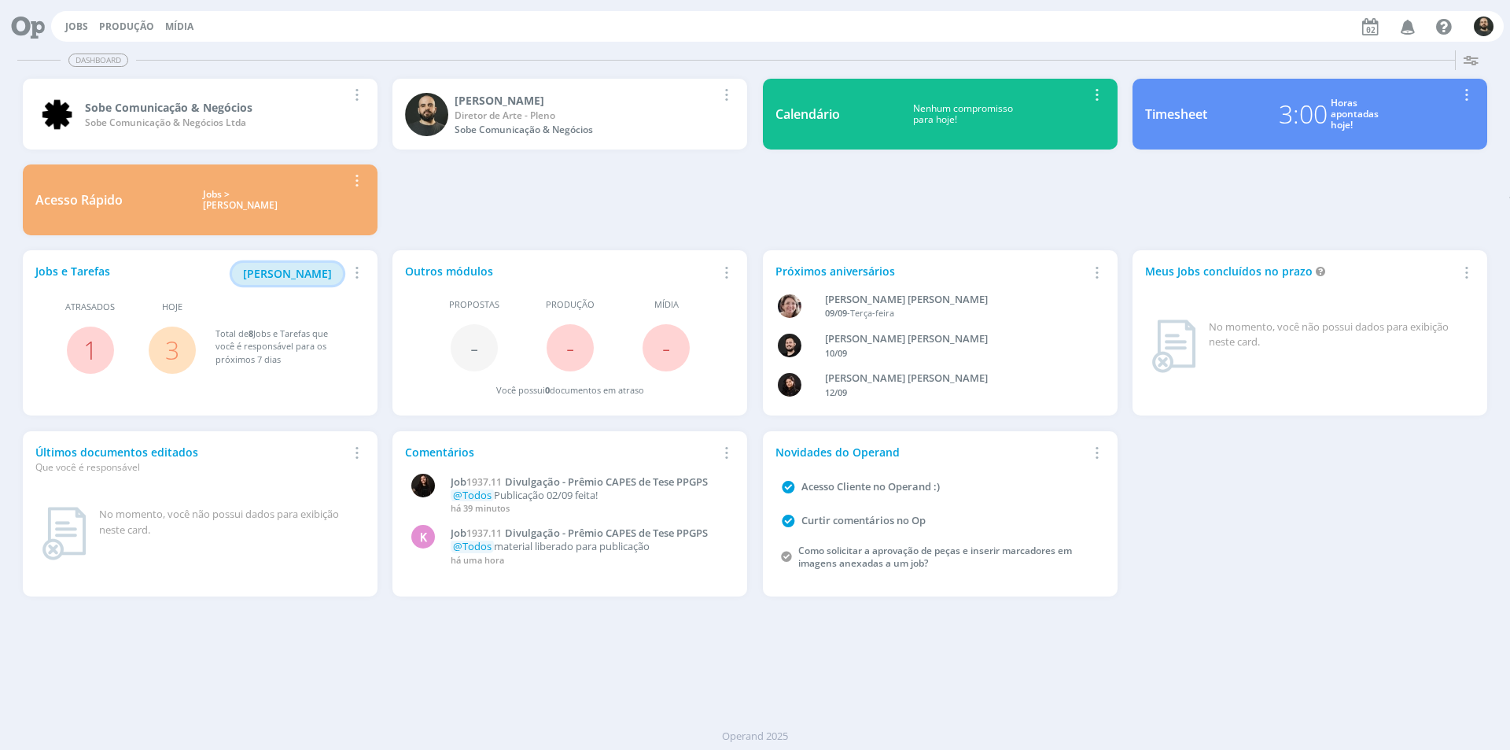
click at [302, 278] on span "Minha Pauta" at bounding box center [287, 273] width 89 height 15
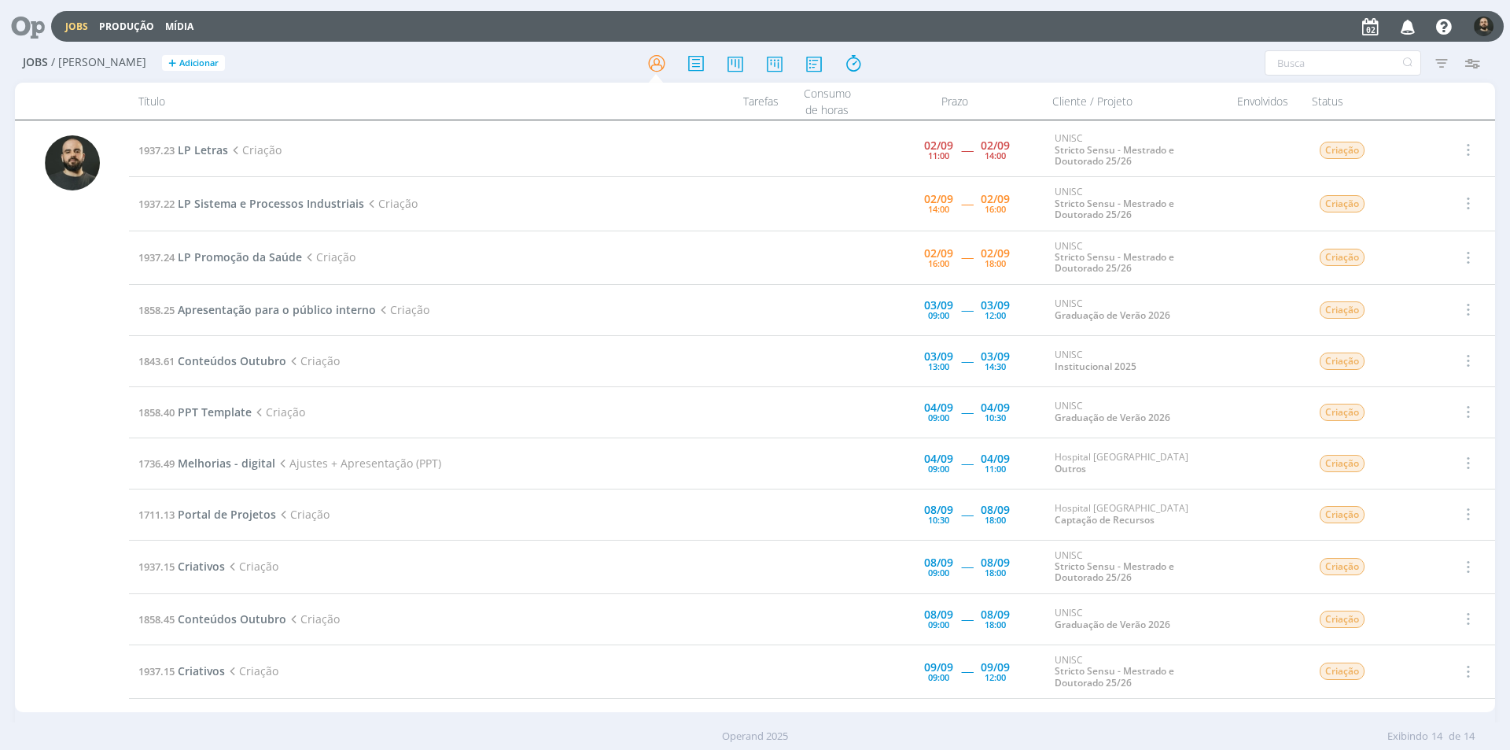
click at [27, 25] on icon at bounding box center [22, 26] width 32 height 31
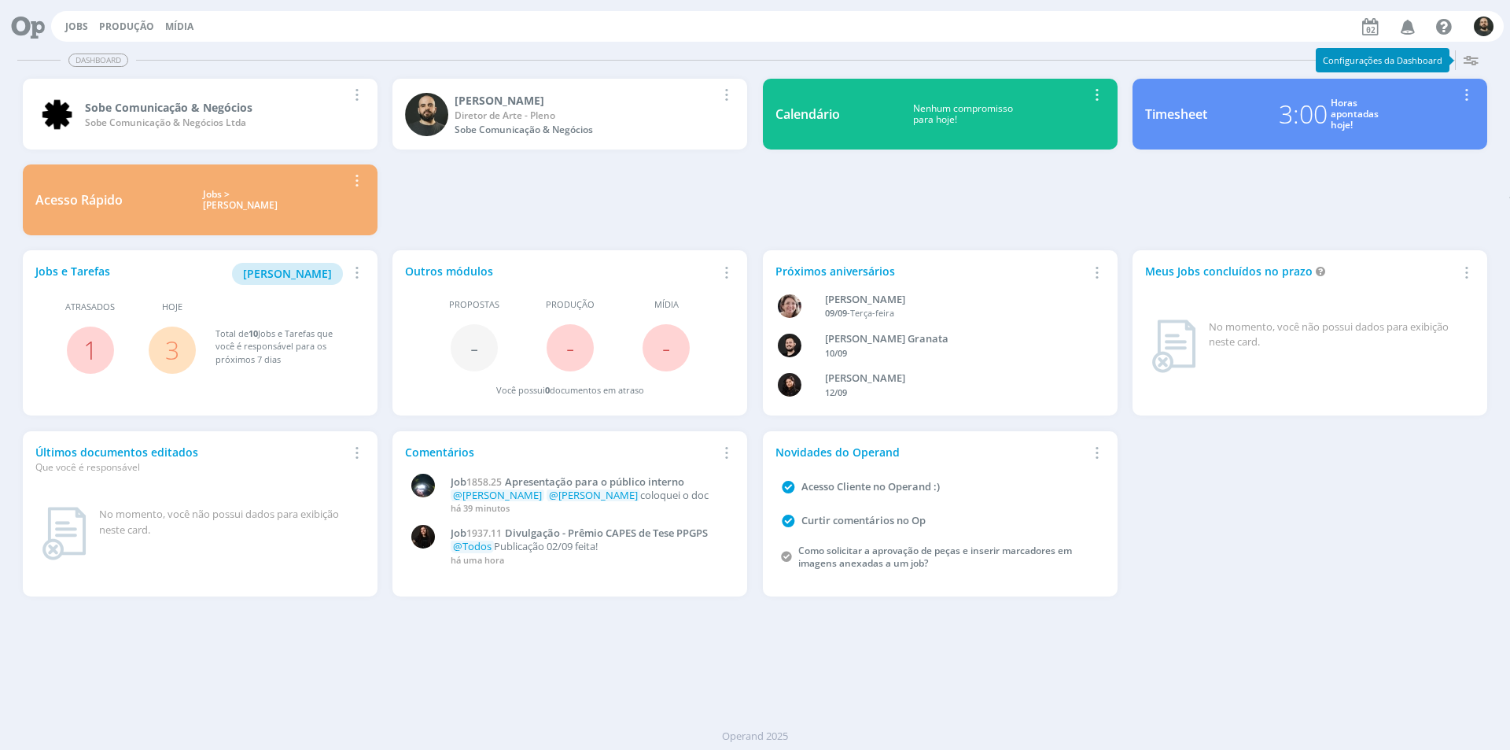
click at [1467, 59] on icon "button" at bounding box center [1471, 60] width 28 height 28
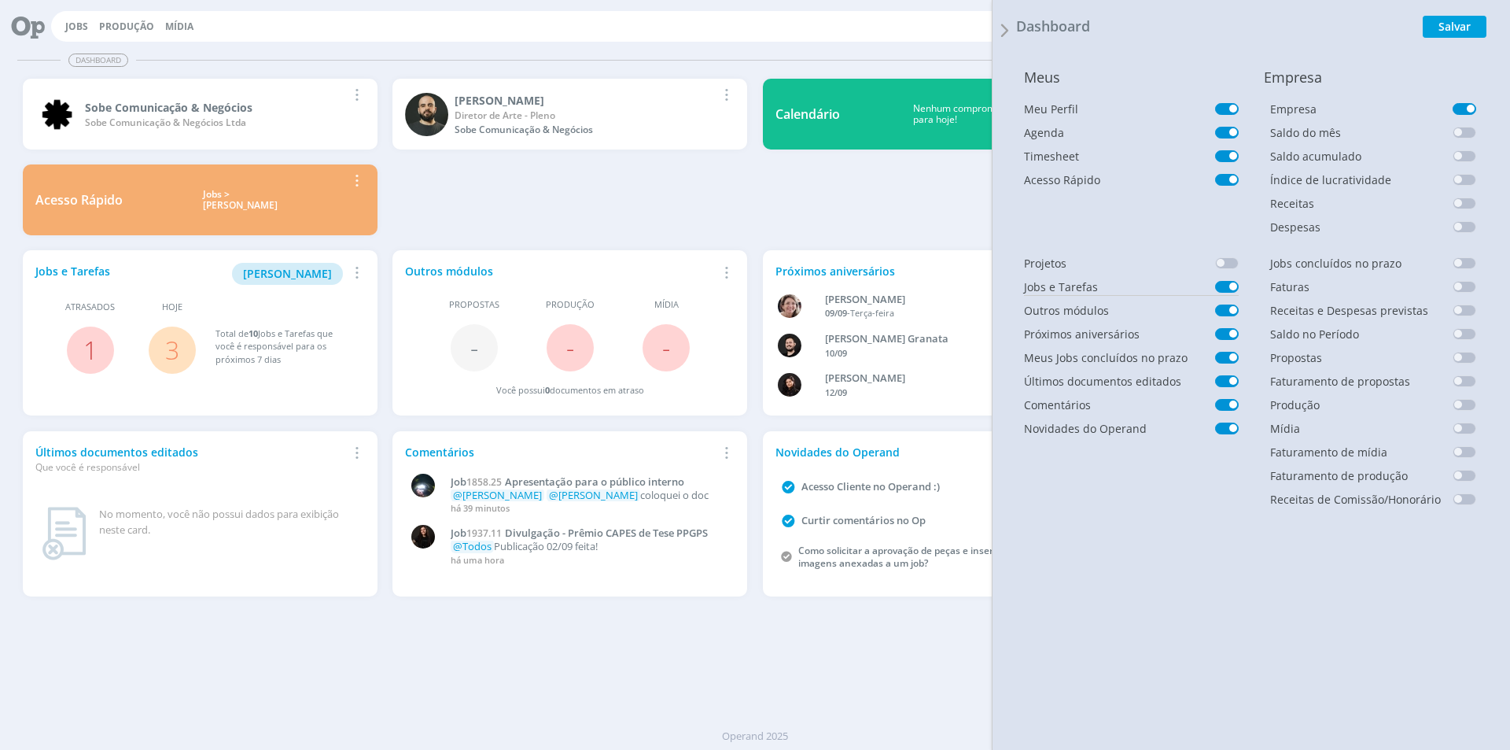
click at [1226, 284] on span at bounding box center [1227, 287] width 24 height 12
click at [1447, 25] on button "Salvar" at bounding box center [1455, 27] width 64 height 22
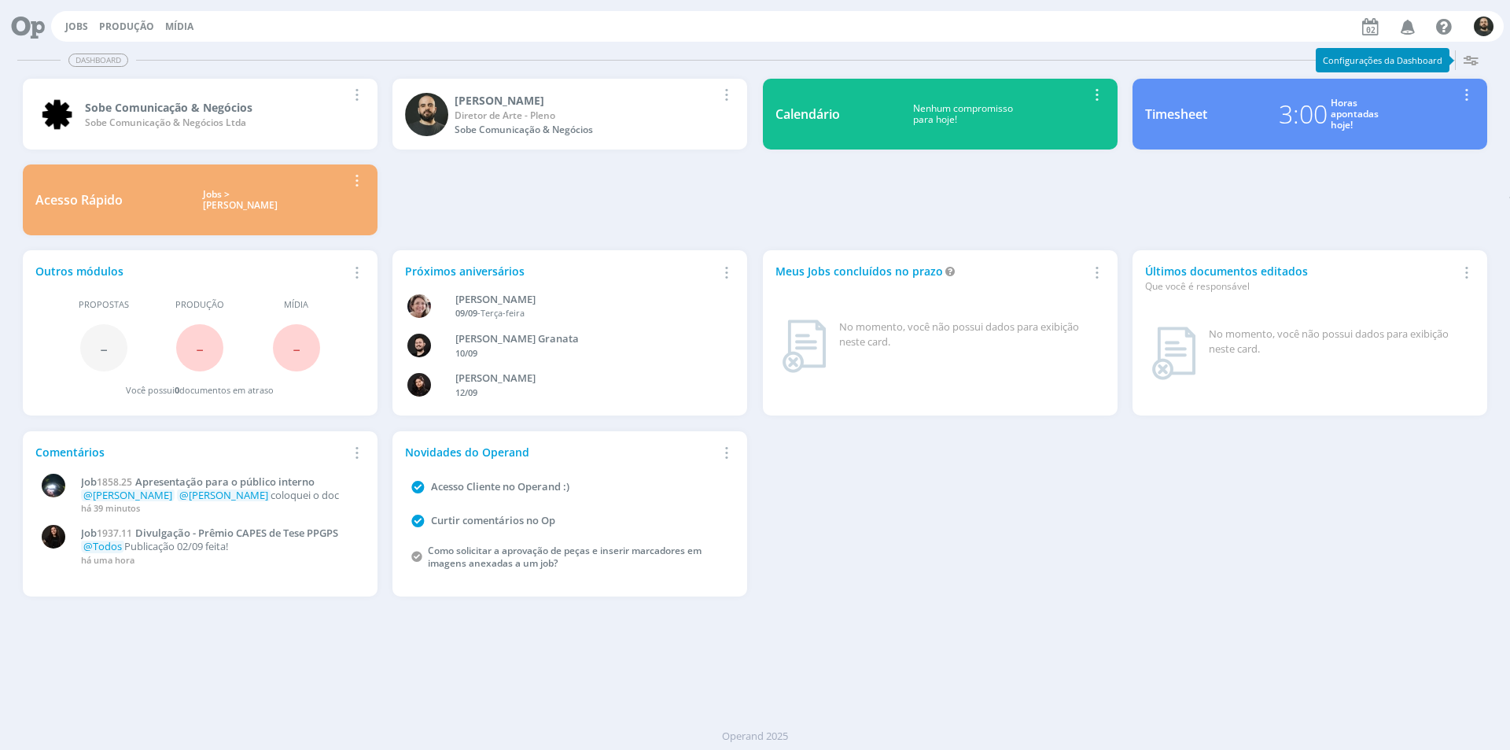
click at [1473, 57] on icon "button" at bounding box center [1471, 60] width 28 height 28
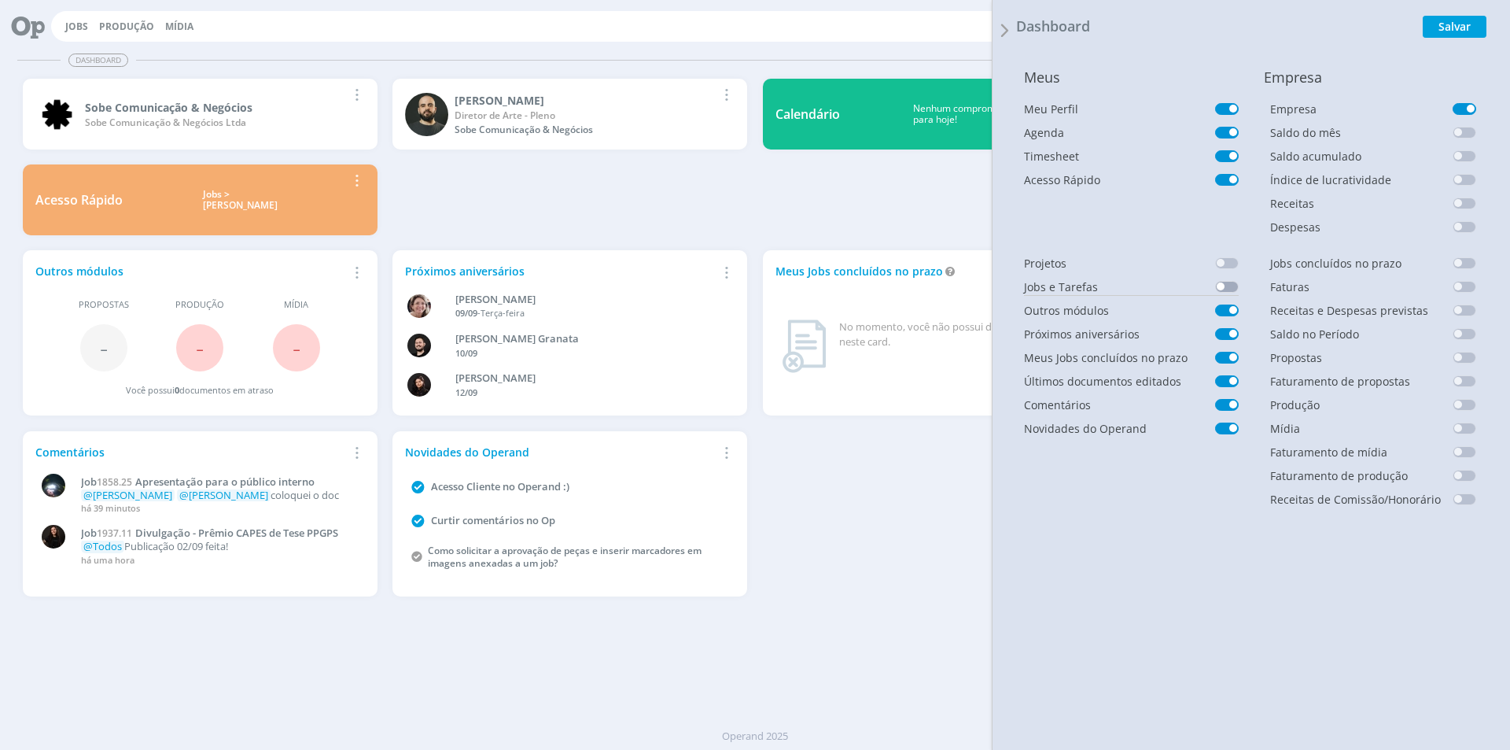
click at [1225, 290] on span at bounding box center [1227, 287] width 24 height 12
click at [1451, 28] on button "Salvar" at bounding box center [1455, 27] width 64 height 22
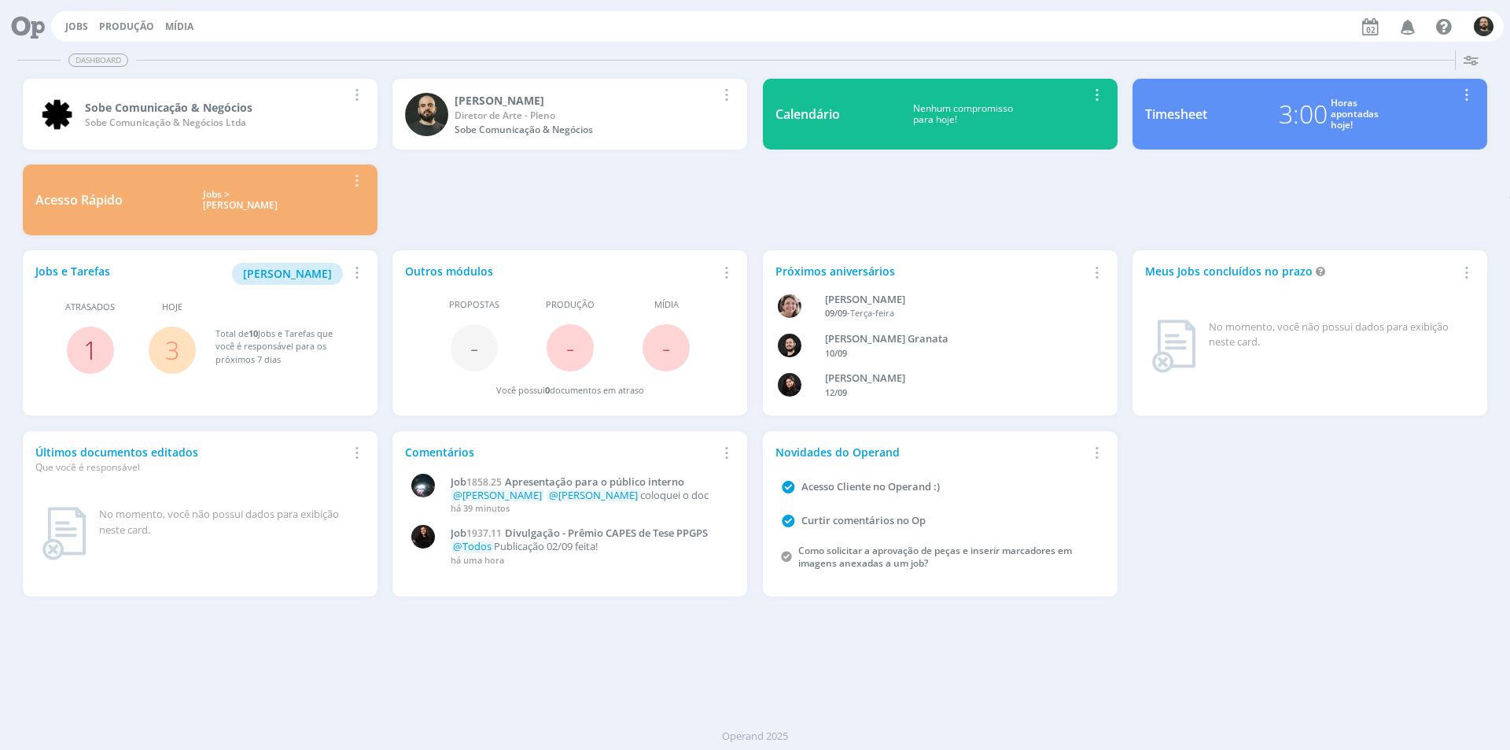
click at [88, 349] on link "1" at bounding box center [90, 350] width 14 height 34
click at [175, 349] on link "3" at bounding box center [172, 350] width 14 height 34
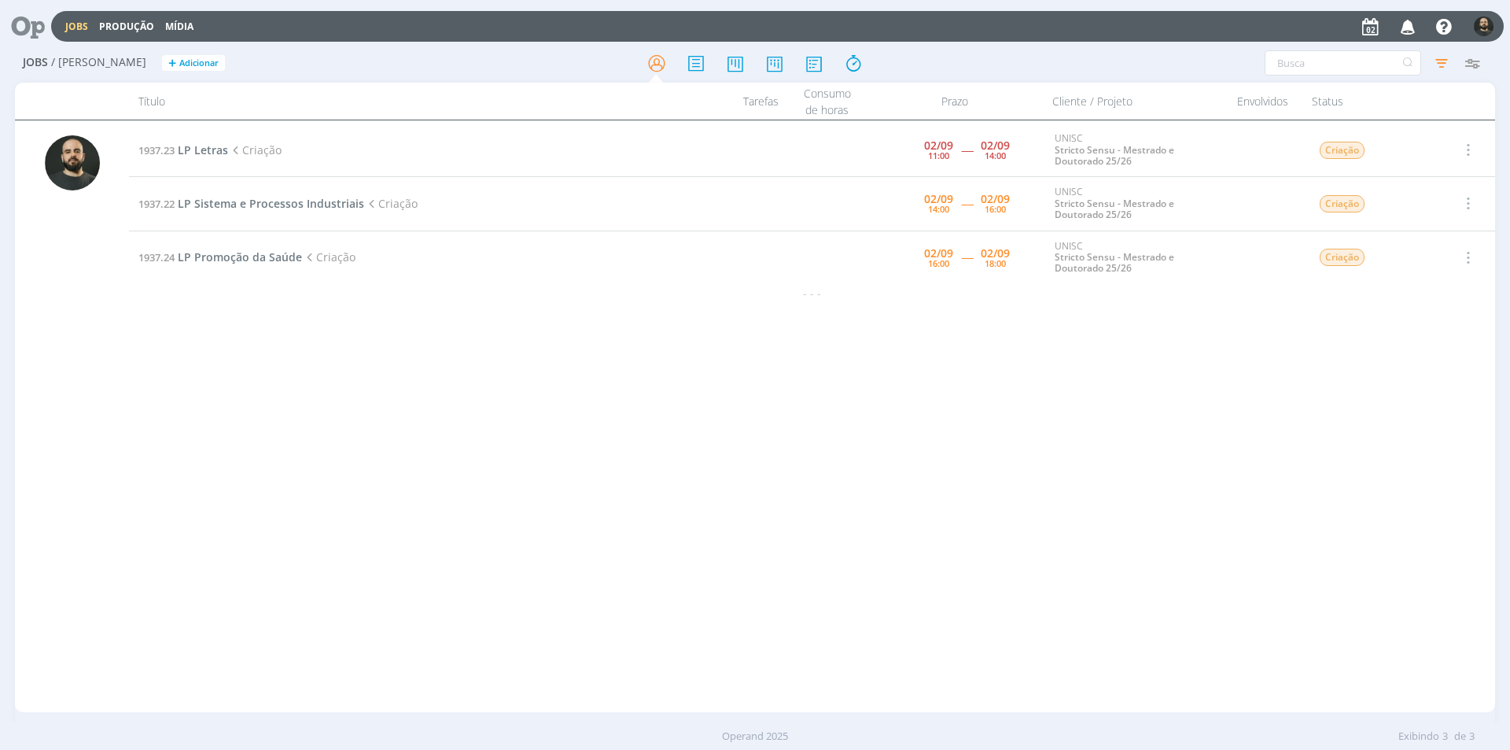
click at [30, 37] on icon at bounding box center [22, 26] width 32 height 31
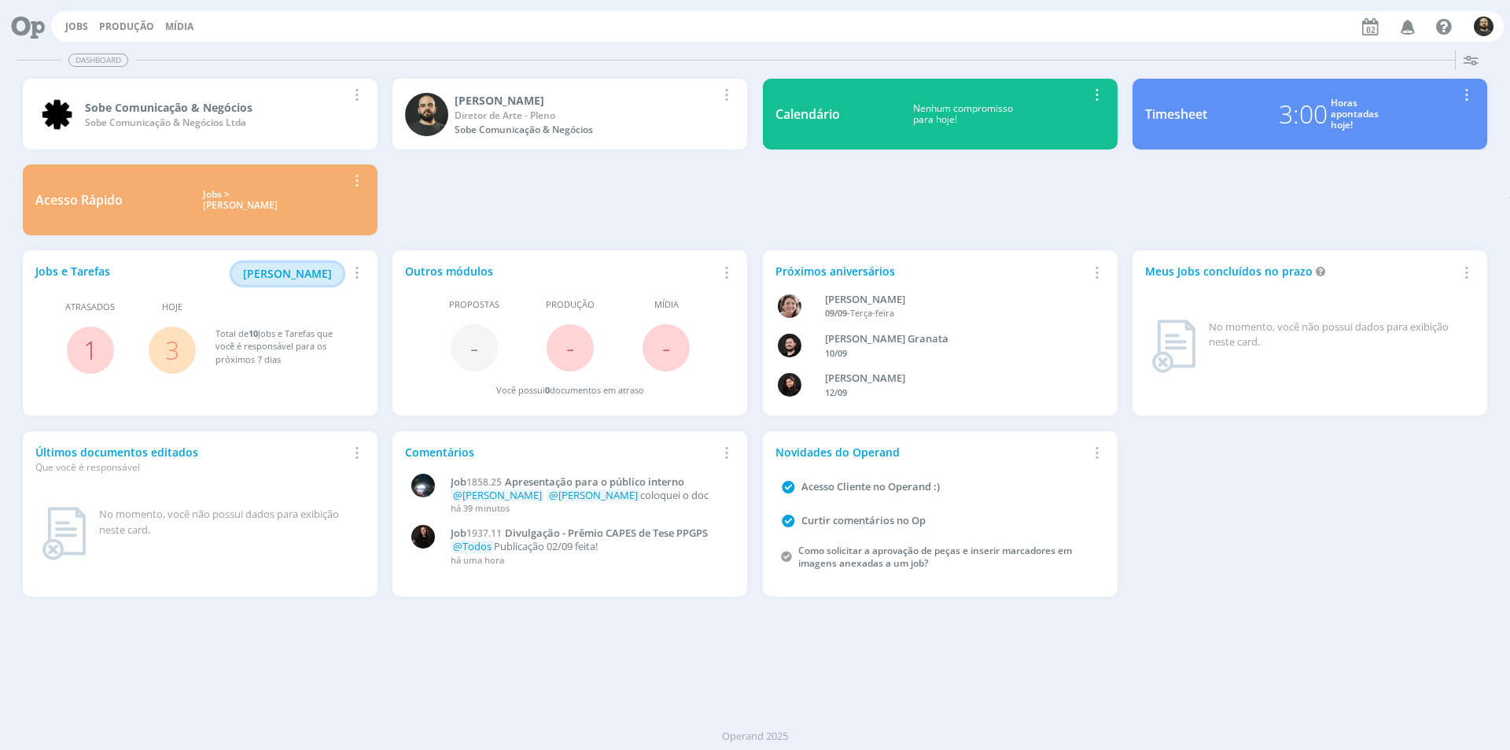
click at [302, 274] on span "Minha Pauta" at bounding box center [287, 273] width 89 height 15
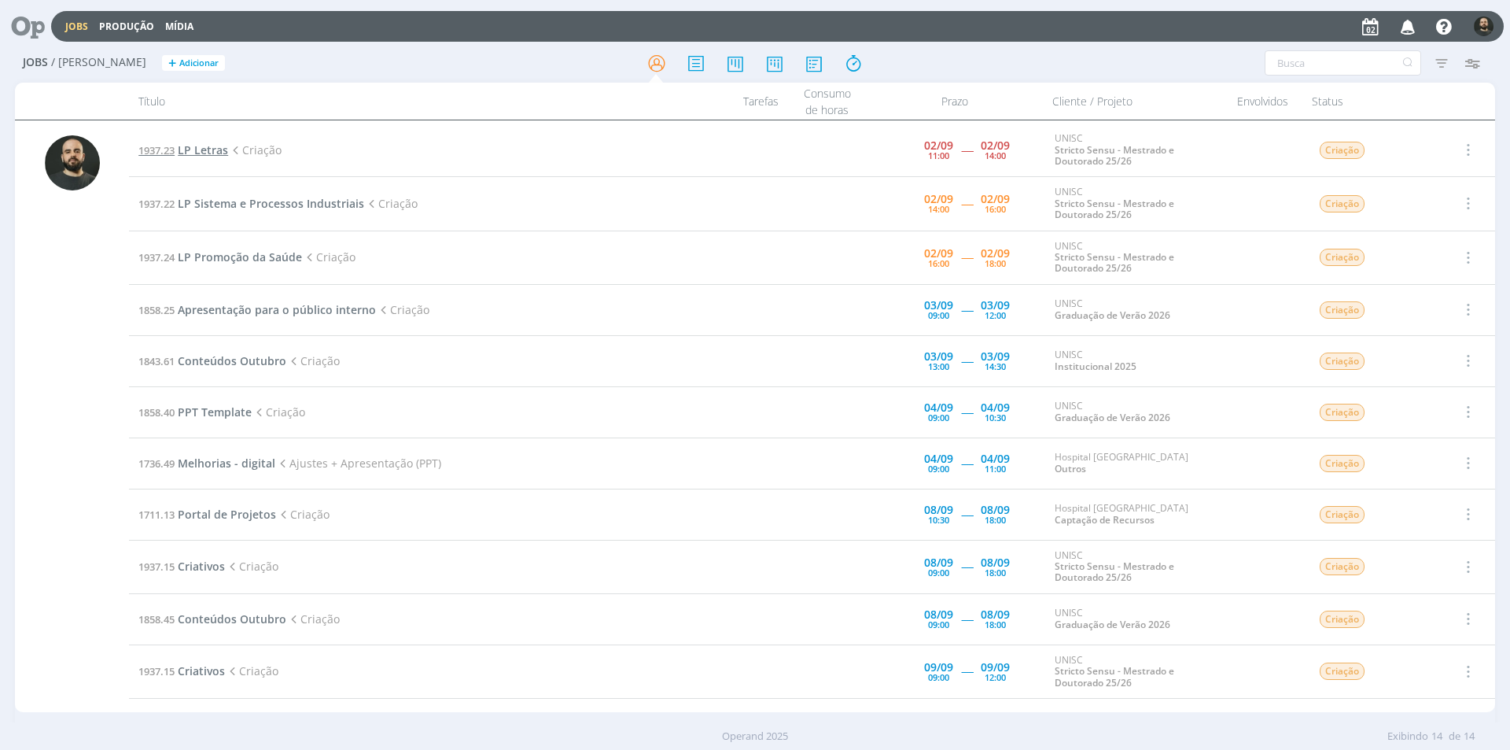
click at [195, 149] on span "LP Letras" at bounding box center [203, 149] width 50 height 15
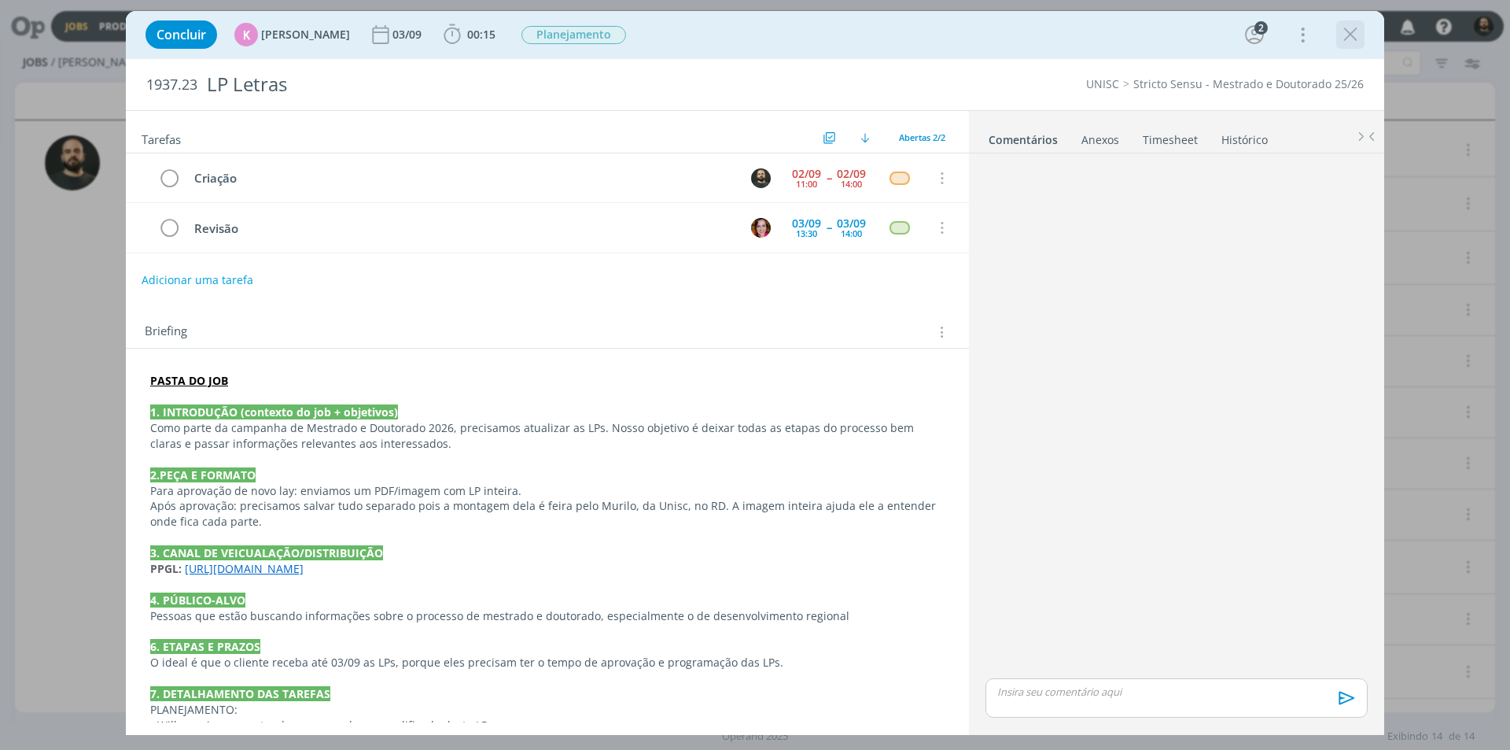
click at [1352, 40] on icon "dialog" at bounding box center [1351, 35] width 24 height 24
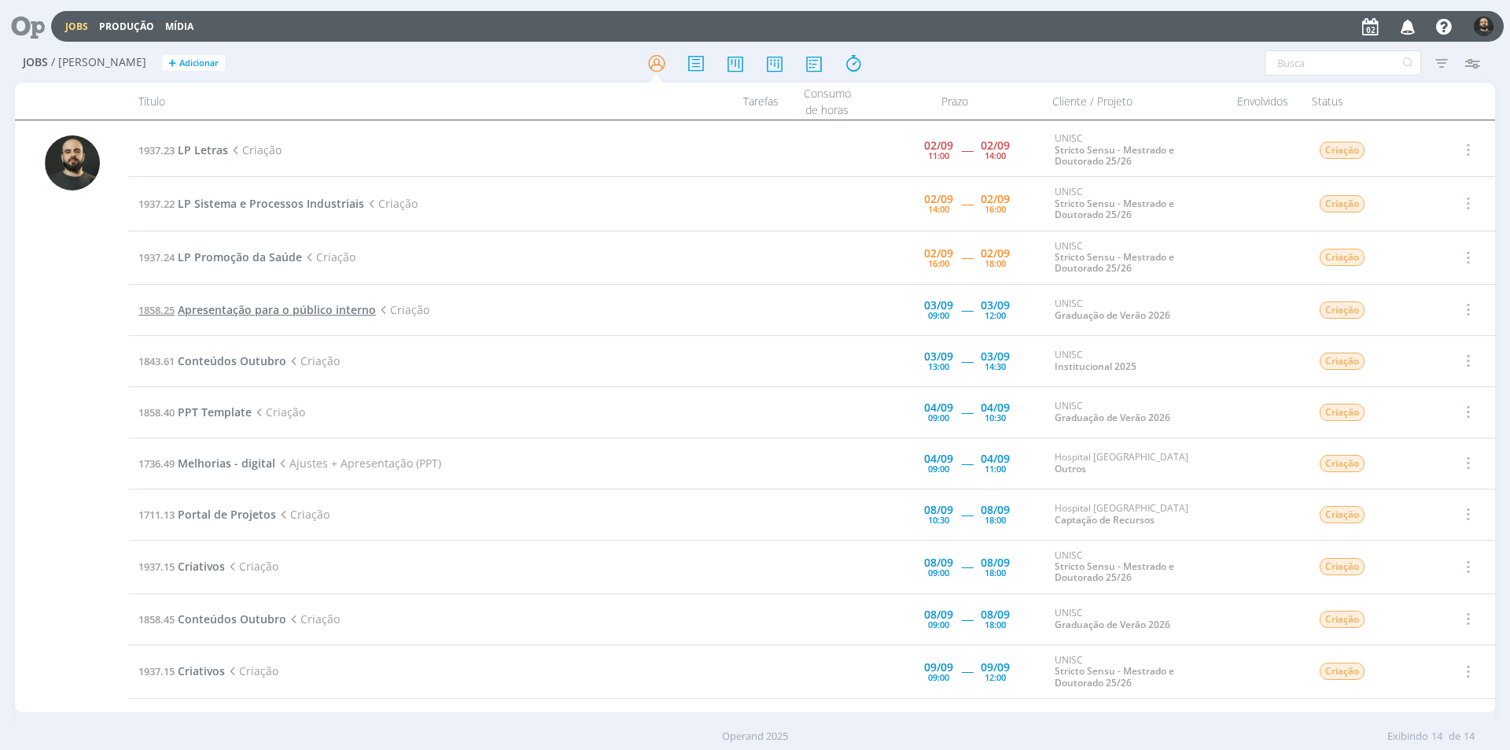
click at [259, 308] on span "Apresentação para o público interno" at bounding box center [277, 309] width 198 height 15
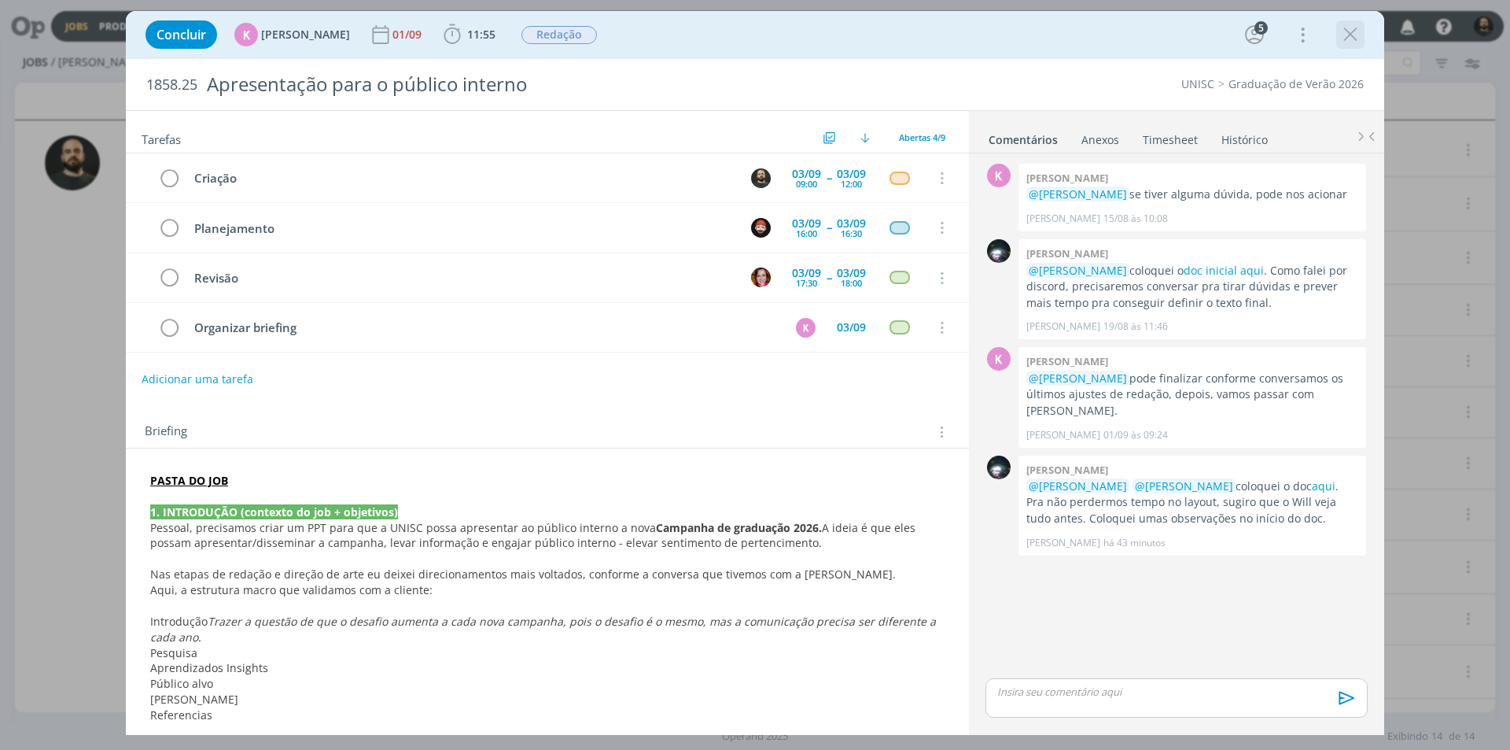
click at [1351, 41] on icon "dialog" at bounding box center [1351, 35] width 24 height 24
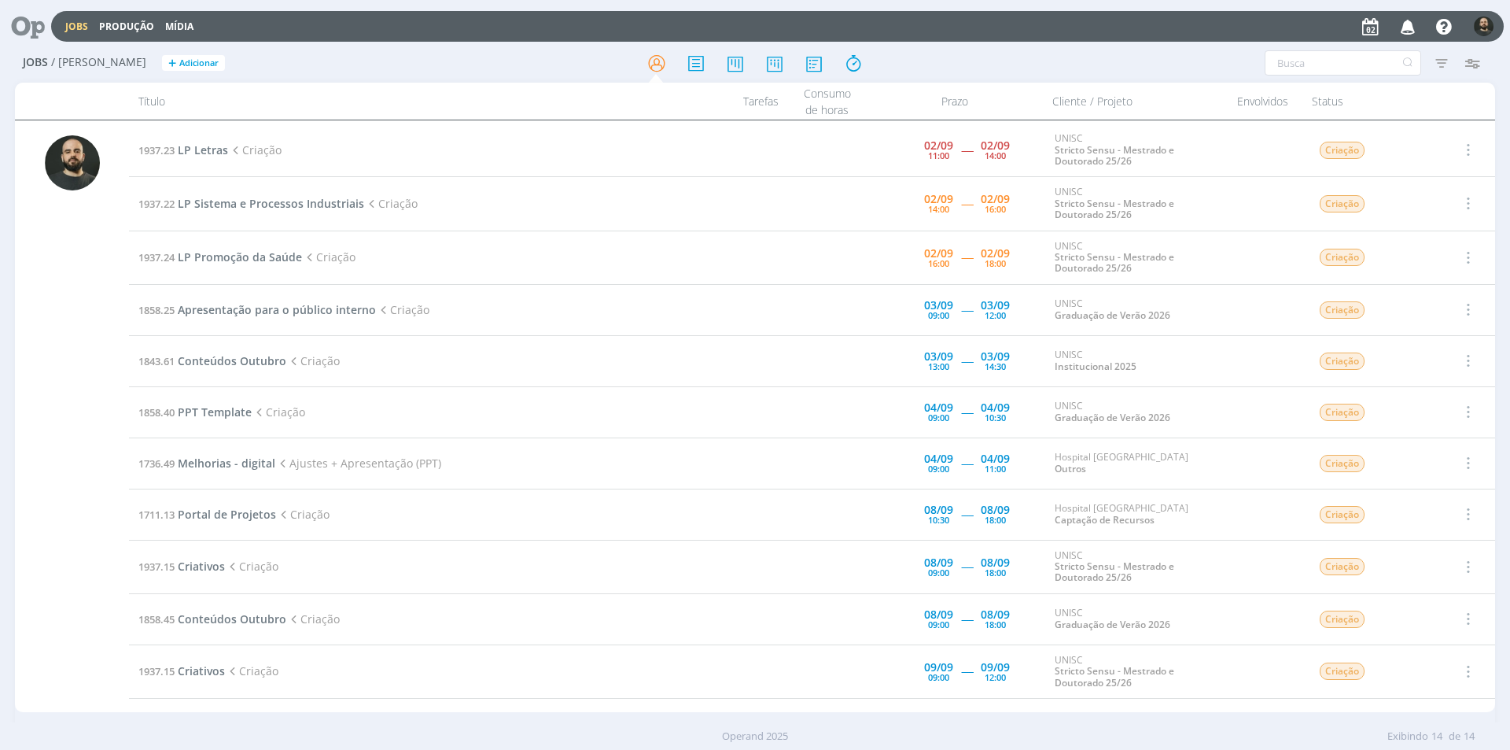
click at [33, 25] on icon at bounding box center [22, 26] width 32 height 31
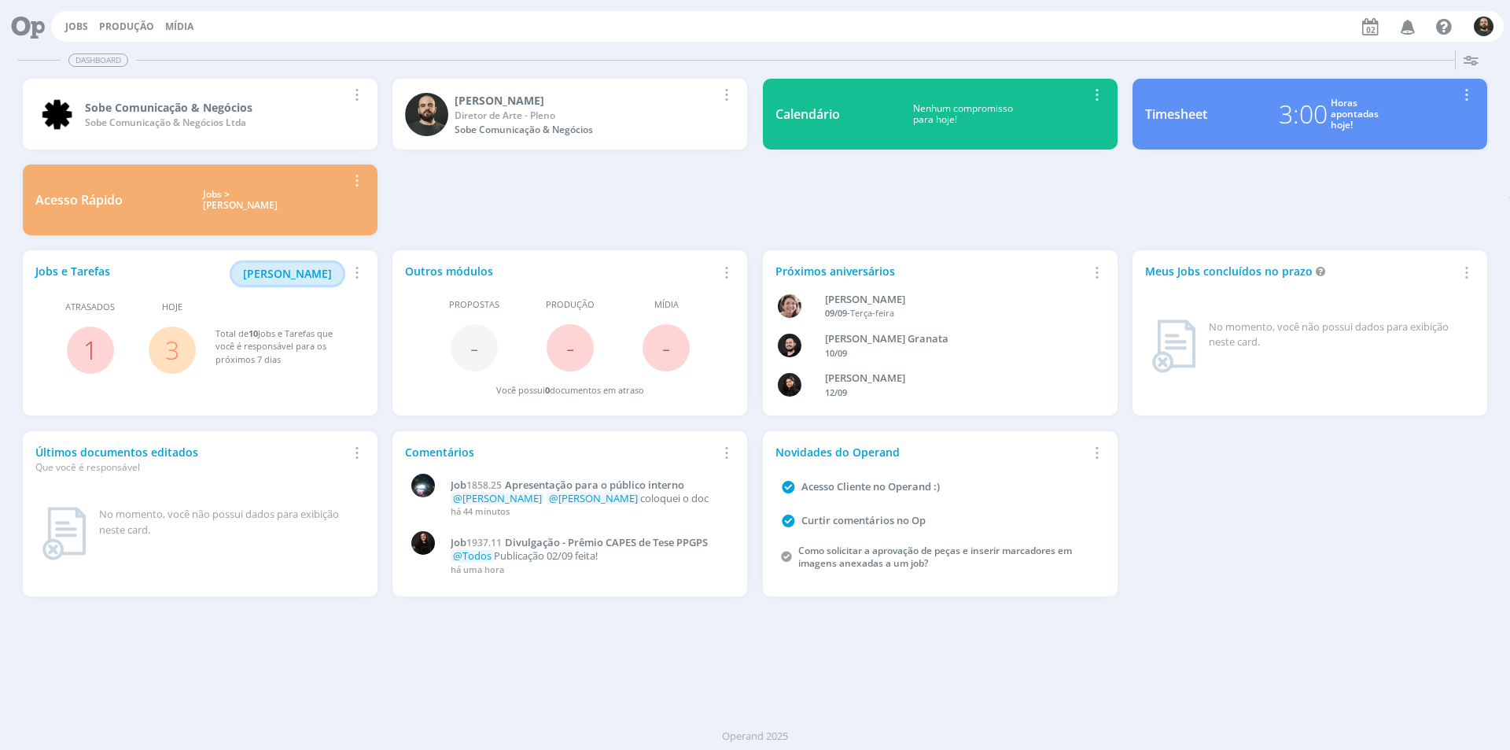
click at [286, 283] on button "Minha Pauta" at bounding box center [287, 274] width 111 height 22
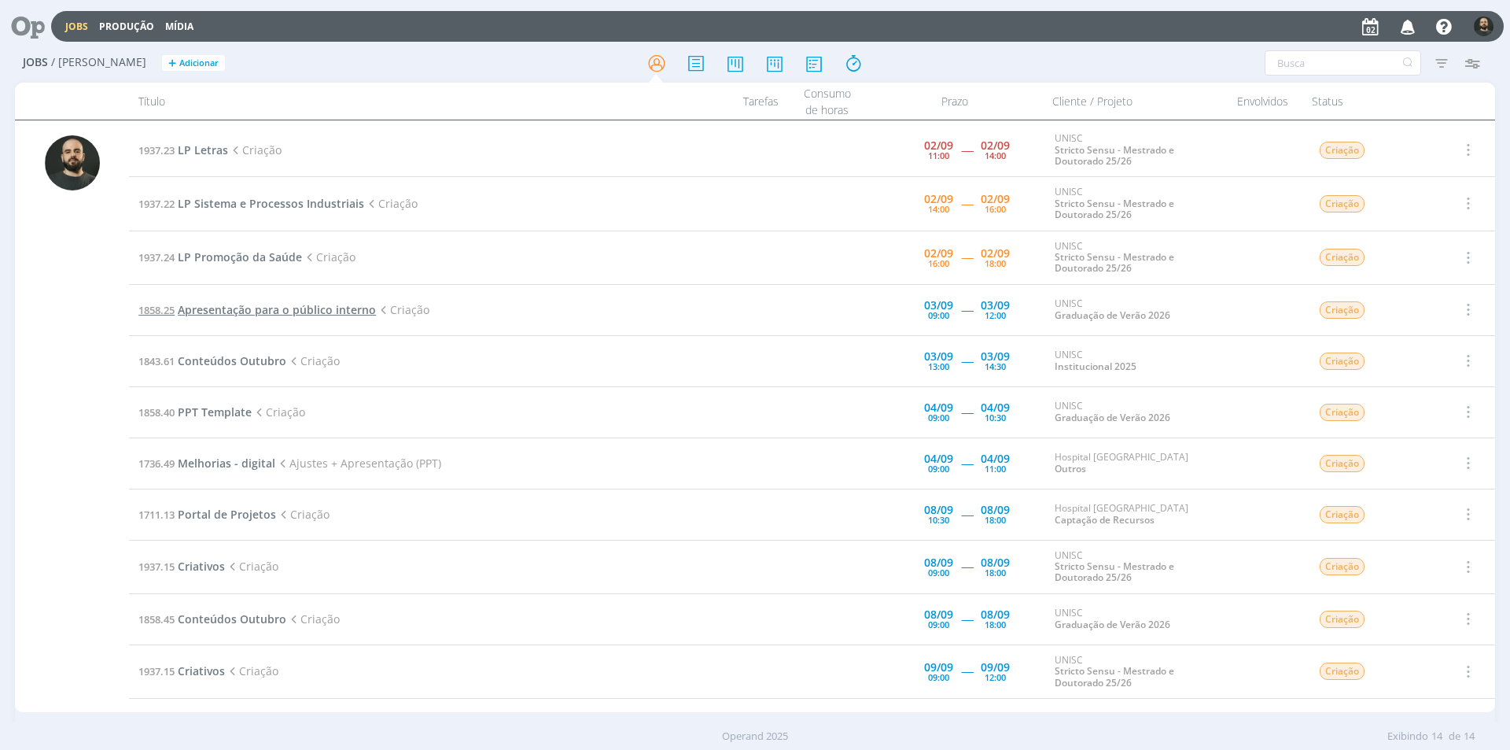
click at [283, 308] on span "Apresentação para o público interno" at bounding box center [277, 309] width 198 height 15
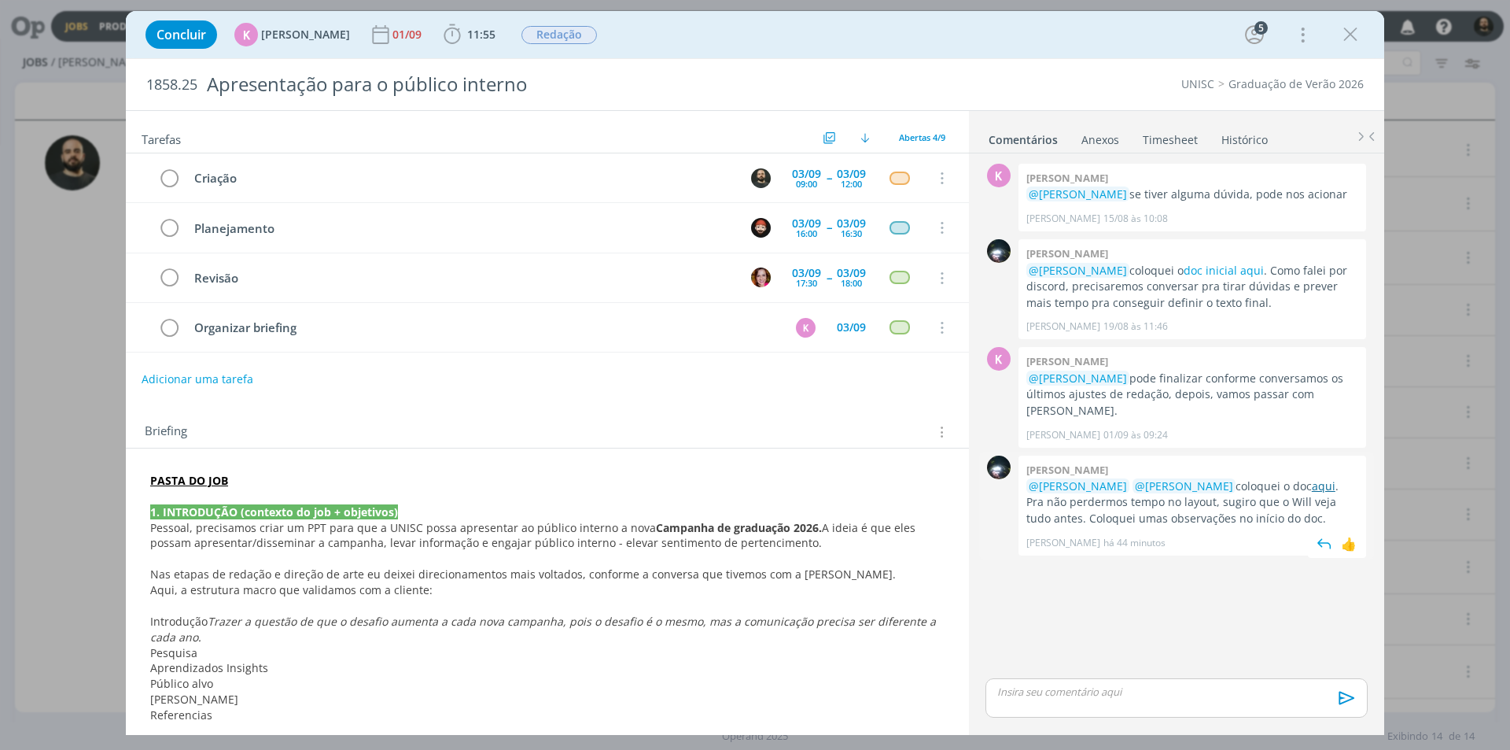
click at [1314, 478] on link "aqui" at bounding box center [1324, 485] width 24 height 15
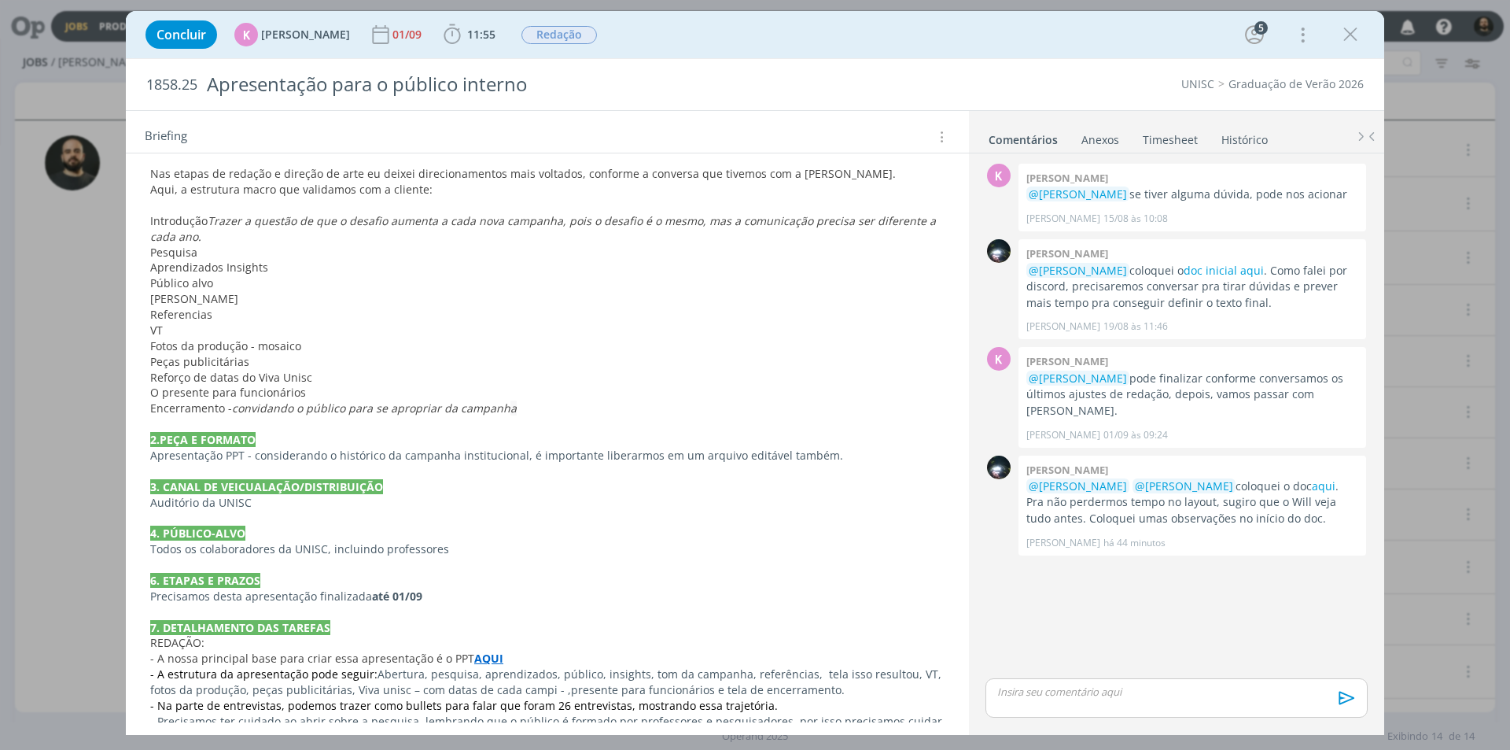
scroll to position [551, 0]
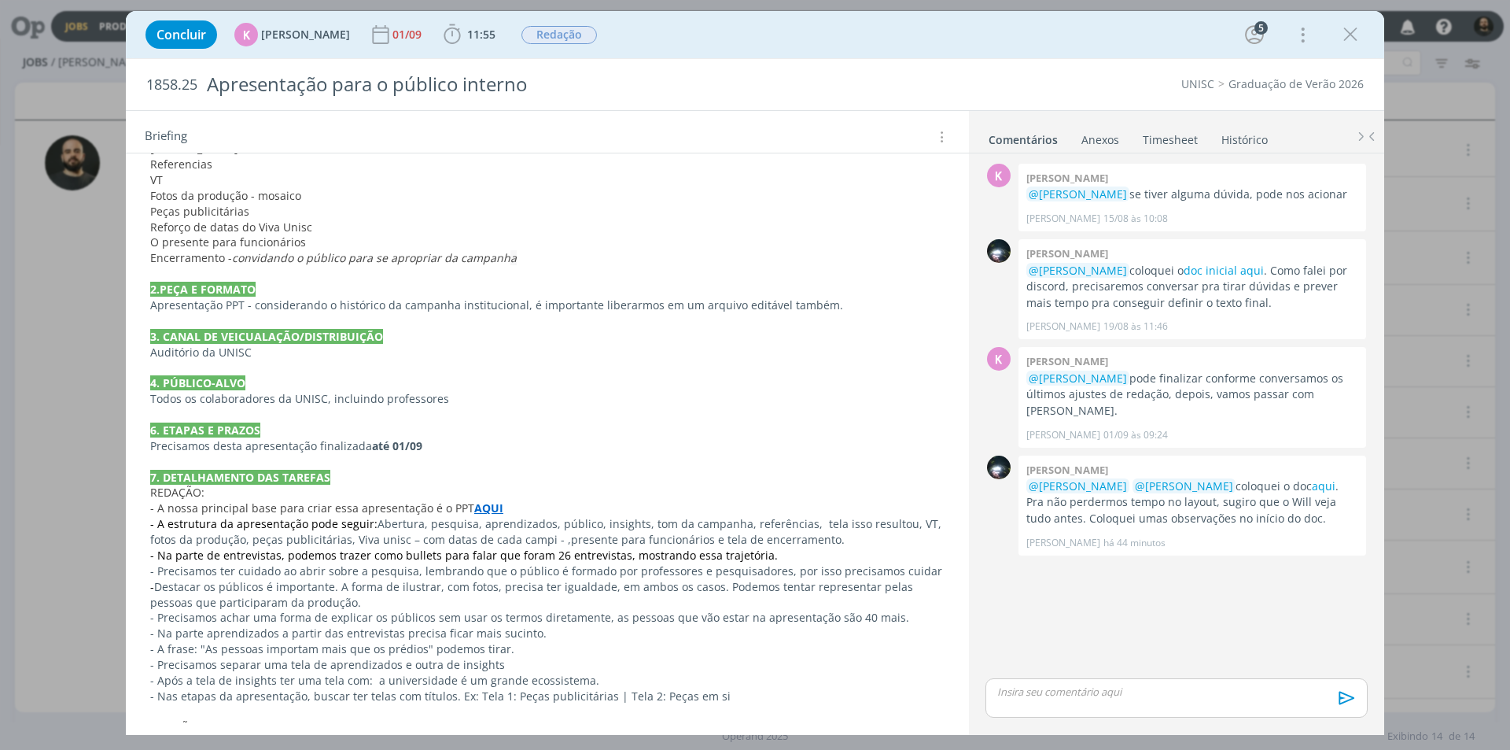
click at [483, 503] on strong "AQUI" at bounding box center [488, 507] width 29 height 15
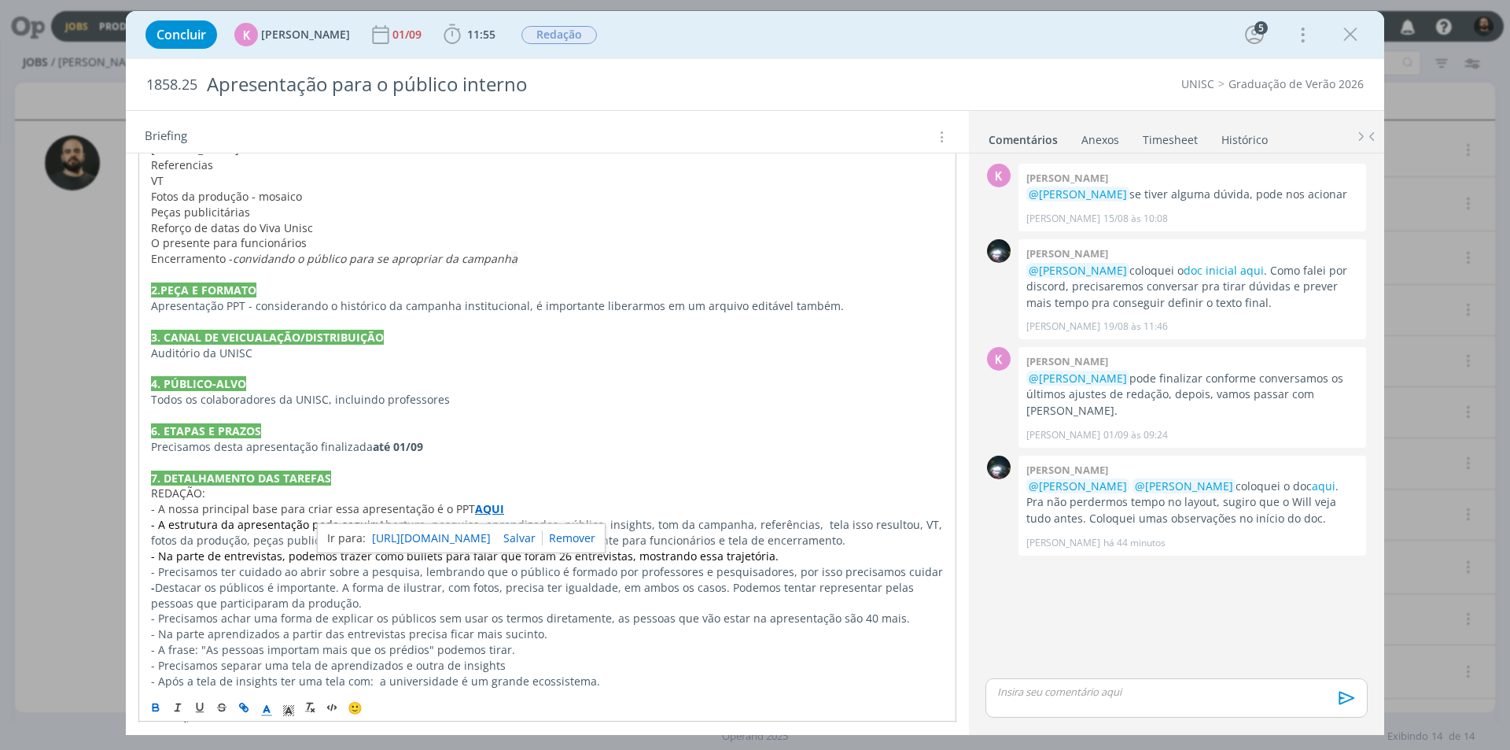
click at [477, 536] on link "https://app4.operand.com.br/jobs/14131" at bounding box center [431, 538] width 119 height 20
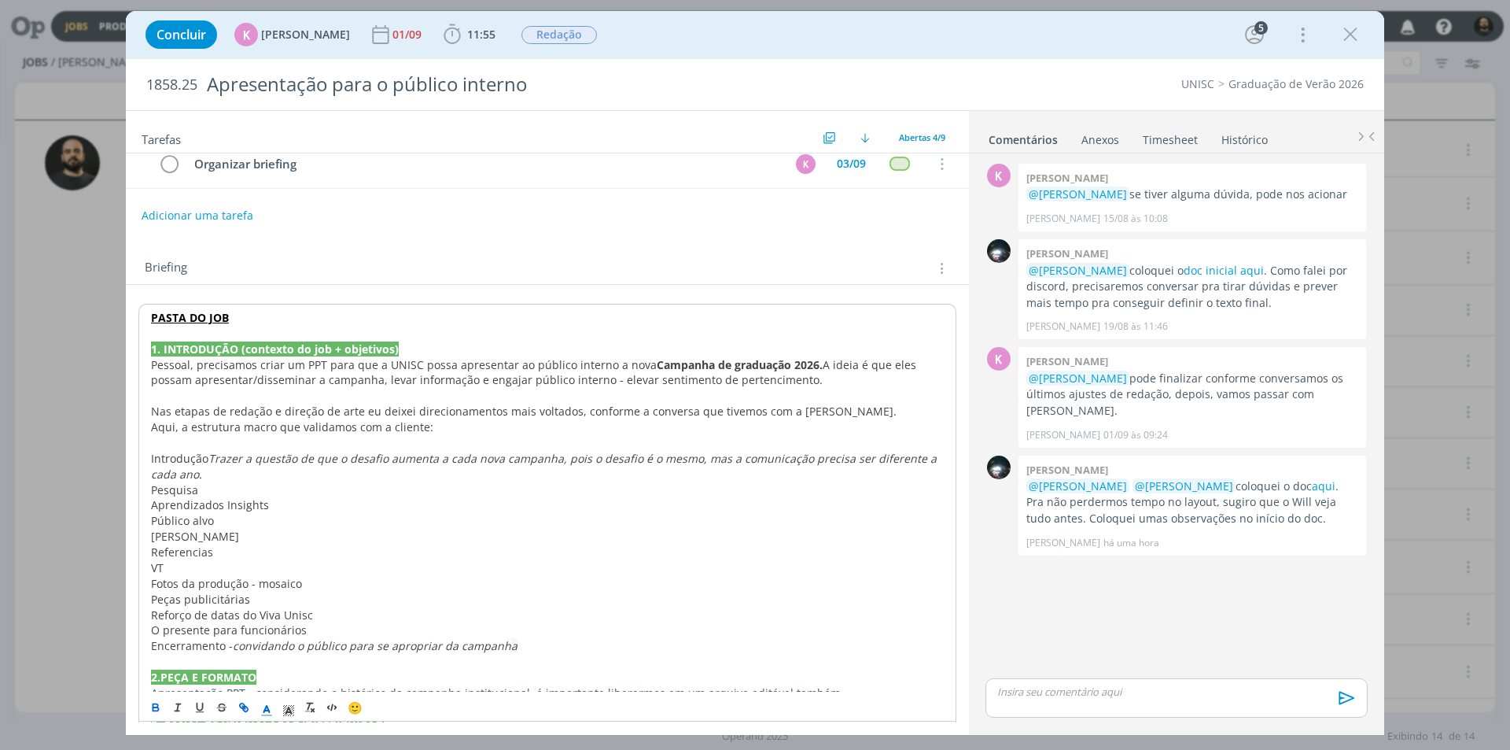
scroll to position [472, 0]
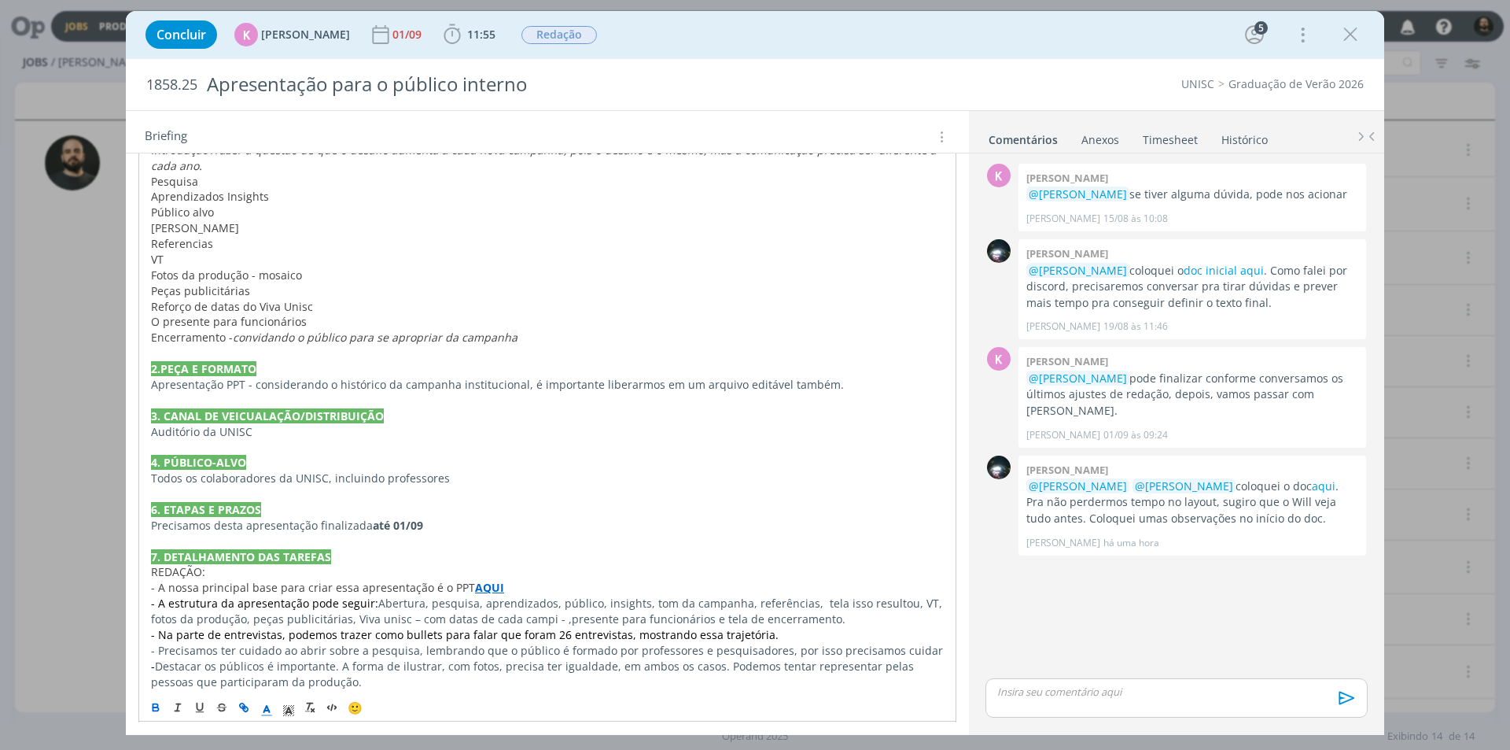
click at [486, 585] on strong "AQUI" at bounding box center [489, 587] width 29 height 15
click at [478, 585] on strong "AQUI" at bounding box center [489, 587] width 29 height 15
click at [544, 584] on p "- A nossa principal base para criar essa apresentação é o PPT AQUI" at bounding box center [547, 588] width 793 height 16
click at [489, 589] on strong "AQUI" at bounding box center [489, 587] width 29 height 15
click at [488, 618] on link "https://app4.operand.com.br/jobs/14131" at bounding box center [432, 617] width 119 height 20
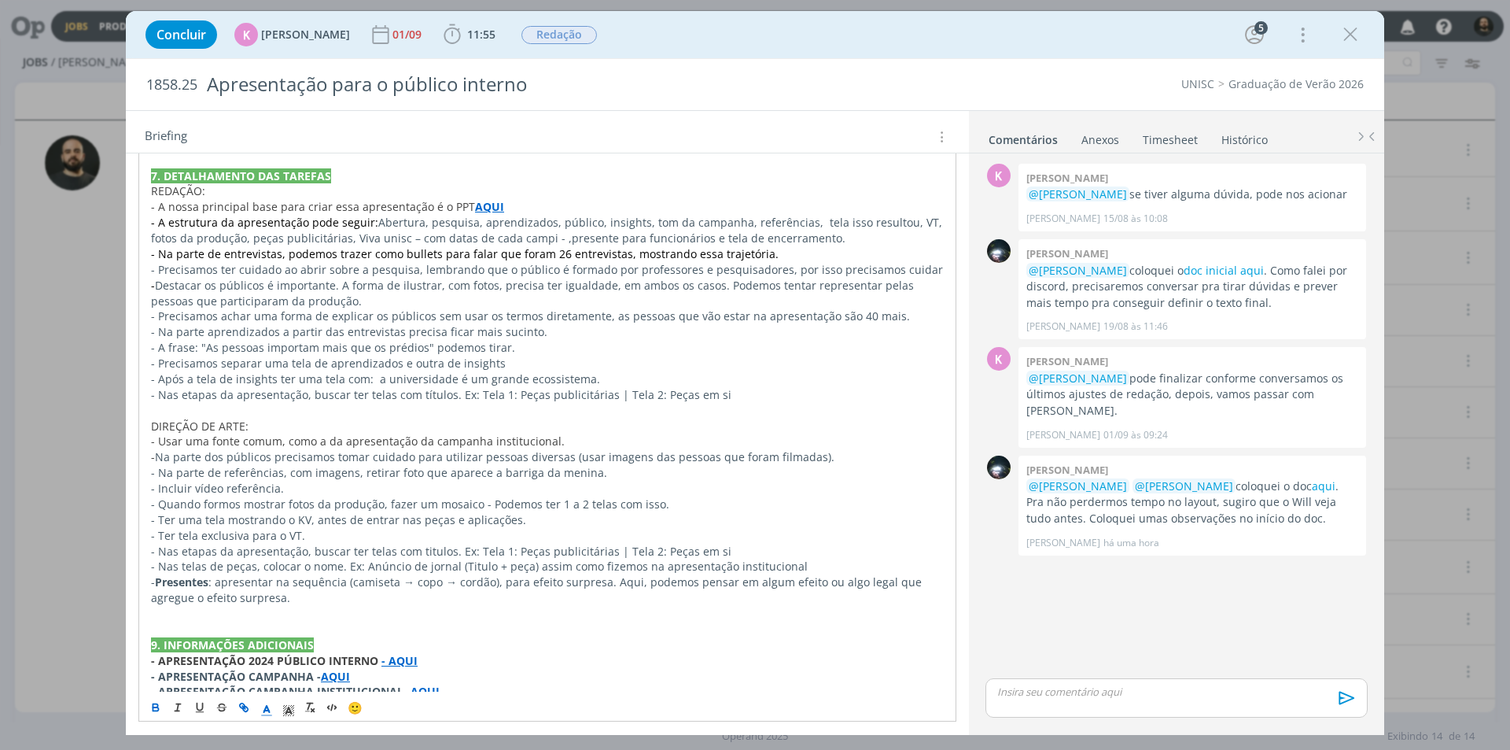
scroll to position [872, 0]
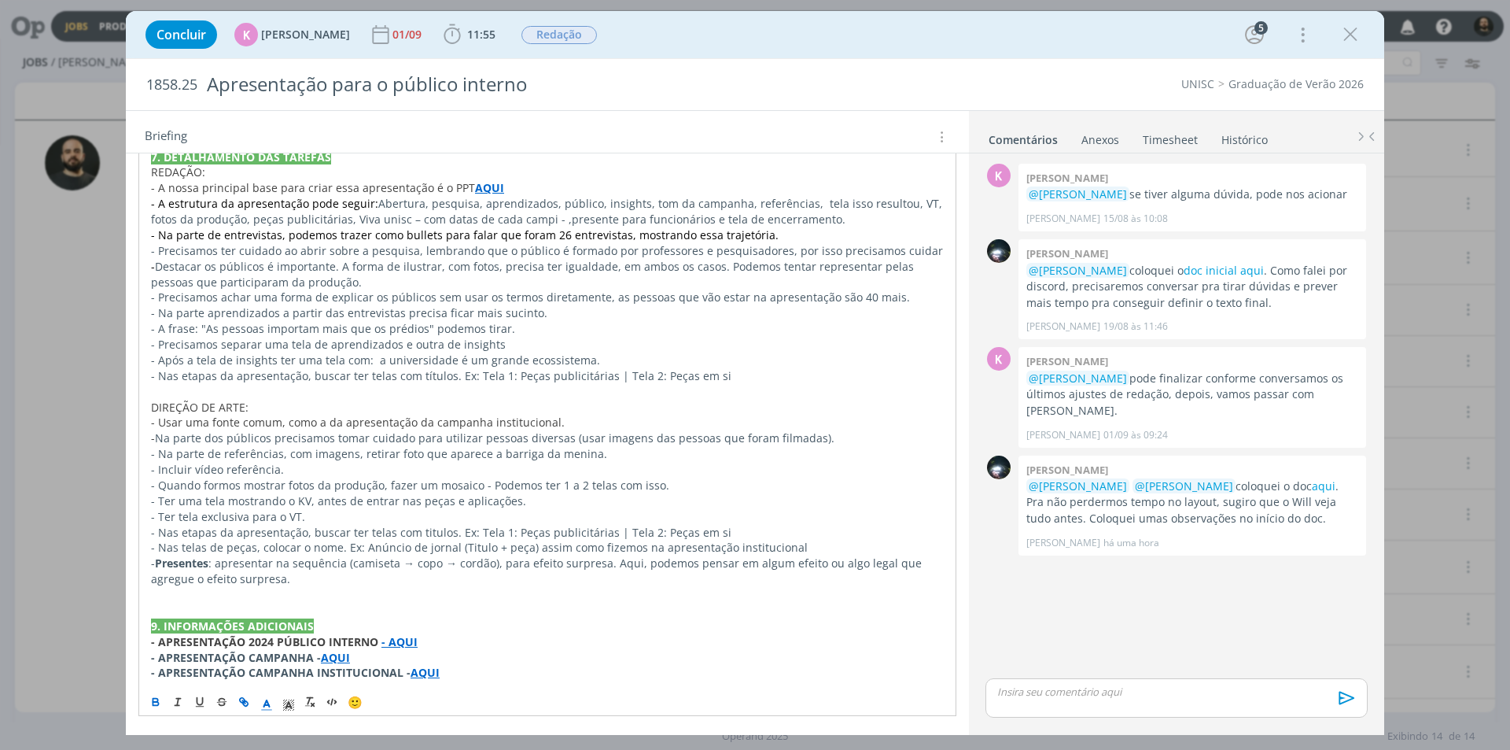
click at [400, 636] on strong "- AQUI" at bounding box center [400, 641] width 36 height 15
click at [404, 611] on link "https://app4.operand.com.br/jobs/11810" at bounding box center [348, 611] width 119 height 20
click at [1312, 478] on link "aqui" at bounding box center [1324, 485] width 24 height 15
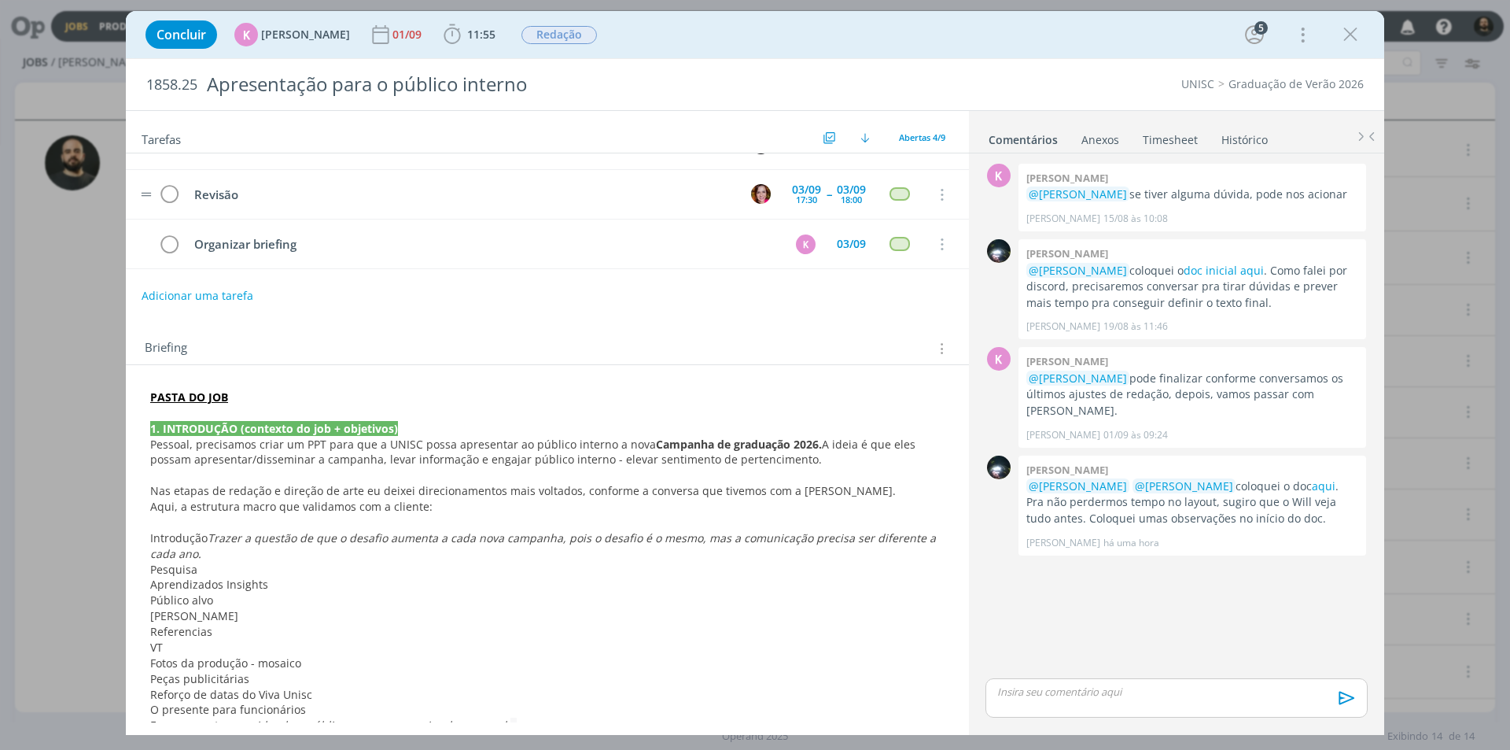
scroll to position [0, 0]
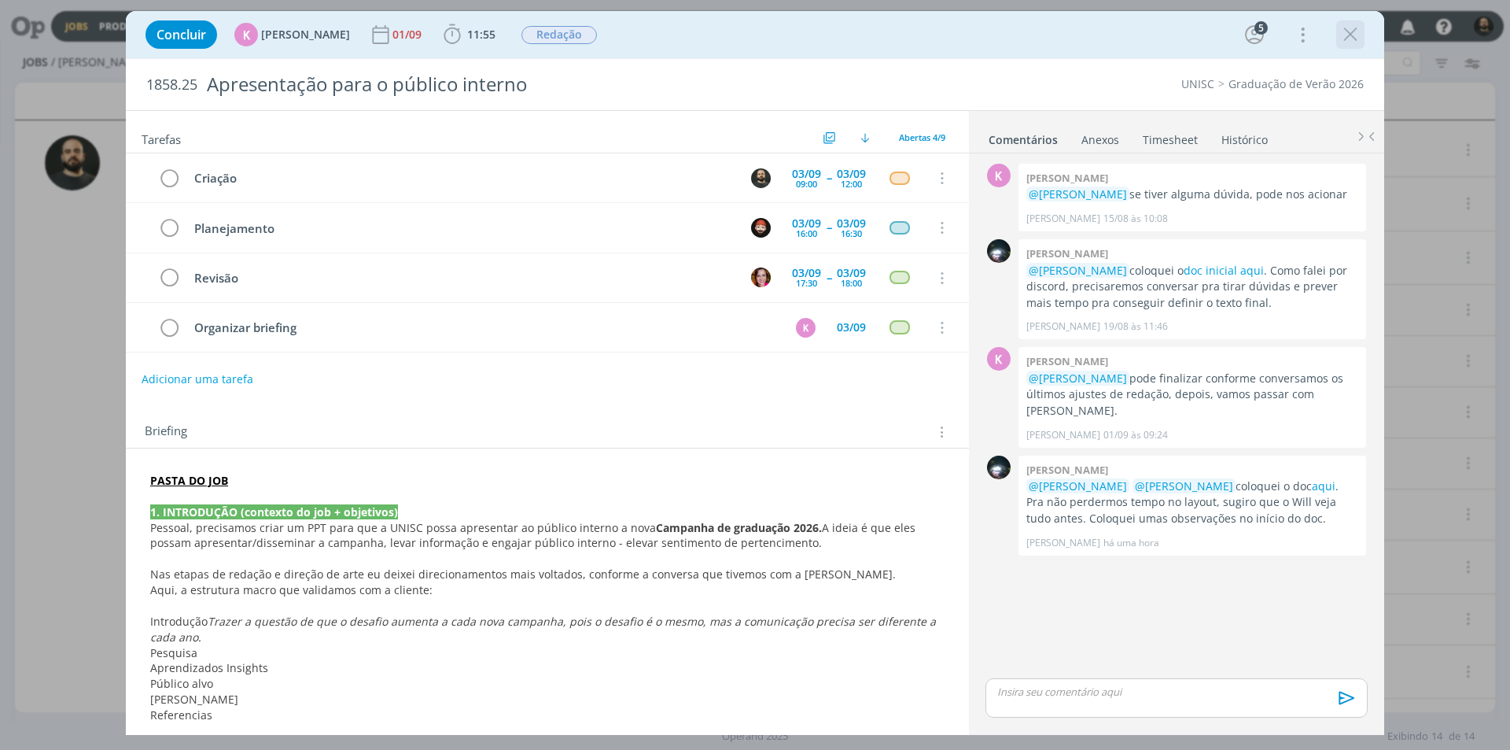
click at [1352, 33] on icon "dialog" at bounding box center [1351, 35] width 24 height 24
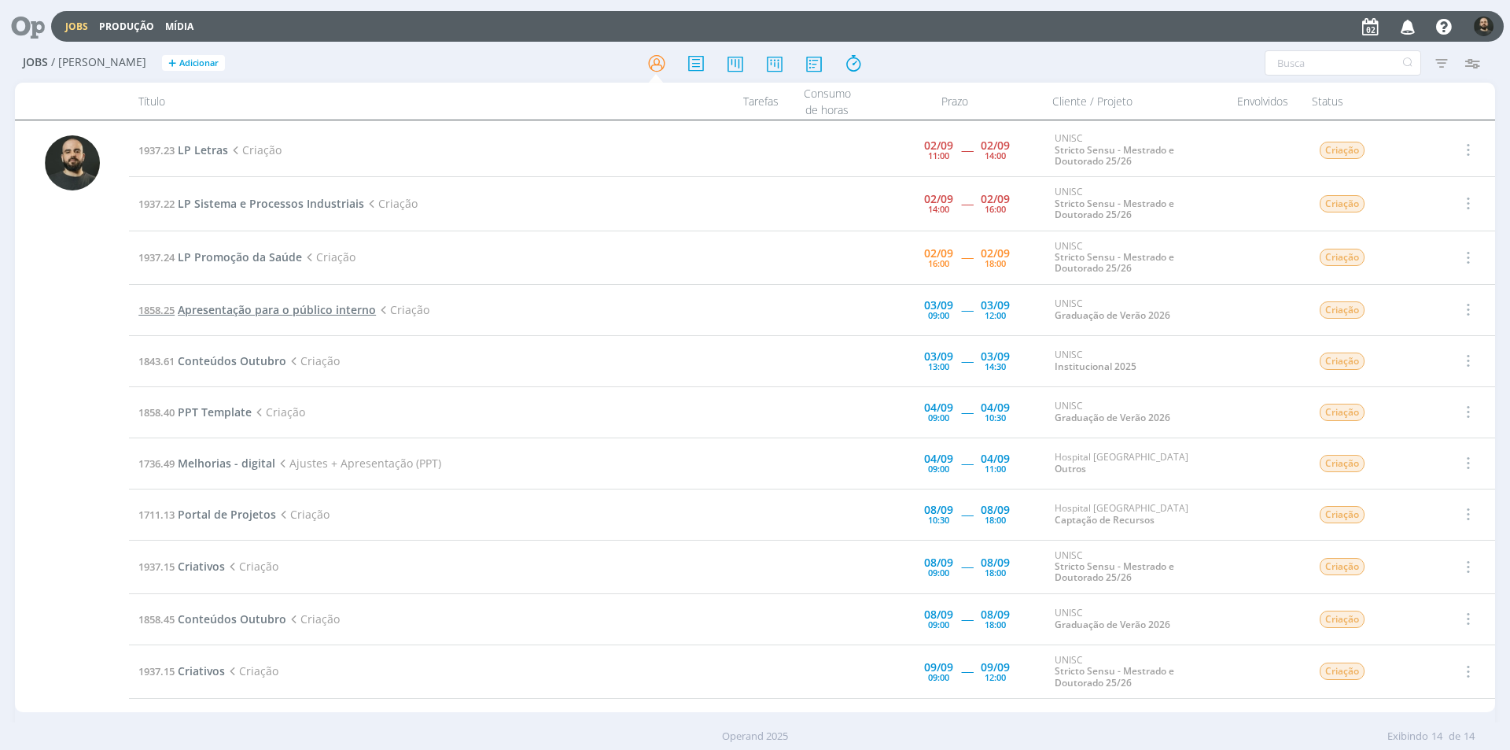
click at [266, 309] on span "Apresentação para o público interno" at bounding box center [277, 309] width 198 height 15
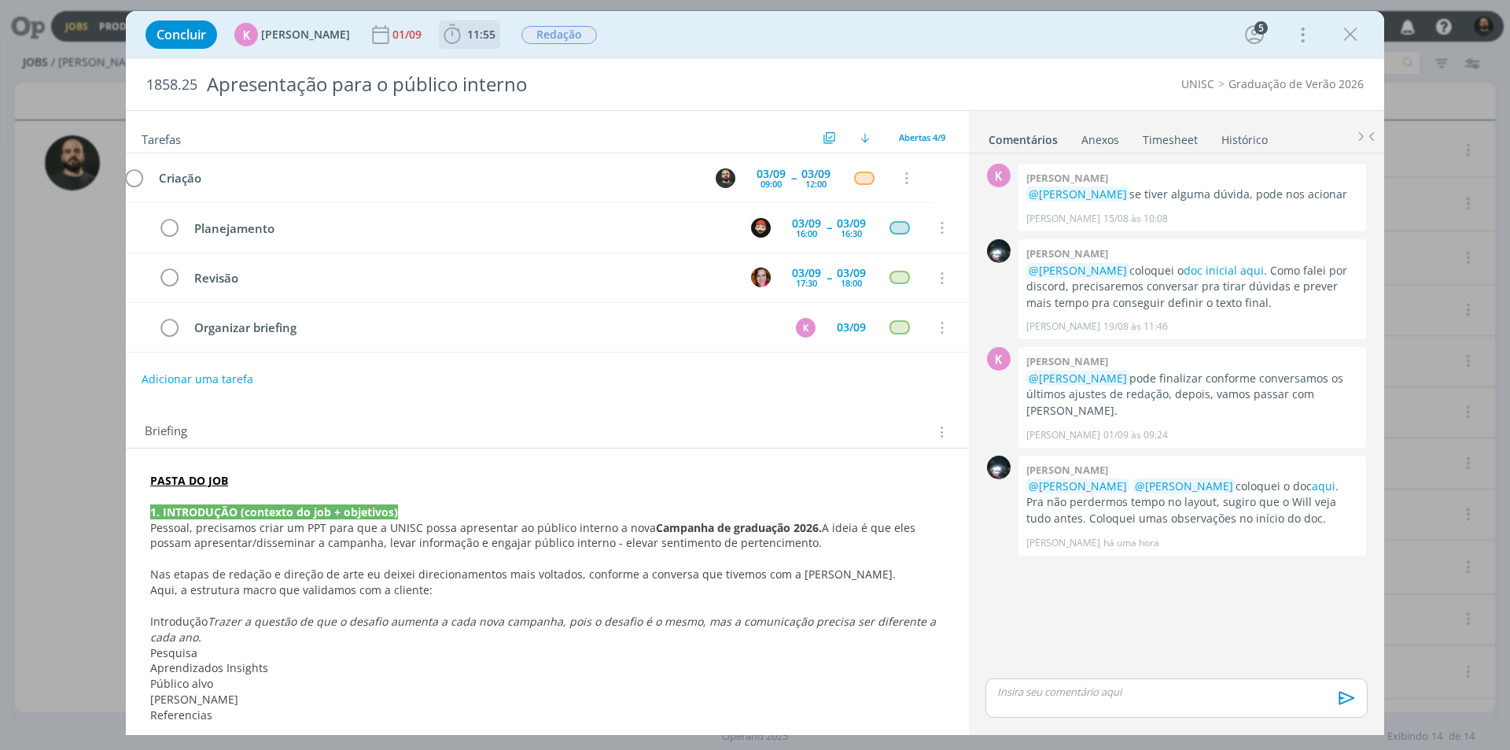
click at [448, 34] on icon "dialog" at bounding box center [453, 35] width 24 height 24
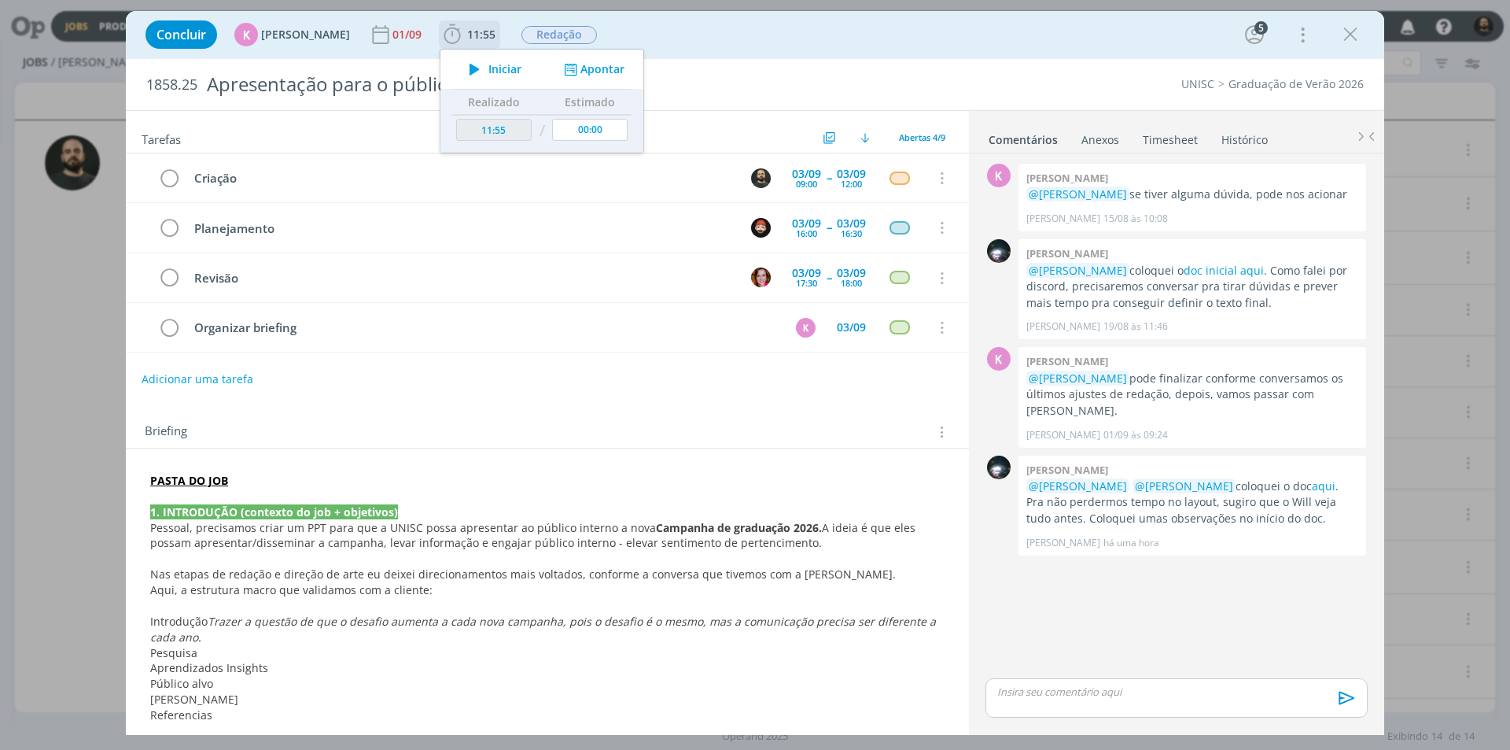
click at [466, 64] on icon "dialog" at bounding box center [475, 69] width 28 height 20
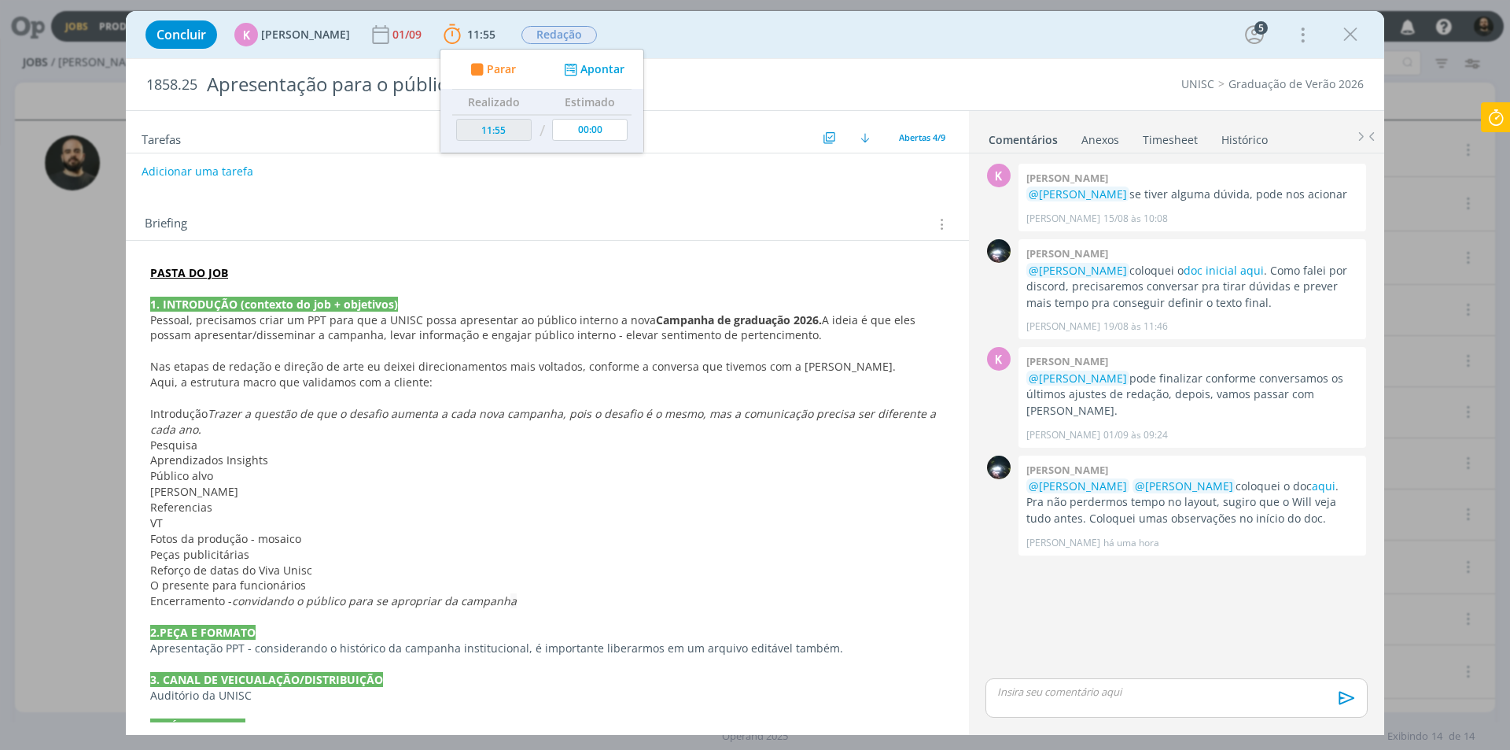
scroll to position [236, 0]
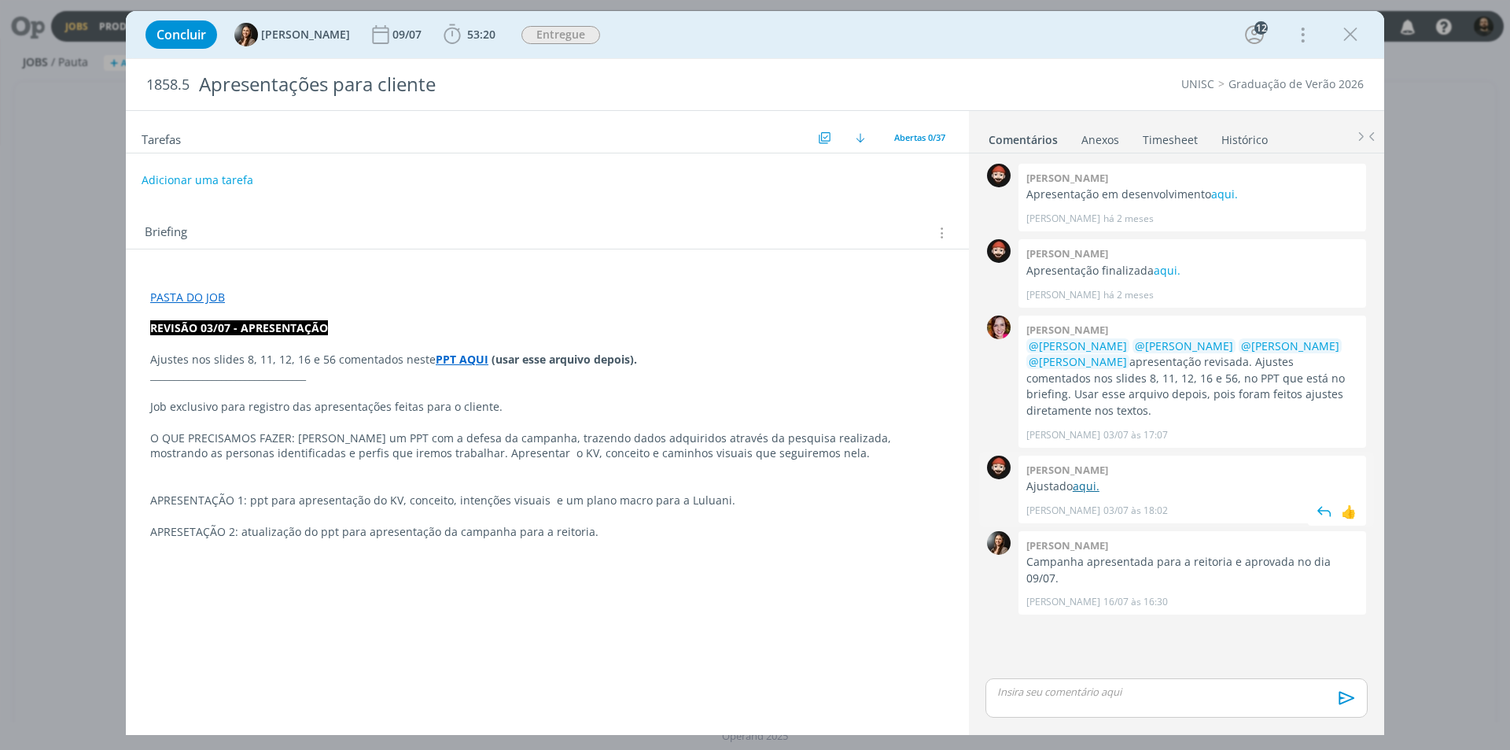
click at [1085, 478] on link "aqui." at bounding box center [1086, 485] width 27 height 15
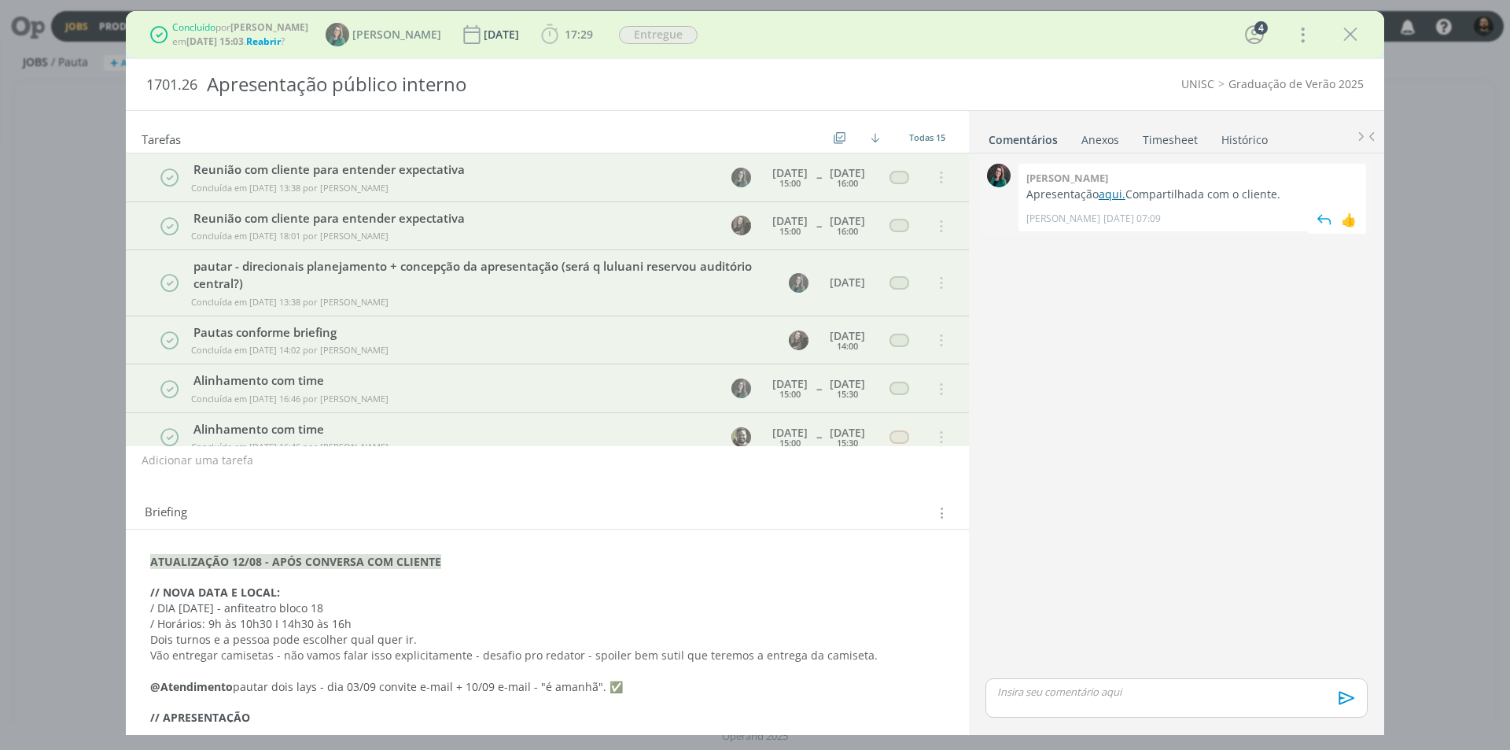
click at [1111, 197] on link "aqui." at bounding box center [1112, 193] width 27 height 15
